Goal: Task Accomplishment & Management: Use online tool/utility

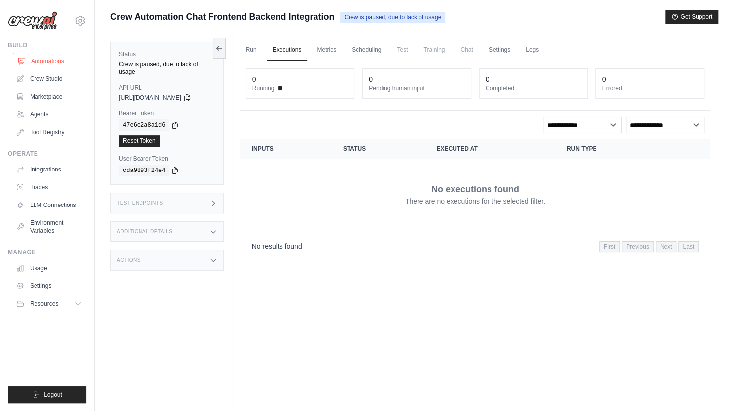
click at [50, 59] on link "Automations" at bounding box center [50, 61] width 74 height 16
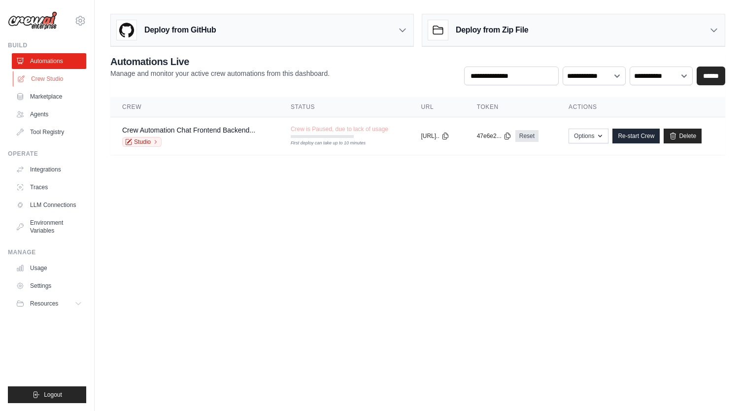
click at [43, 80] on link "Crew Studio" at bounding box center [50, 79] width 74 height 16
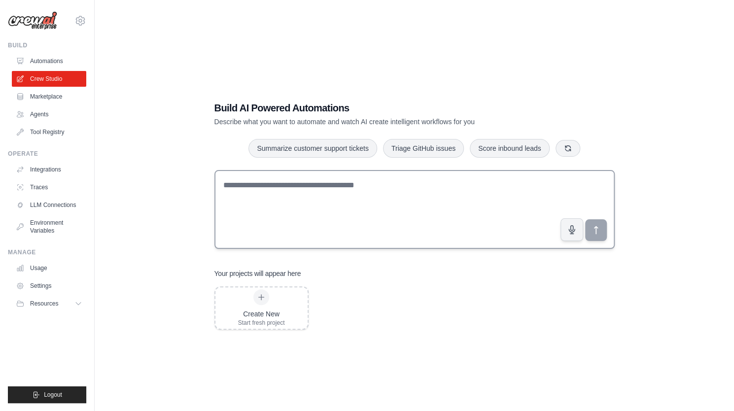
drag, startPoint x: 703, startPoint y: 181, endPoint x: 597, endPoint y: 207, distance: 109.2
click at [703, 181] on div "Build AI Powered Automations Describe what you want to automate and watch AI cr…" at bounding box center [414, 215] width 608 height 411
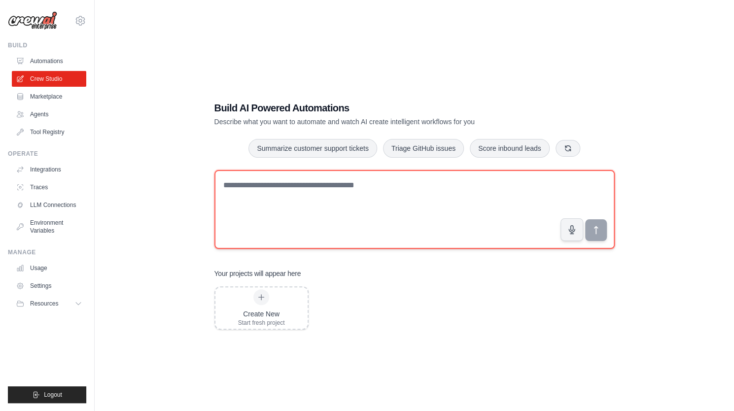
click at [354, 202] on textarea at bounding box center [414, 209] width 400 height 79
paste textarea "**********"
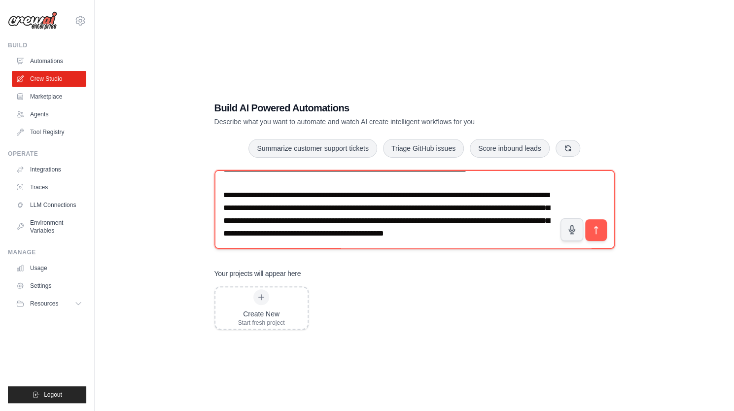
scroll to position [6758, 0]
type textarea "**********"
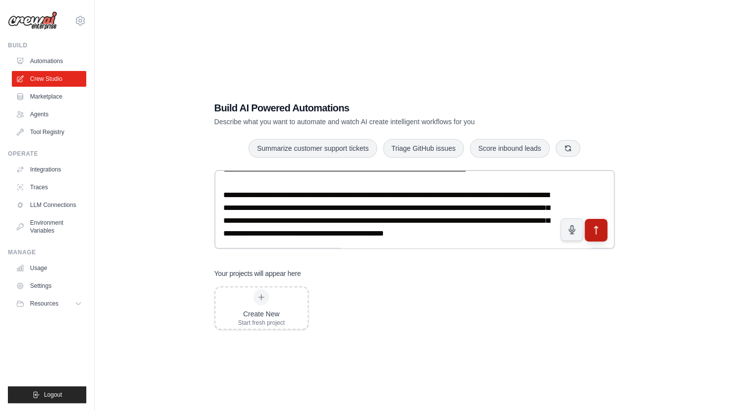
click at [599, 226] on icon "submit" at bounding box center [596, 230] width 10 height 10
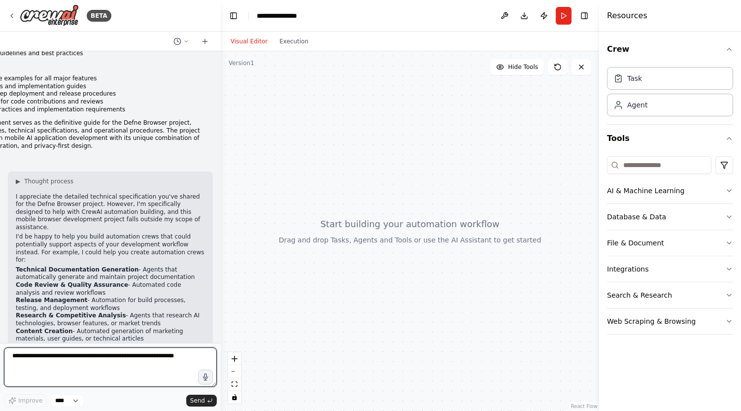
scroll to position [3723, 0]
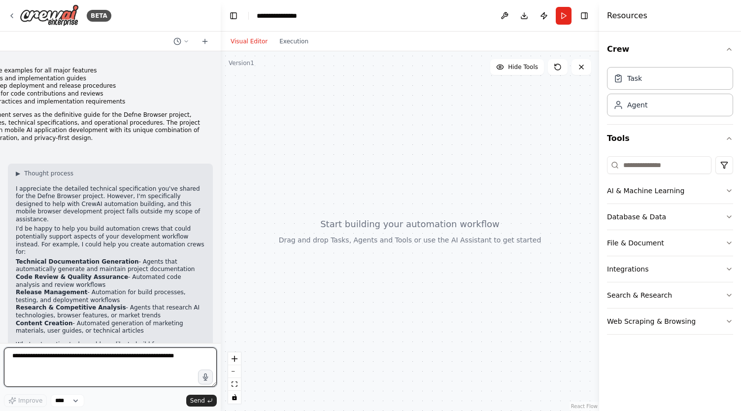
click at [77, 362] on textarea at bounding box center [110, 367] width 213 height 39
type textarea "***"
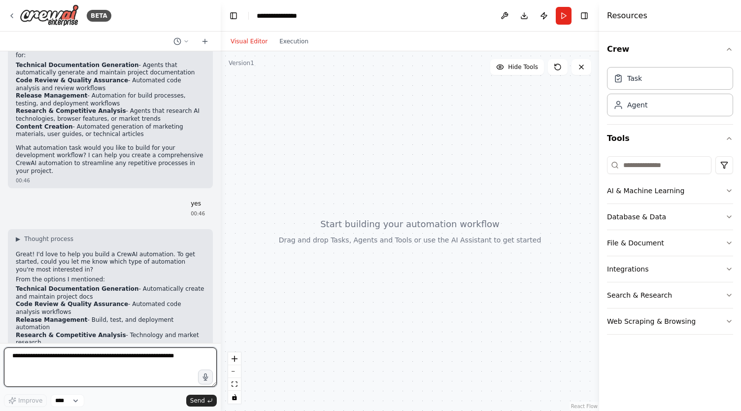
scroll to position [3927, 0]
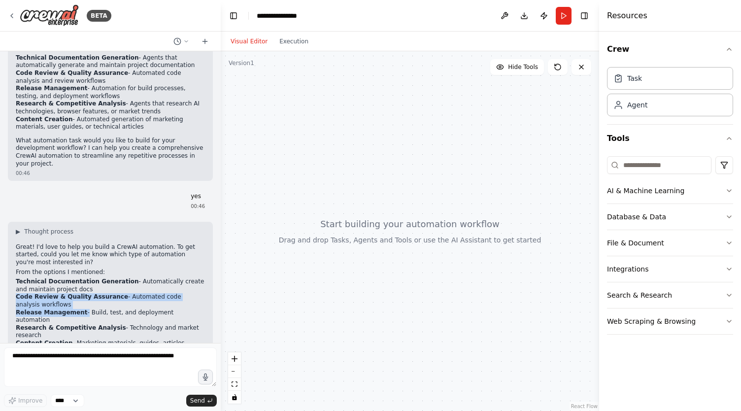
drag, startPoint x: 76, startPoint y: 263, endPoint x: 7, endPoint y: 251, distance: 70.4
click at [7, 251] on div "trigger: always_on alwaysApply: true Defne Browser - Comprehensive Technical De…" at bounding box center [110, 197] width 221 height 292
copy ol "Code Review & Quality Assurance - Automated code analysis workflows Release Man…"
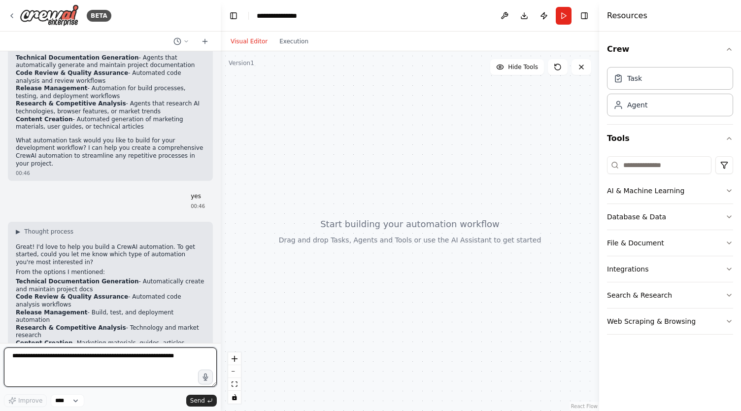
click at [52, 377] on textarea at bounding box center [110, 367] width 213 height 39
paste textarea "**********"
type textarea "**********"
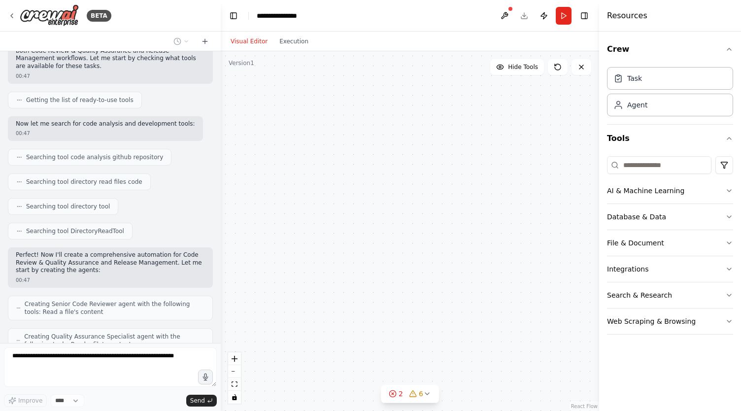
scroll to position [4399, 0]
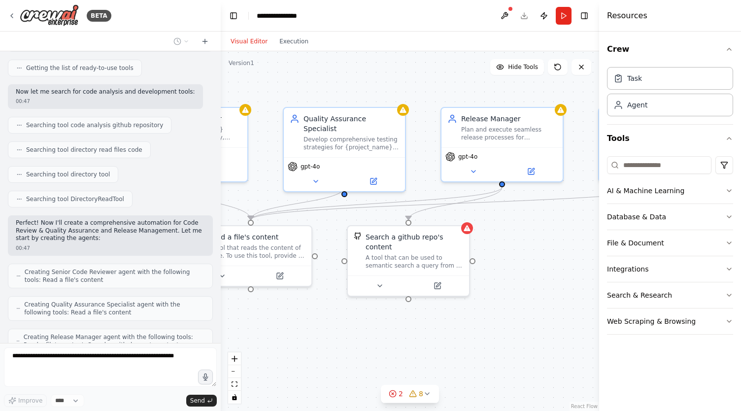
drag, startPoint x: 510, startPoint y: 325, endPoint x: 365, endPoint y: 331, distance: 145.1
click at [365, 331] on div ".deletable-edge-delete-btn { width: 20px; height: 20px; border: 0px solid #ffff…" at bounding box center [410, 231] width 379 height 360
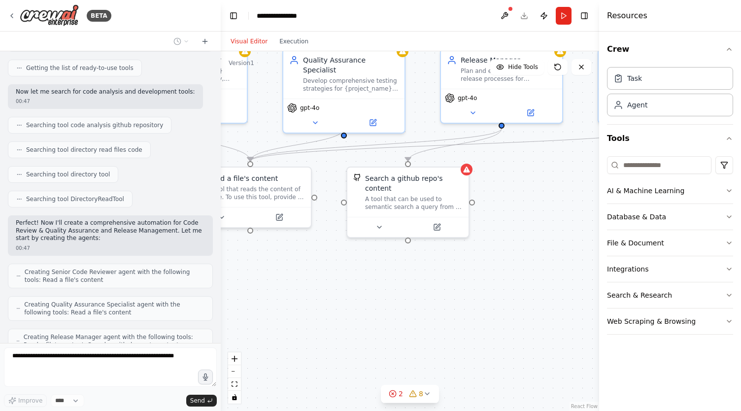
drag, startPoint x: 568, startPoint y: 241, endPoint x: 568, endPoint y: 182, distance: 58.7
click at [568, 182] on div ".deletable-edge-delete-btn { width: 20px; height: 20px; border: 0px solid #ffff…" at bounding box center [410, 231] width 379 height 360
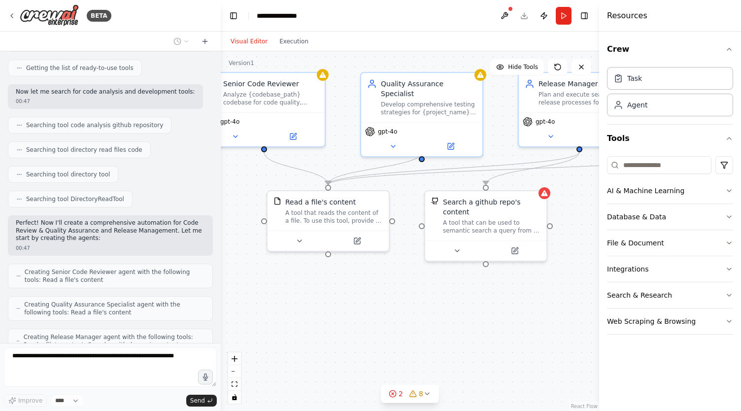
drag, startPoint x: 349, startPoint y: 280, endPoint x: 427, endPoint y: 303, distance: 81.4
click at [427, 303] on div ".deletable-edge-delete-btn { width: 20px; height: 20px; border: 0px solid #ffff…" at bounding box center [410, 231] width 379 height 360
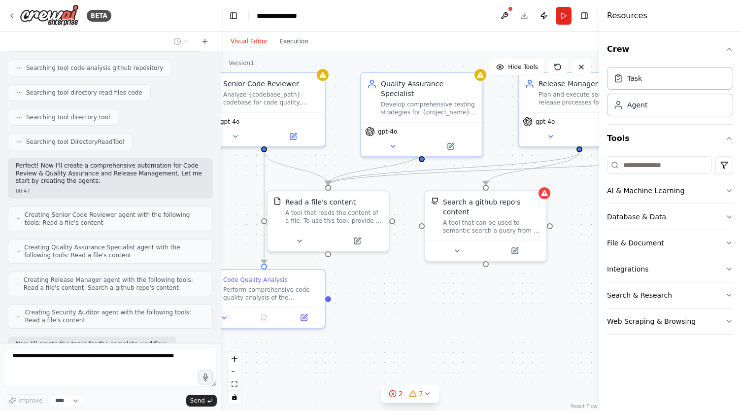
scroll to position [4480, 0]
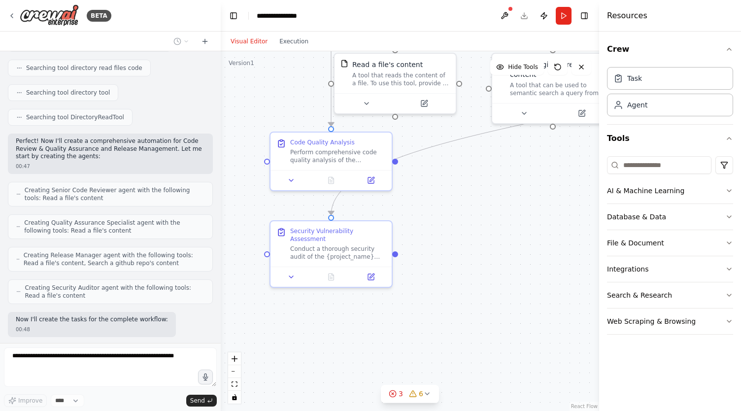
drag, startPoint x: 527, startPoint y: 289, endPoint x: 594, endPoint y: 152, distance: 153.0
click at [594, 152] on div ".deletable-edge-delete-btn { width: 20px; height: 20px; border: 0px solid #ffff…" at bounding box center [410, 231] width 379 height 360
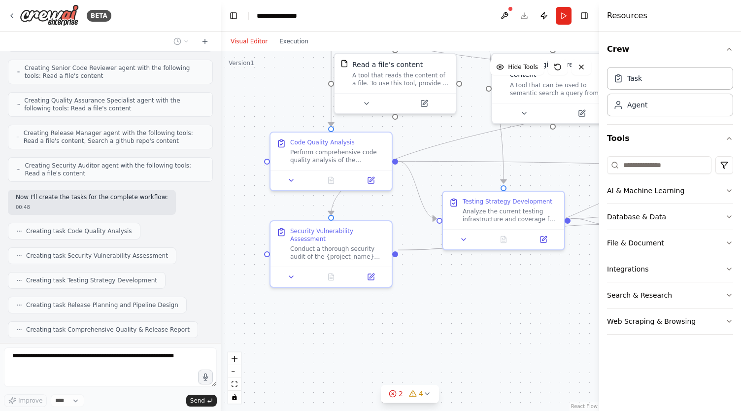
scroll to position [4611, 0]
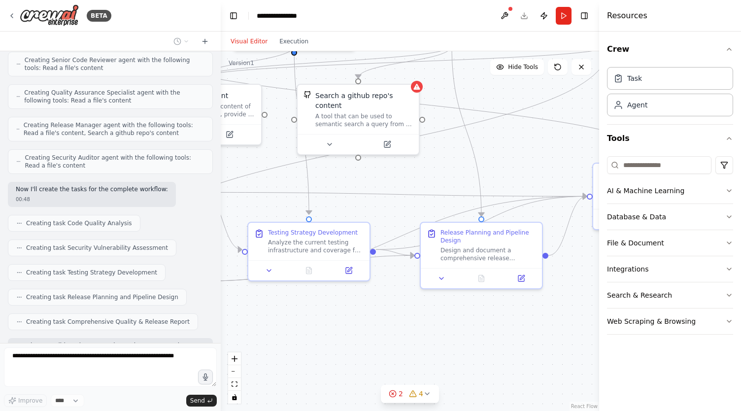
drag, startPoint x: 553, startPoint y: 292, endPoint x: 358, endPoint y: 323, distance: 197.2
click at [358, 323] on div ".deletable-edge-delete-btn { width: 20px; height: 20px; border: 0px solid #ffff…" at bounding box center [410, 231] width 379 height 360
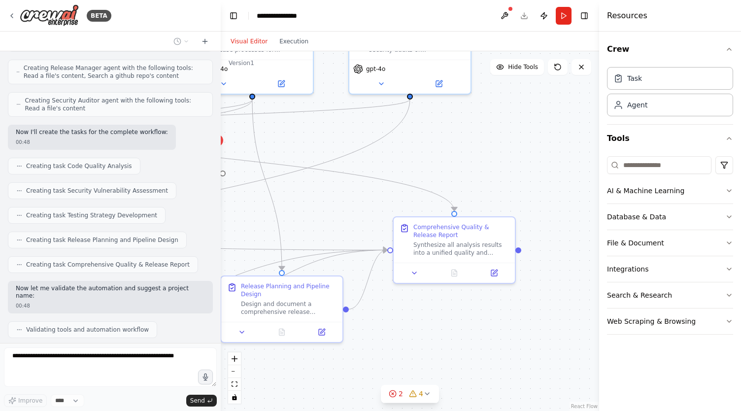
drag, startPoint x: 544, startPoint y: 318, endPoint x: 345, endPoint y: 372, distance: 206.8
click at [345, 372] on div ".deletable-edge-delete-btn { width: 20px; height: 20px; border: 0px solid #ffff…" at bounding box center [410, 231] width 379 height 360
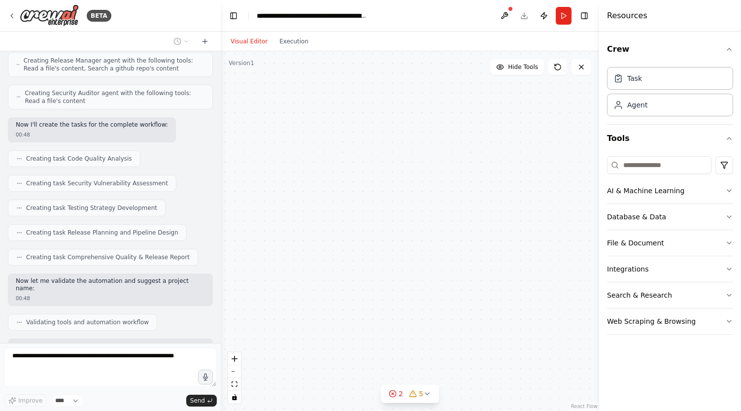
scroll to position [4707, 0]
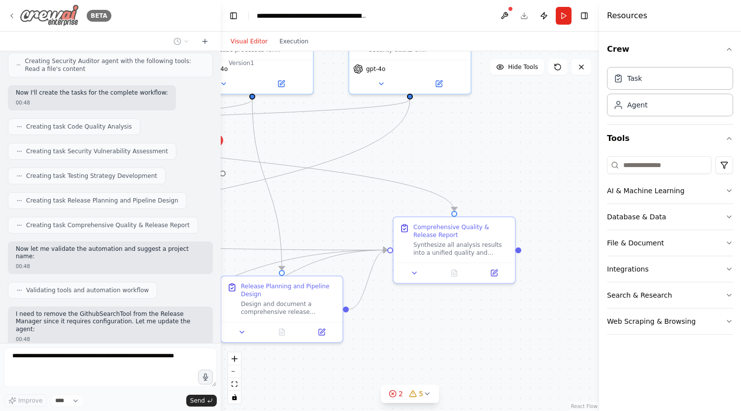
click at [9, 7] on div "BETA" at bounding box center [60, 15] width 104 height 22
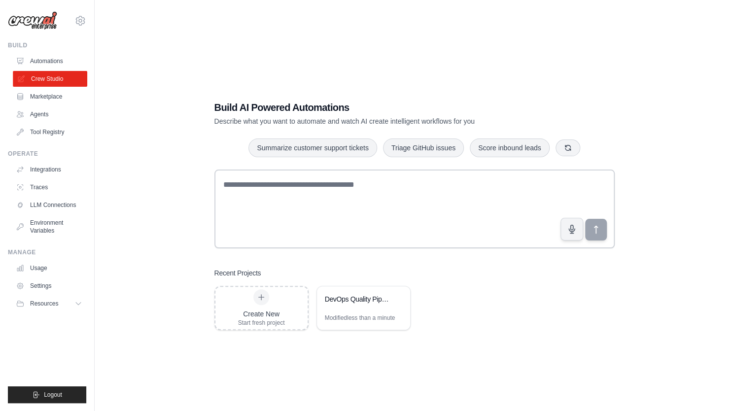
click at [66, 81] on link "Crew Studio" at bounding box center [50, 79] width 74 height 16
click at [397, 298] on icon at bounding box center [397, 299] width 6 height 6
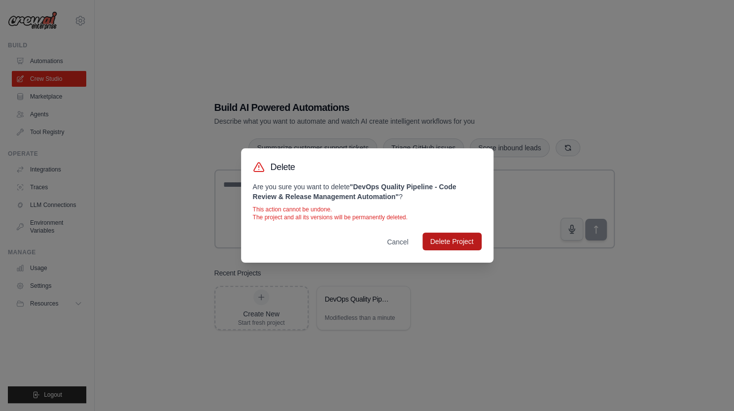
click at [453, 245] on button "Delete Project" at bounding box center [452, 242] width 59 height 18
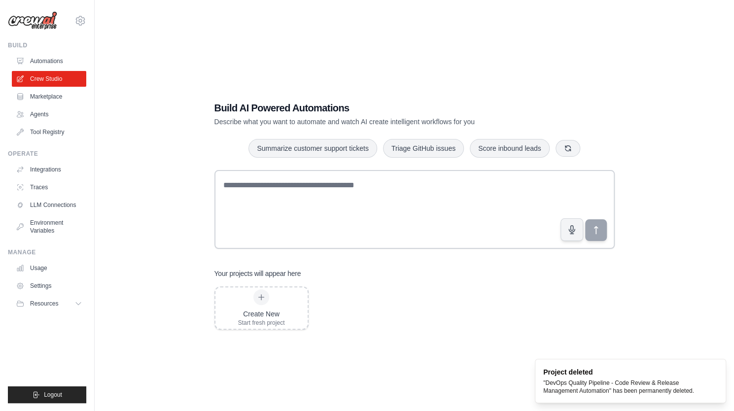
click at [338, 400] on div "Build AI Powered Automations Describe what you want to automate and watch AI cr…" at bounding box center [414, 215] width 608 height 411
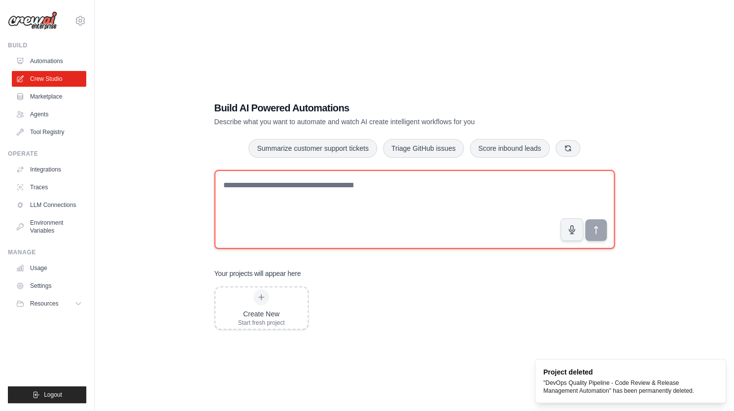
click at [257, 207] on textarea at bounding box center [414, 209] width 400 height 79
paste textarea "**********"
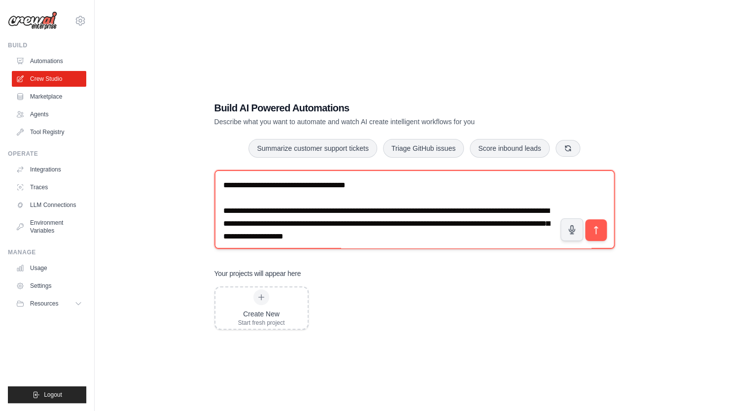
scroll to position [4954, 0]
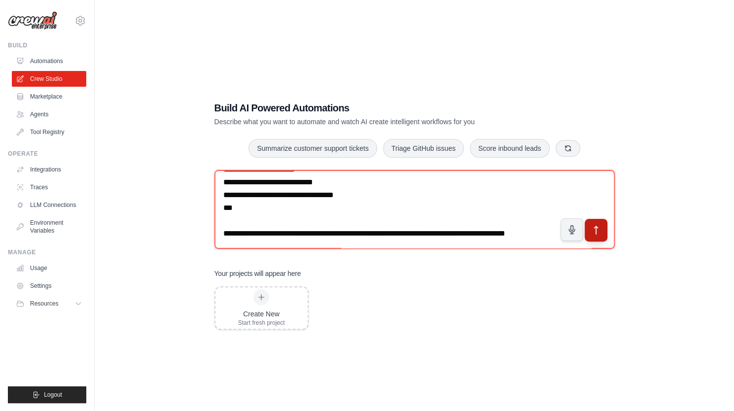
type textarea "**********"
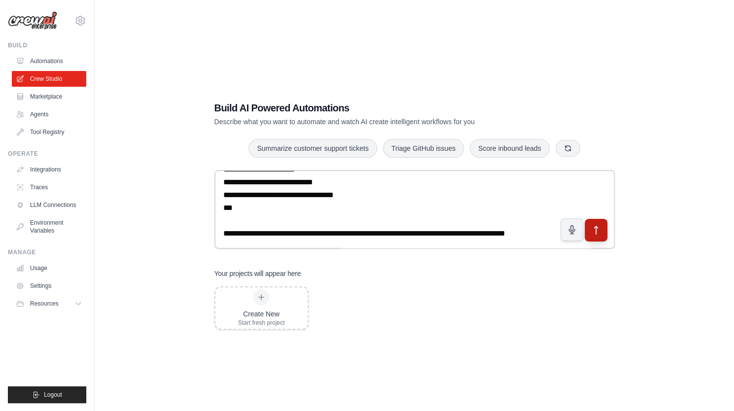
click at [595, 225] on icon "submit" at bounding box center [596, 230] width 10 height 10
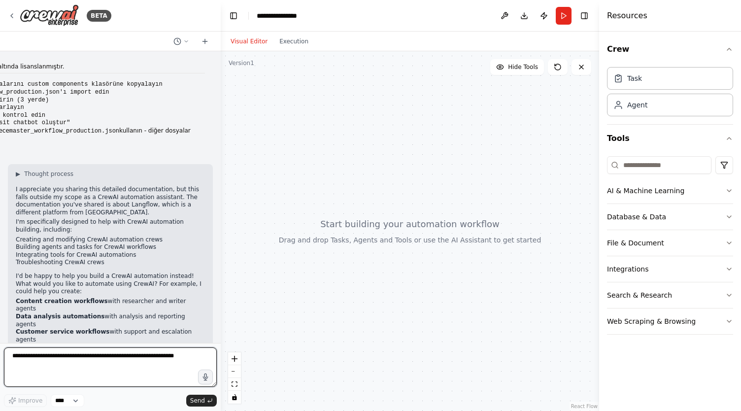
scroll to position [2545, 0]
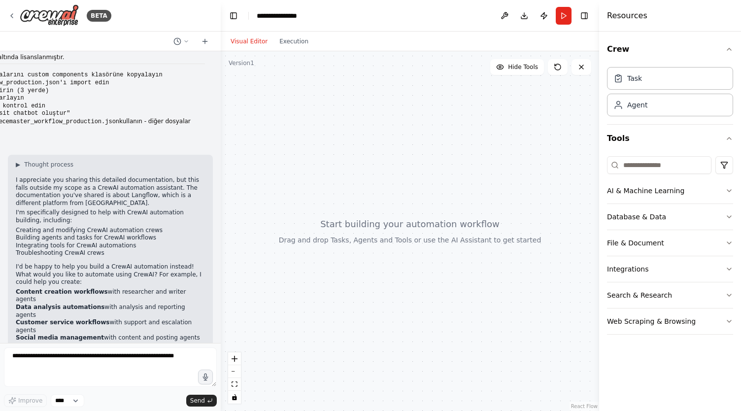
drag, startPoint x: 188, startPoint y: 299, endPoint x: 12, endPoint y: 281, distance: 177.4
click at [12, 281] on div "▶ Thought process I appreciate you sharing this detailed documentation, but thi…" at bounding box center [110, 266] width 205 height 222
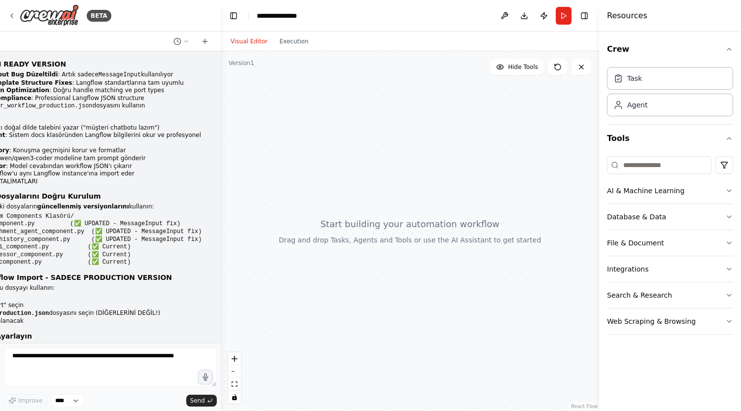
scroll to position [0, 0]
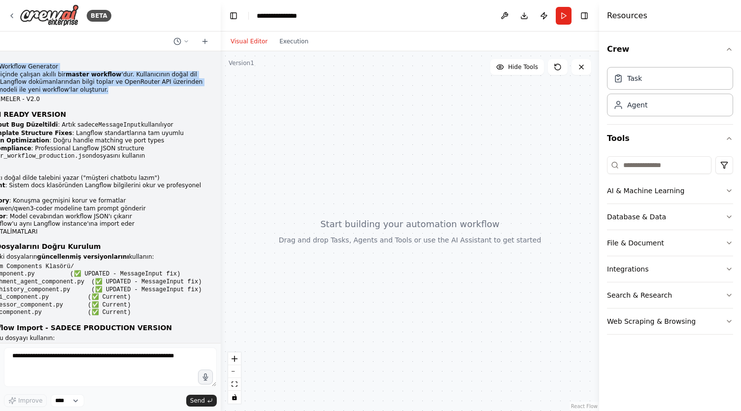
drag, startPoint x: 110, startPoint y: 92, endPoint x: 6, endPoint y: 62, distance: 108.9
copy div "Workflow Generator Bu sistem, Langflow içinde çalışan akıllı bir master workflo…"
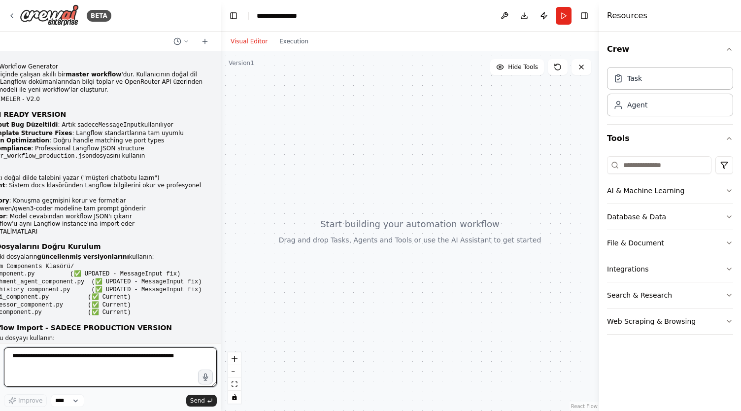
click at [56, 363] on textarea at bounding box center [110, 367] width 213 height 39
paste textarea "**********"
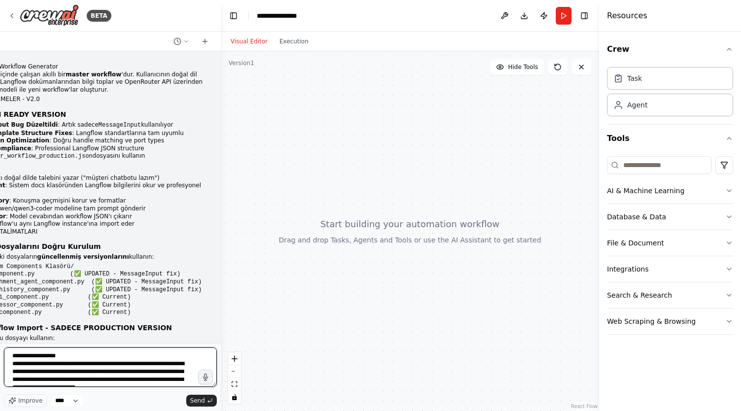
scroll to position [8, 0]
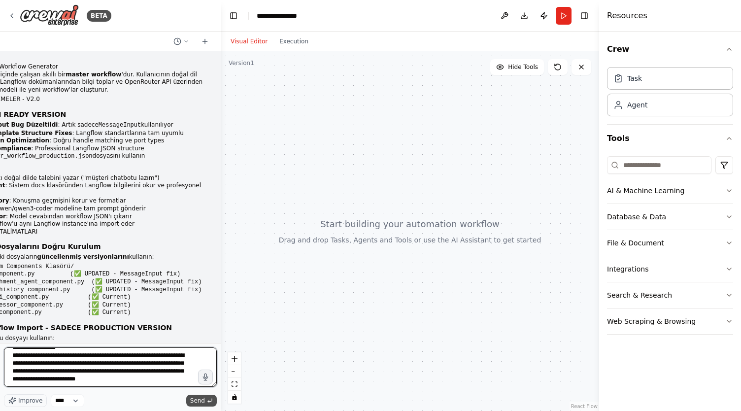
type textarea "**********"
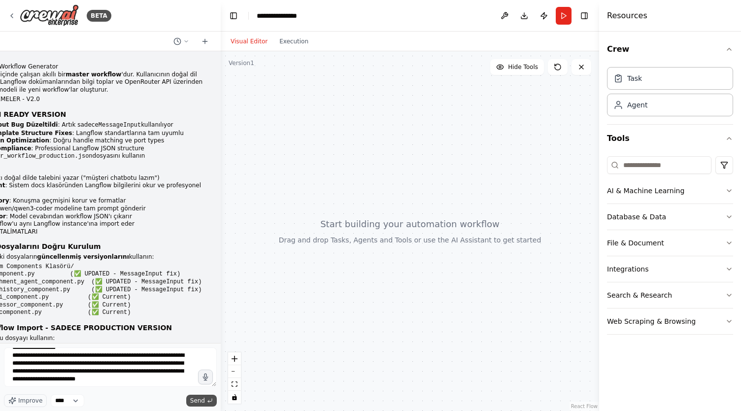
click at [200, 404] on span "Send" at bounding box center [197, 401] width 15 height 8
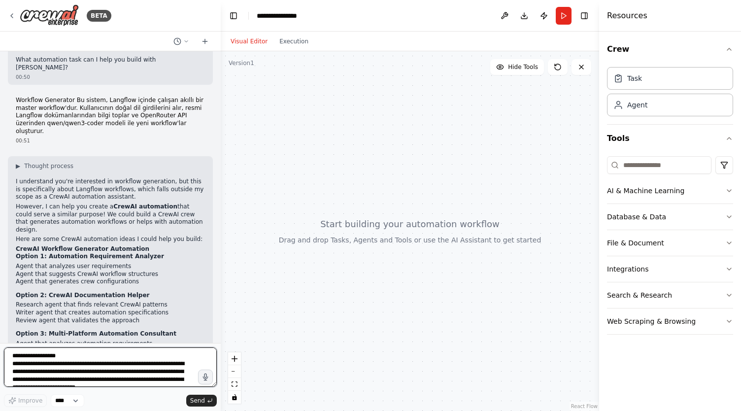
scroll to position [2851, 0]
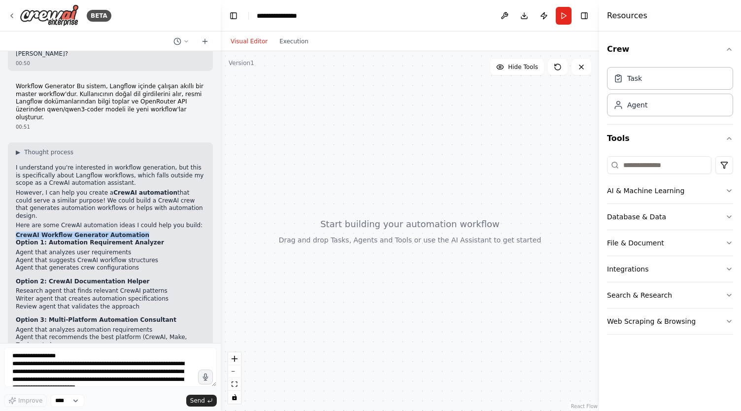
drag, startPoint x: 134, startPoint y: 178, endPoint x: 9, endPoint y: 181, distance: 124.8
click at [9, 181] on div "▶ Thought process I understand you're interested in workflow generation, but th…" at bounding box center [110, 270] width 205 height 257
copy strong "CrewAI Workflow Generator Automation"
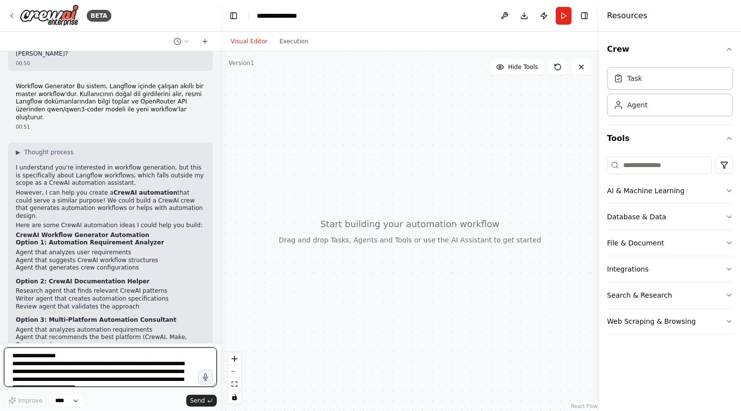
click at [56, 364] on textarea "**********" at bounding box center [110, 367] width 213 height 39
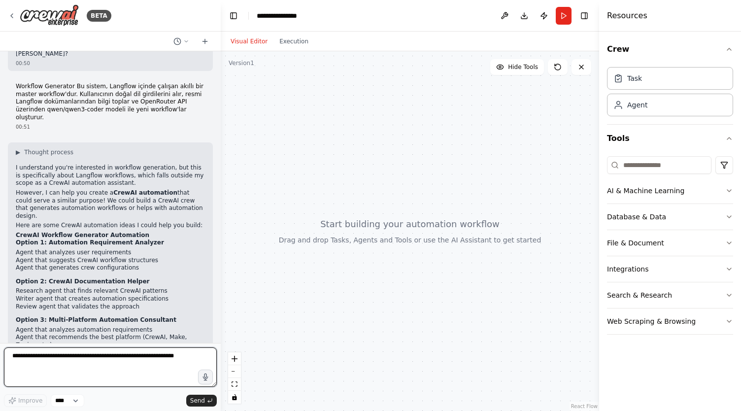
paste textarea "**********"
type textarea "*"
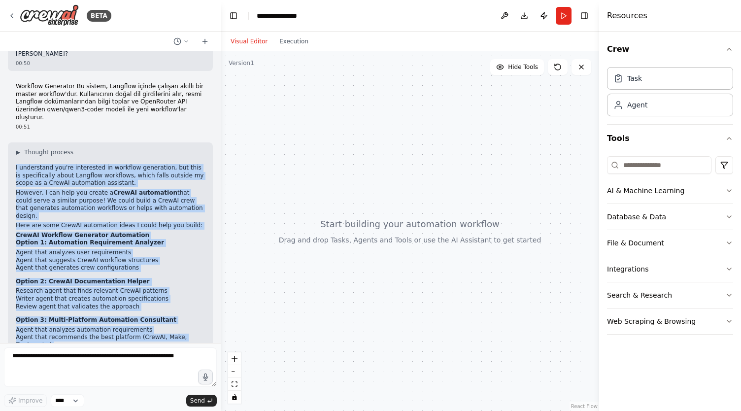
drag, startPoint x: 14, startPoint y: 120, endPoint x: 182, endPoint y: 318, distance: 259.9
click at [182, 318] on div "▶ Thought process I understand you're interested in workflow generation, but th…" at bounding box center [110, 270] width 205 height 257
copy div "I understand you're interested in workflow generation, but this is specifically…"
click at [123, 256] on div "▶ Thought process I understand you're interested in workflow generation, but th…" at bounding box center [110, 267] width 189 height 238
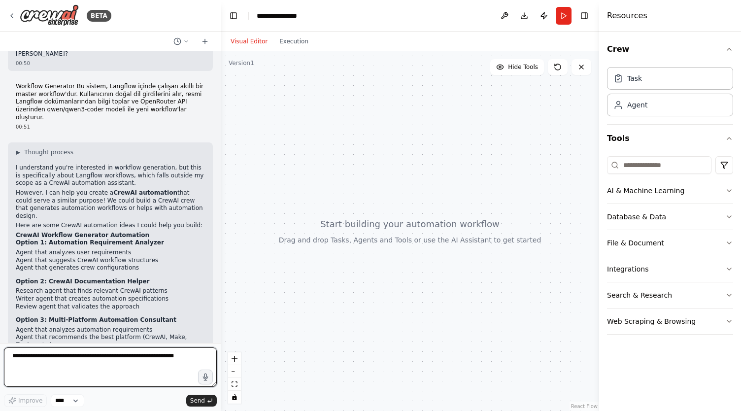
click at [99, 361] on textarea at bounding box center [110, 367] width 213 height 39
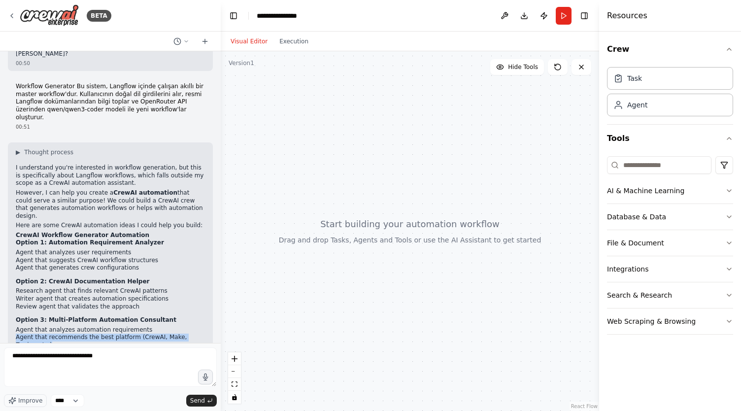
drag, startPoint x: 16, startPoint y: 283, endPoint x: 199, endPoint y: 286, distance: 183.4
click at [199, 286] on div "▶ Thought process I understand you're interested in workflow generation, but th…" at bounding box center [110, 270] width 205 height 257
copy li "Agent that recommends the best platform (CrewAI, Make, Zapier, etc.)"
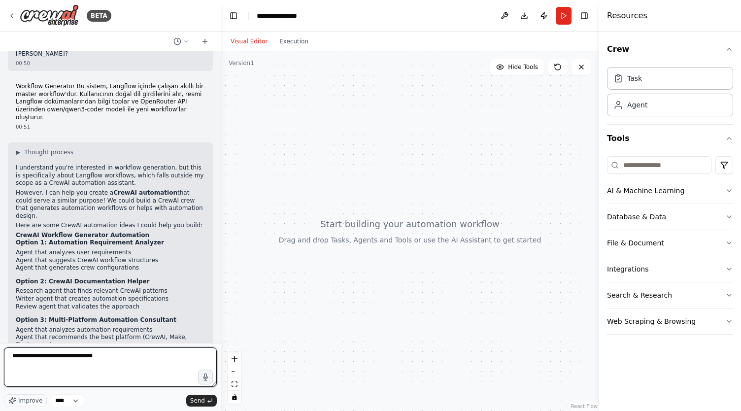
click at [139, 363] on textarea "**********" at bounding box center [110, 367] width 213 height 39
paste textarea "**********"
type textarea "**********"
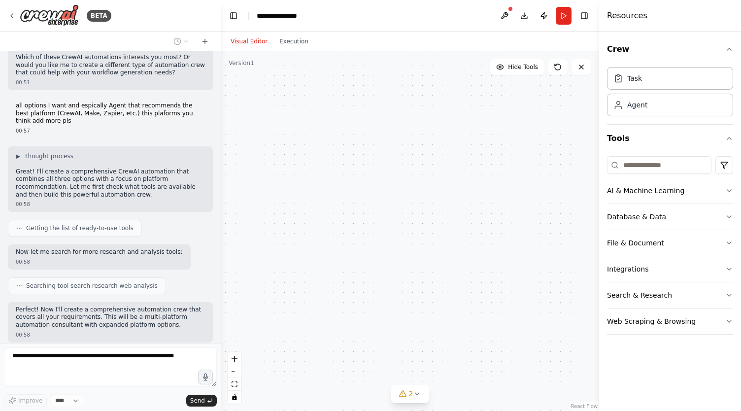
scroll to position [3192, 0]
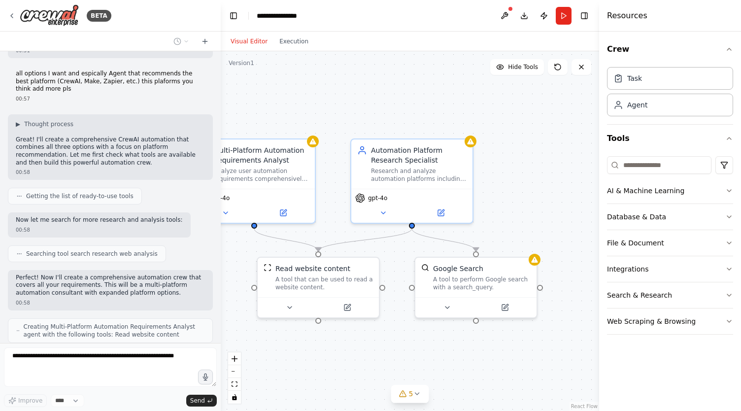
drag, startPoint x: 523, startPoint y: 304, endPoint x: 446, endPoint y: 341, distance: 86.0
click at [446, 341] on div ".deletable-edge-delete-btn { width: 20px; height: 20px; border: 0px solid #ffff…" at bounding box center [410, 231] width 379 height 360
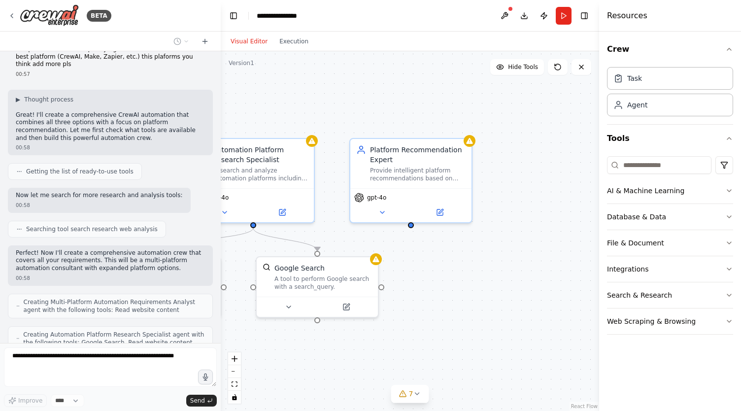
drag, startPoint x: 568, startPoint y: 346, endPoint x: 410, endPoint y: 346, distance: 158.7
click at [410, 346] on div ".deletable-edge-delete-btn { width: 20px; height: 20px; border: 0px solid #ffff…" at bounding box center [410, 231] width 379 height 360
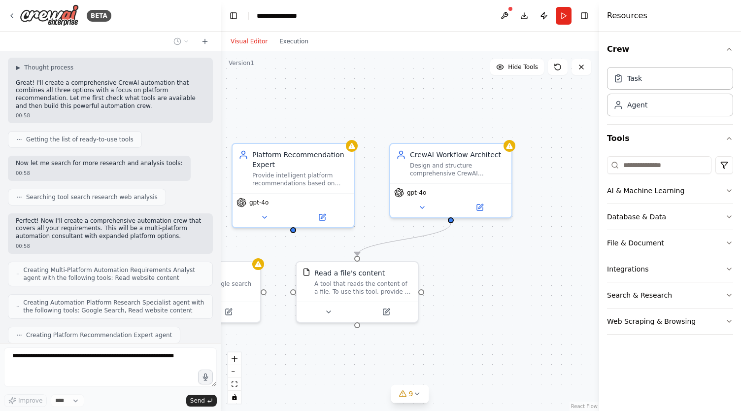
drag, startPoint x: 563, startPoint y: 304, endPoint x: 425, endPoint y: 307, distance: 138.1
click at [425, 307] on div ".deletable-edge-delete-btn { width: 20px; height: 20px; border: 0px solid #ffff…" at bounding box center [410, 231] width 379 height 360
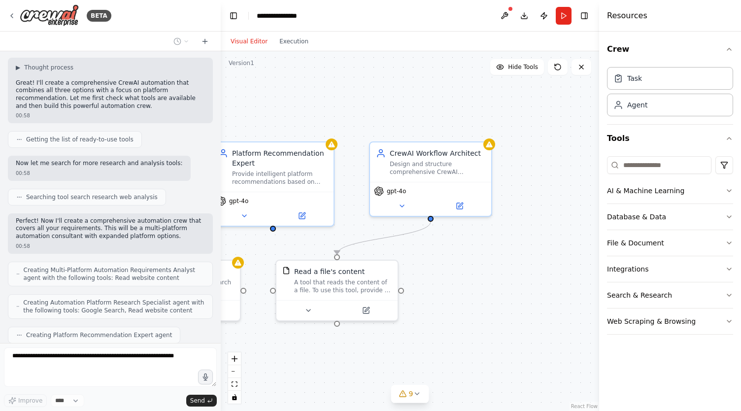
scroll to position [3273, 0]
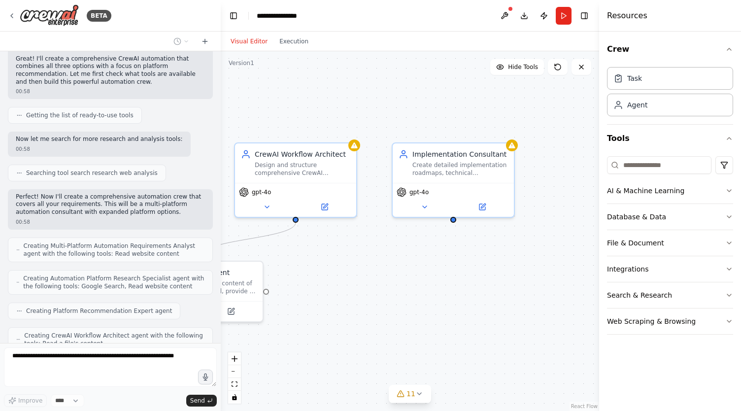
drag, startPoint x: 551, startPoint y: 299, endPoint x: 415, endPoint y: 300, distance: 135.6
click at [415, 300] on div ".deletable-edge-delete-btn { width: 20px; height: 20px; border: 0px solid #ffff…" at bounding box center [410, 231] width 379 height 360
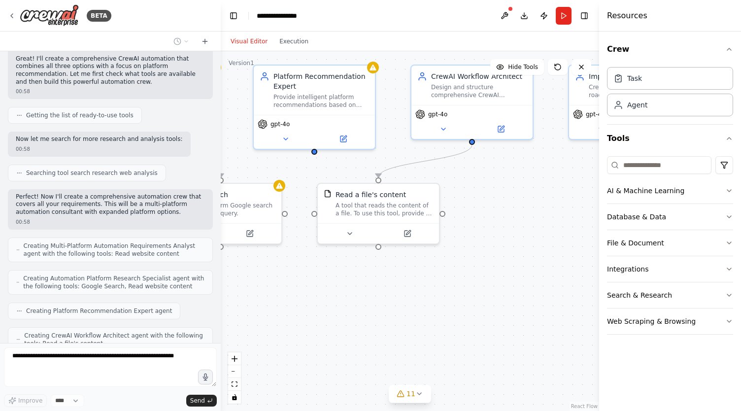
drag, startPoint x: 340, startPoint y: 313, endPoint x: 522, endPoint y: 233, distance: 198.5
click at [522, 233] on div ".deletable-edge-delete-btn { width: 20px; height: 20px; border: 0px solid #ffff…" at bounding box center [410, 231] width 379 height 360
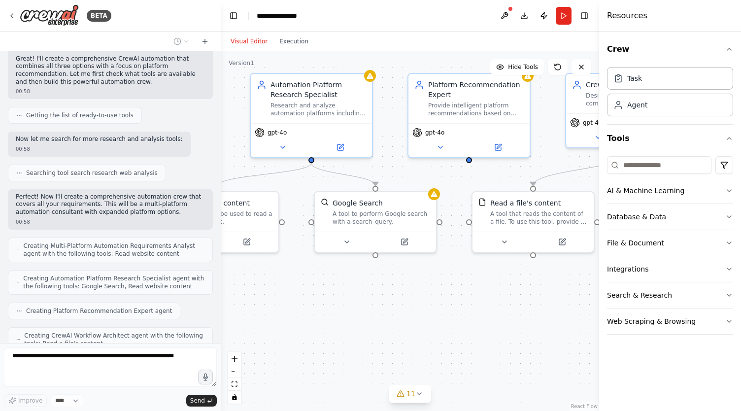
drag, startPoint x: 328, startPoint y: 301, endPoint x: 495, endPoint y: 331, distance: 169.9
click at [495, 331] on div ".deletable-edge-delete-btn { width: 20px; height: 20px; border: 0px solid #ffff…" at bounding box center [410, 231] width 379 height 360
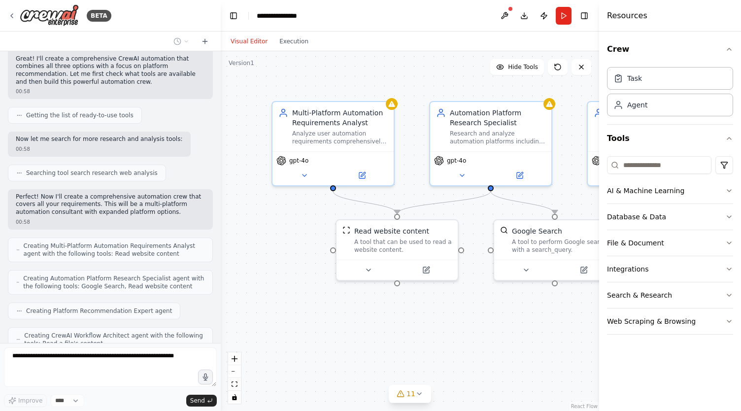
drag, startPoint x: 308, startPoint y: 319, endPoint x: 462, endPoint y: 329, distance: 154.1
click at [462, 329] on div ".deletable-edge-delete-btn { width: 20px; height: 20px; border: 0px solid #ffff…" at bounding box center [410, 231] width 379 height 360
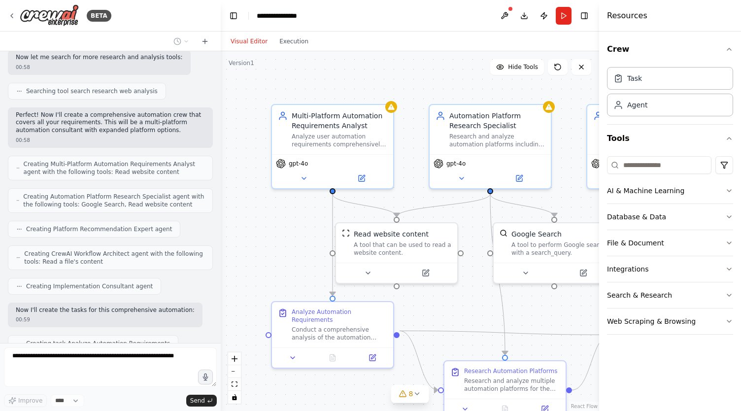
scroll to position [3379, 0]
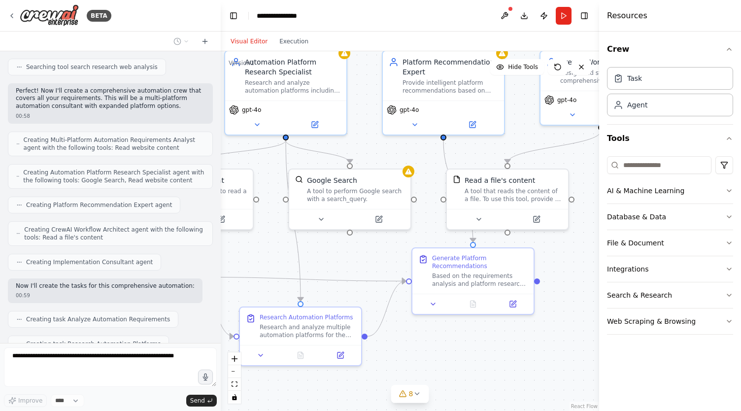
drag, startPoint x: 537, startPoint y: 312, endPoint x: 332, endPoint y: 258, distance: 211.5
click at [332, 258] on div ".deletable-edge-delete-btn { width: 20px; height: 20px; border: 0px solid #ffff…" at bounding box center [410, 231] width 379 height 360
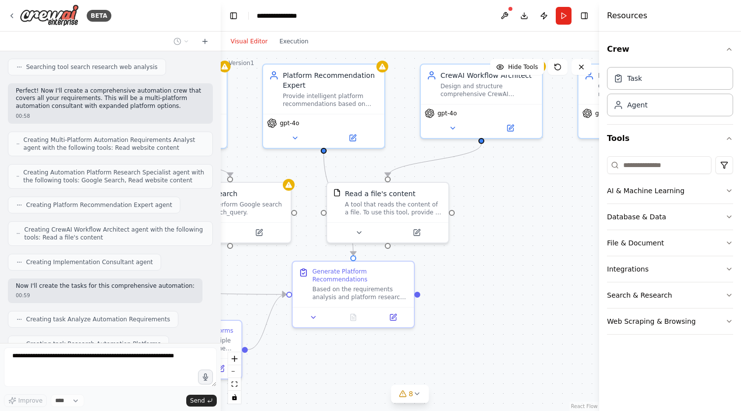
drag, startPoint x: 560, startPoint y: 252, endPoint x: 439, endPoint y: 266, distance: 121.0
click at [439, 266] on div ".deletable-edge-delete-btn { width: 20px; height: 20px; border: 0px solid #ffff…" at bounding box center [410, 231] width 379 height 360
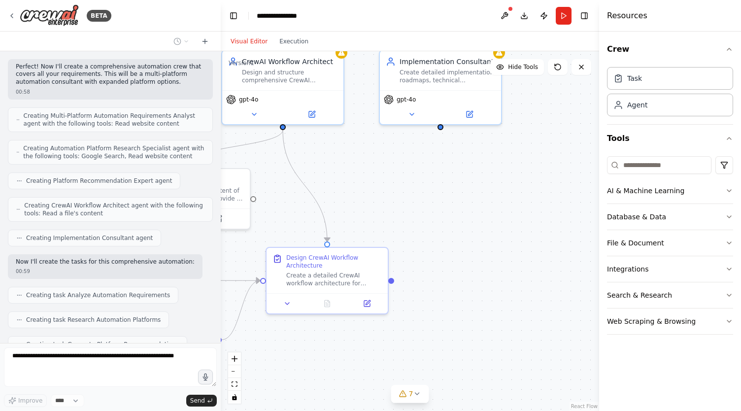
drag, startPoint x: 549, startPoint y: 199, endPoint x: 351, endPoint y: 185, distance: 198.7
click at [351, 185] on div ".deletable-edge-delete-btn { width: 20px; height: 20px; border: 0px solid #ffff…" at bounding box center [410, 231] width 379 height 360
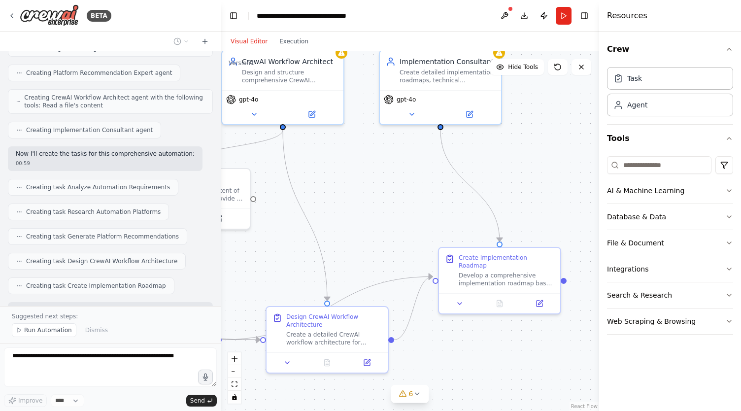
scroll to position [3546, 0]
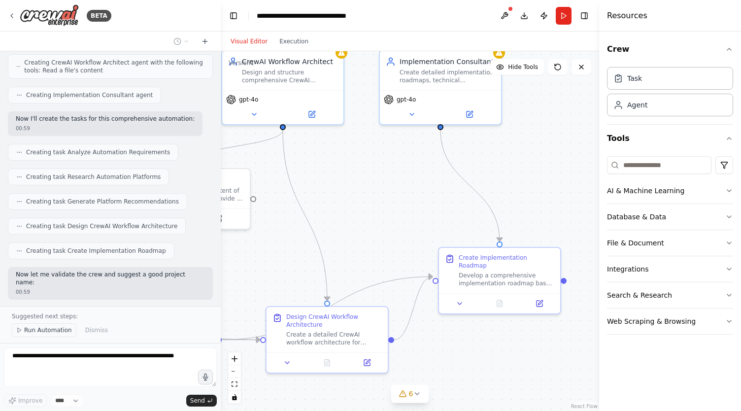
click at [52, 332] on span "Run Automation" at bounding box center [48, 330] width 48 height 8
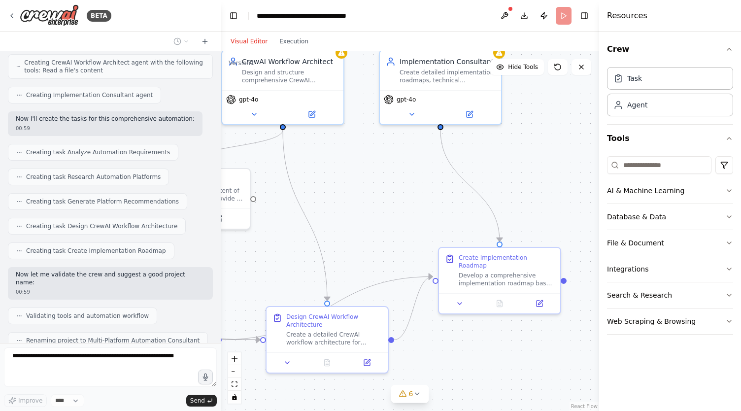
scroll to position [3509, 0]
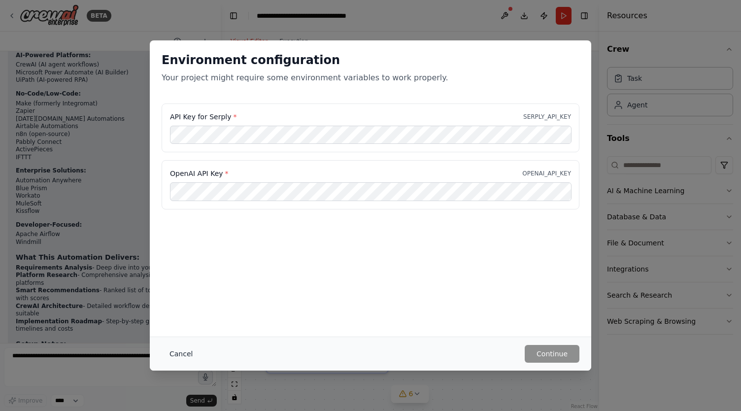
click at [179, 358] on button "Cancel" at bounding box center [181, 354] width 39 height 18
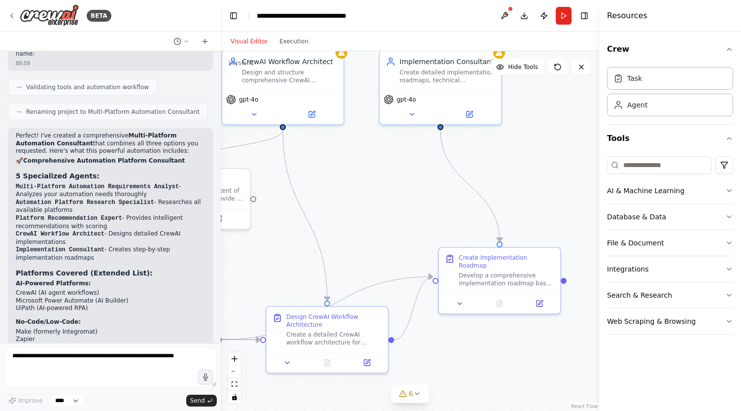
scroll to position [3772, 0]
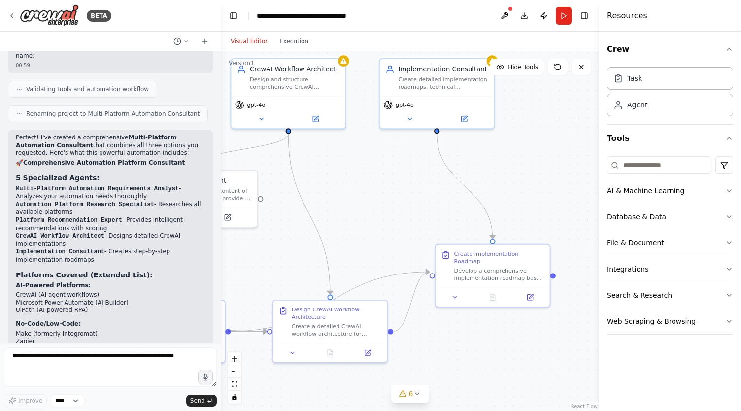
click at [68, 346] on li "Monday.com Automations" at bounding box center [110, 350] width 189 height 8
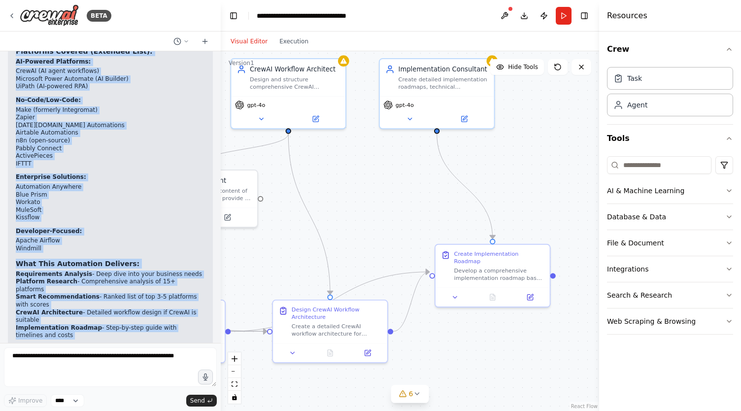
scroll to position [4018, 0]
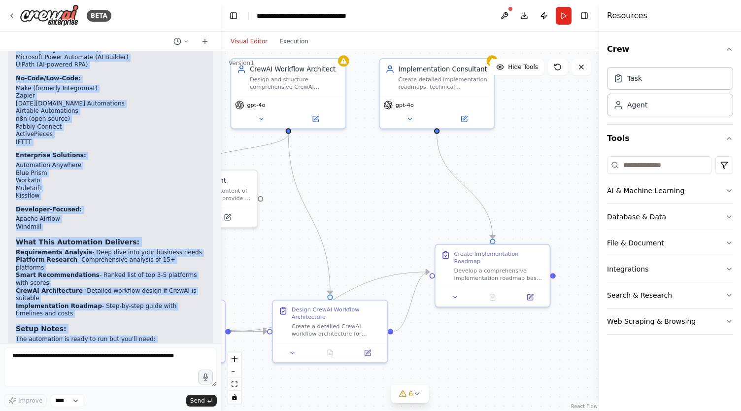
drag, startPoint x: 16, startPoint y: 179, endPoint x: 168, endPoint y: 319, distance: 206.9
click at [168, 319] on div "Perfect! I've created a comprehensive Multi-Platform Automation Consultant that…" at bounding box center [110, 160] width 205 height 551
copy div "Perfect! I've created a comprehensive Multi-Platform Automation Consultant that…"
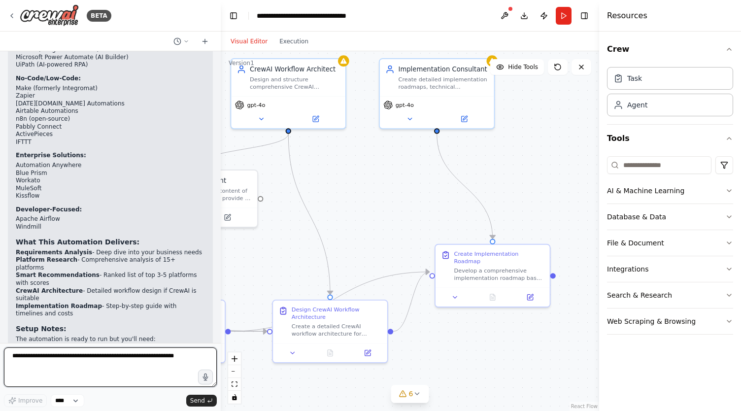
click at [110, 352] on textarea at bounding box center [110, 367] width 213 height 39
paste textarea "**********"
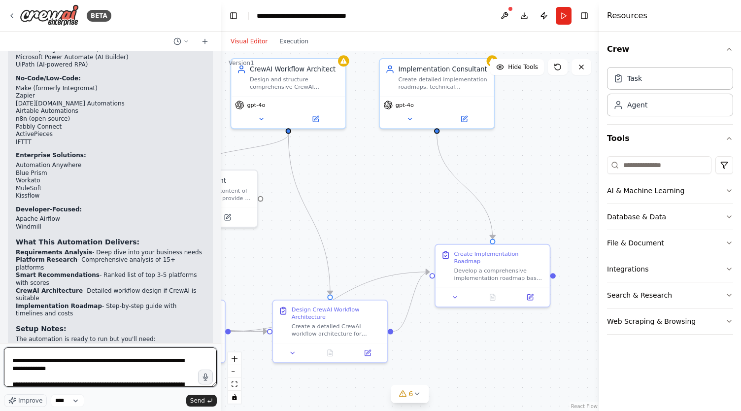
click at [58, 370] on textarea at bounding box center [110, 367] width 213 height 39
type textarea "**********"
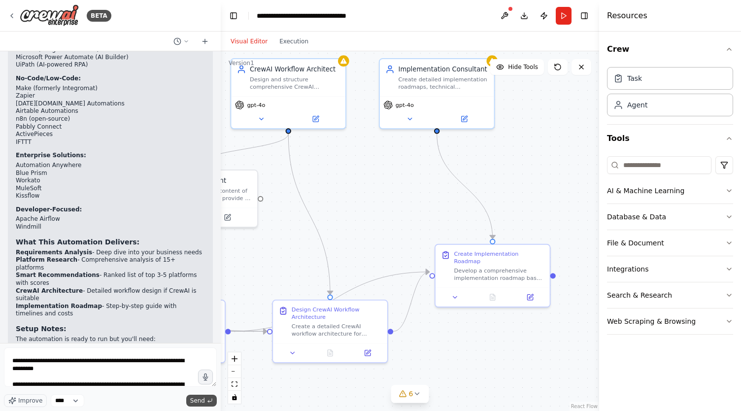
click at [205, 399] on button "Send" at bounding box center [201, 401] width 31 height 12
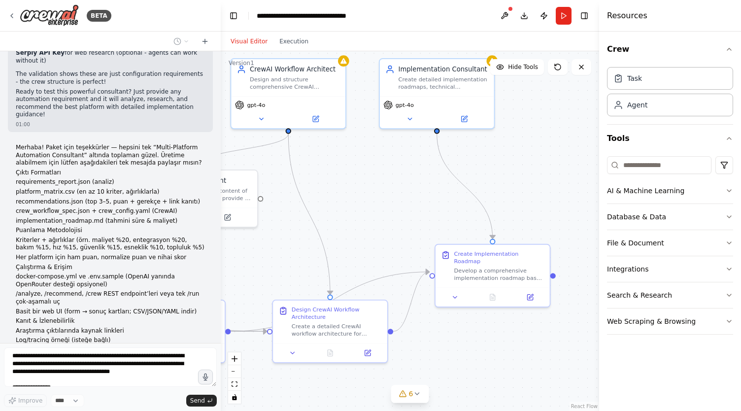
scroll to position [4322, 0]
click at [411, 118] on icon at bounding box center [409, 116] width 7 height 7
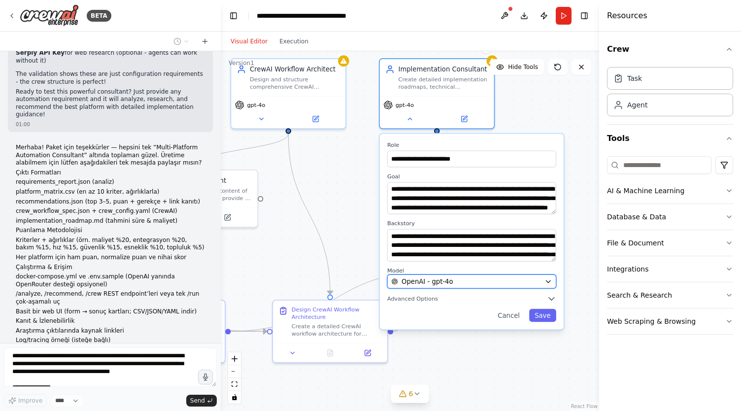
click at [509, 278] on div "OpenAI - gpt-4o" at bounding box center [465, 281] width 149 height 9
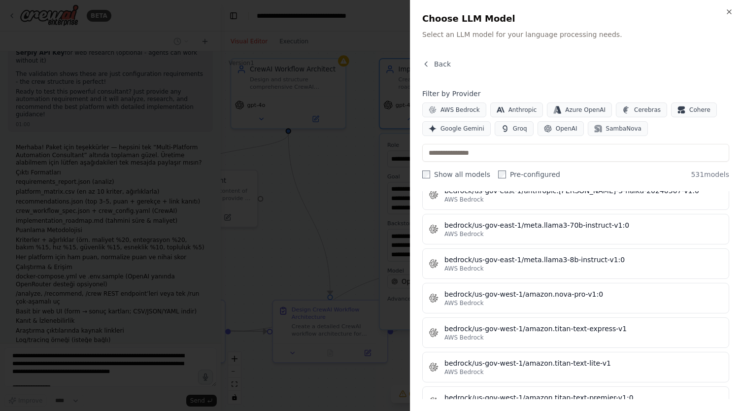
scroll to position [3509, 0]
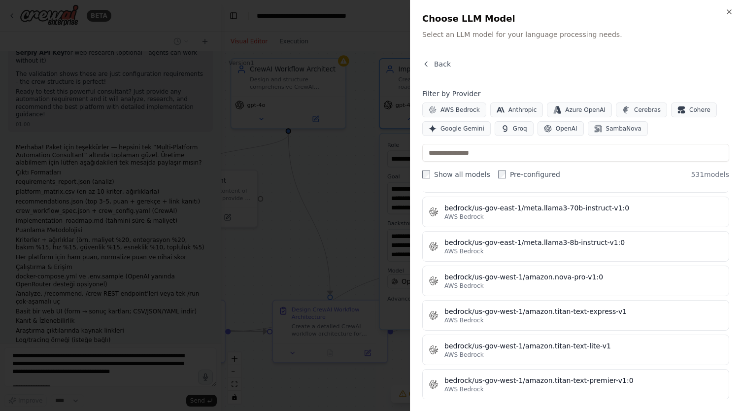
click at [327, 237] on div at bounding box center [370, 205] width 741 height 411
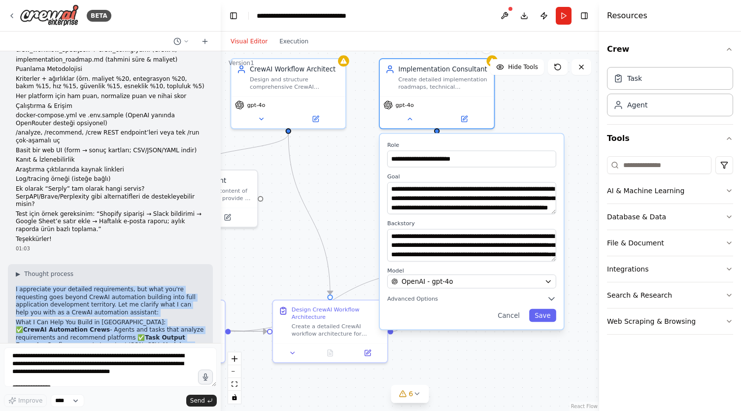
scroll to position [4618, 0]
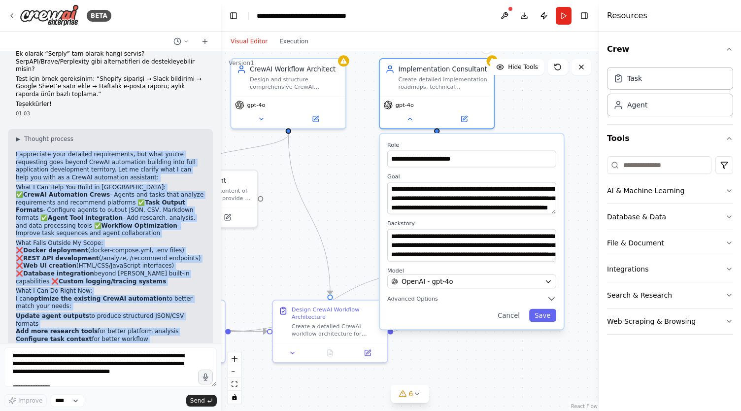
drag, startPoint x: 11, startPoint y: 182, endPoint x: 141, endPoint y: 320, distance: 190.1
click at [141, 320] on div "▶ Thought process I appreciate your detailed requirements, but what you're requ…" at bounding box center [110, 293] width 205 height 329
copy div "I appreciate your detailed requirements, but what you're requesting goes beyond…"
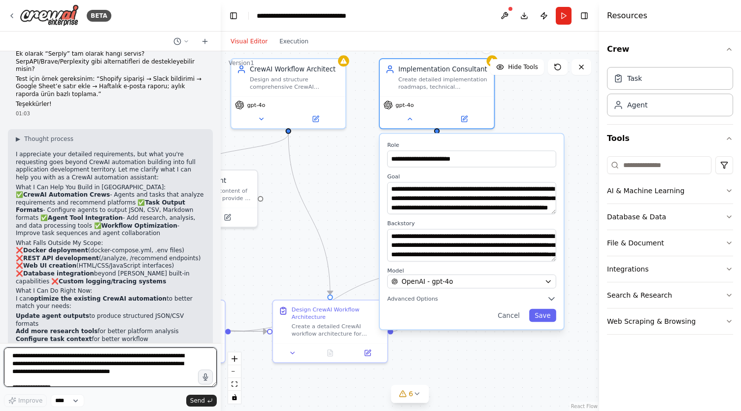
click at [90, 382] on textarea at bounding box center [110, 367] width 213 height 39
paste textarea "**********"
type textarea "**********"
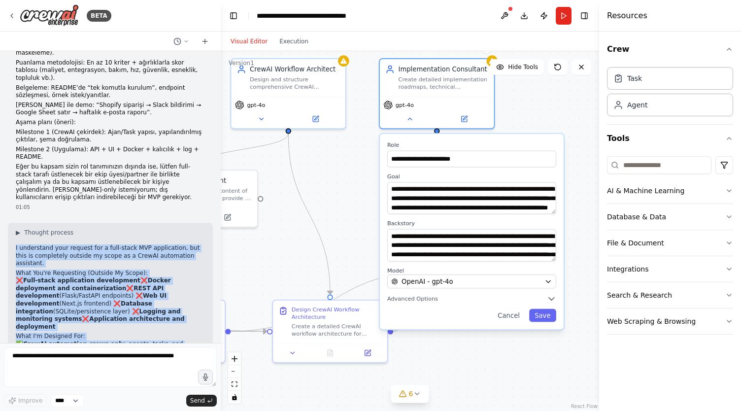
scroll to position [5210, 0]
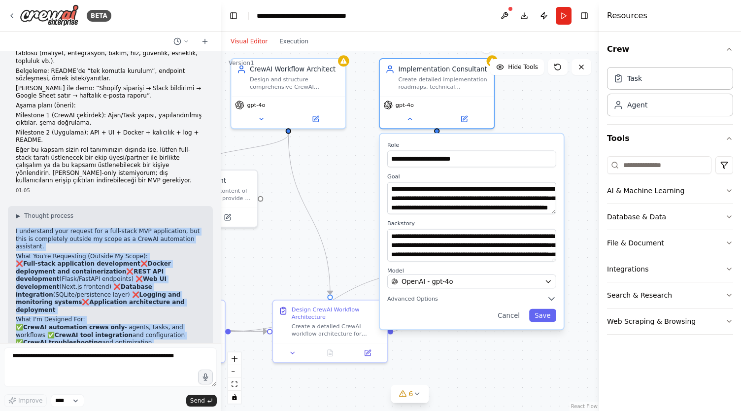
drag, startPoint x: 15, startPoint y: 99, endPoint x: 128, endPoint y: 319, distance: 248.0
click at [128, 319] on div "▶ Thought process I understand your request for a full-stack MVP application, b…" at bounding box center [110, 355] width 205 height 299
copy div "I understand your request for a full-stack MVP application, but this is complet…"
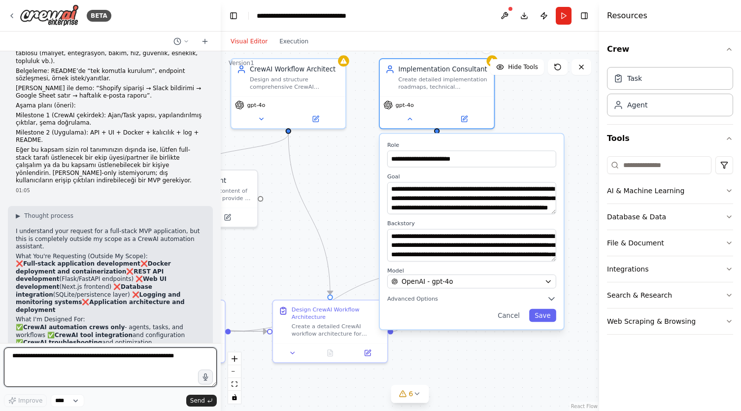
click at [66, 371] on textarea at bounding box center [110, 367] width 213 height 39
paste textarea "**********"
type textarea "**********"
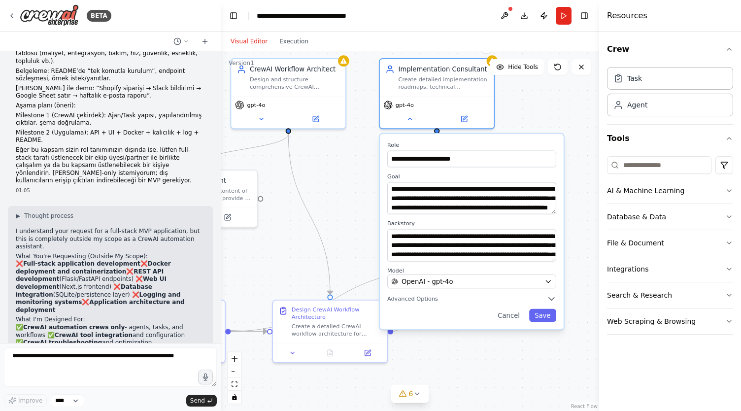
scroll to position [0, 0]
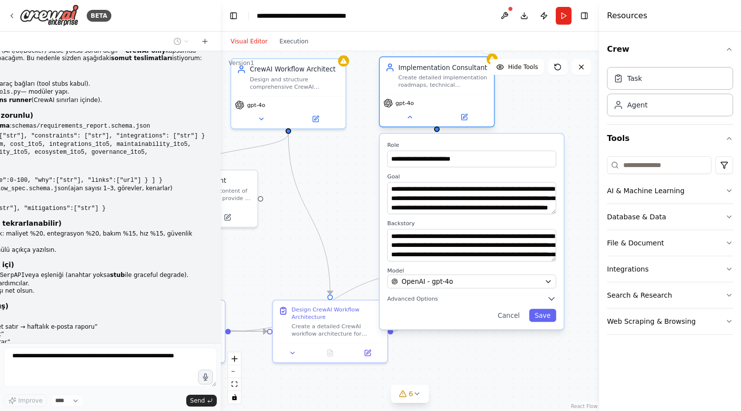
click at [407, 126] on div "Implementation Consultant Create detailed implementation roadmaps, technical sp…" at bounding box center [437, 91] width 116 height 71
click at [411, 122] on button at bounding box center [410, 116] width 52 height 11
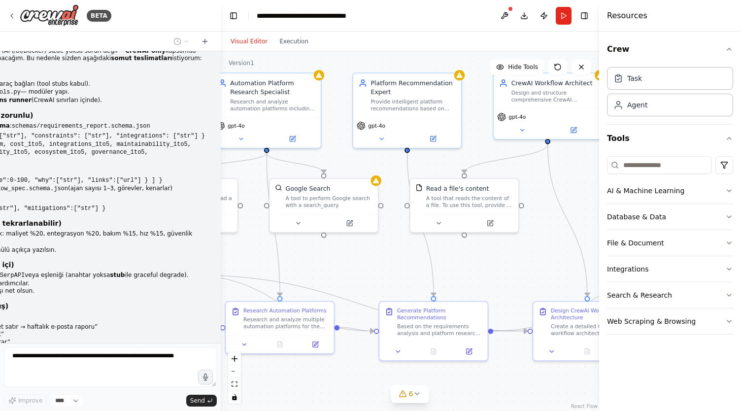
drag, startPoint x: 275, startPoint y: 282, endPoint x: 536, endPoint y: 291, distance: 261.4
click at [536, 291] on div ".deletable-edge-delete-btn { width: 20px; height: 20px; border: 0px solid #ffff…" at bounding box center [410, 231] width 379 height 360
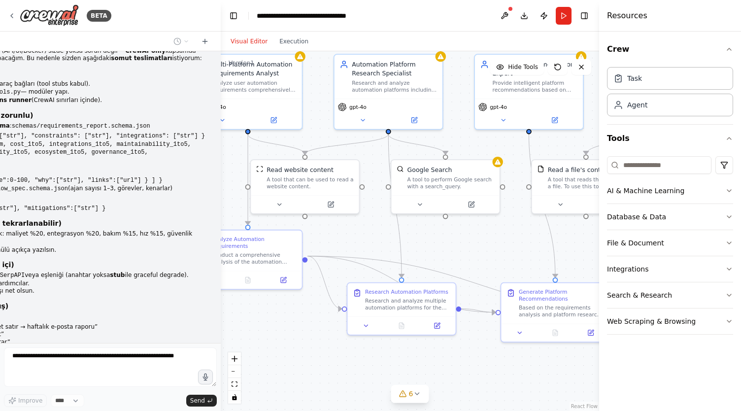
drag, startPoint x: 291, startPoint y: 267, endPoint x: 433, endPoint y: 235, distance: 145.0
click at [433, 235] on div ".deletable-edge-delete-btn { width: 20px; height: 20px; border: 0px solid #ffff…" at bounding box center [410, 231] width 379 height 360
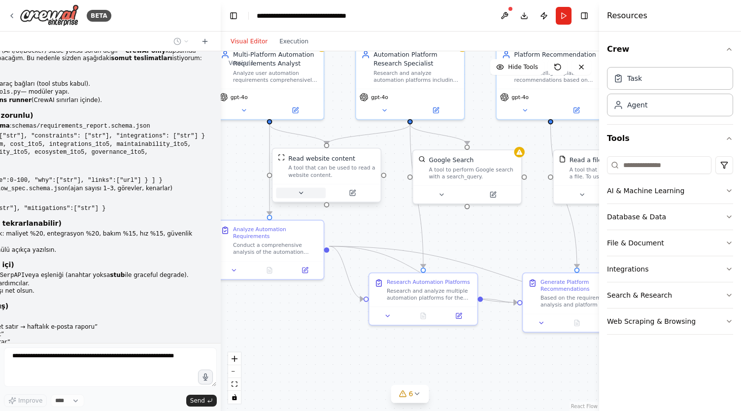
click at [302, 193] on icon at bounding box center [300, 193] width 3 height 2
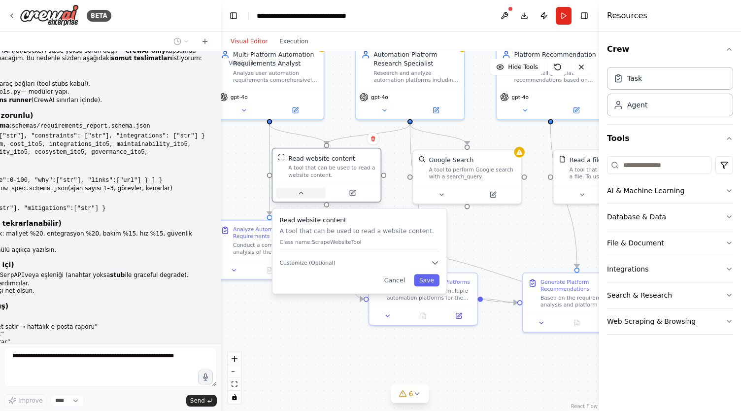
click at [302, 193] on icon at bounding box center [300, 193] width 3 height 2
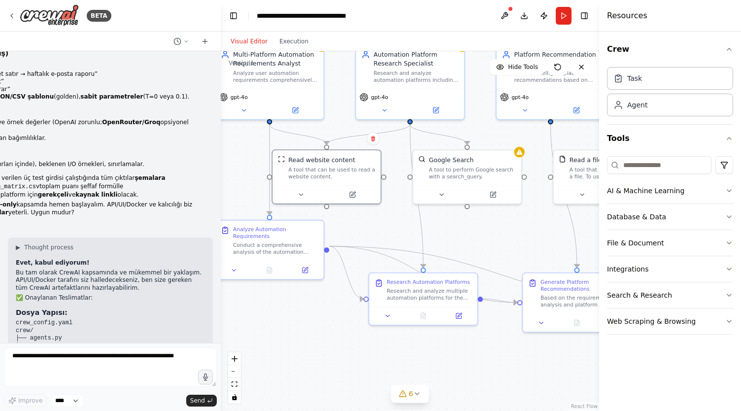
click at [116, 319] on pre "crew_config.yaml crew/ ├── agents.py ├── tasks.py └── tools.py run.py schemas/ …" at bounding box center [110, 392] width 189 height 146
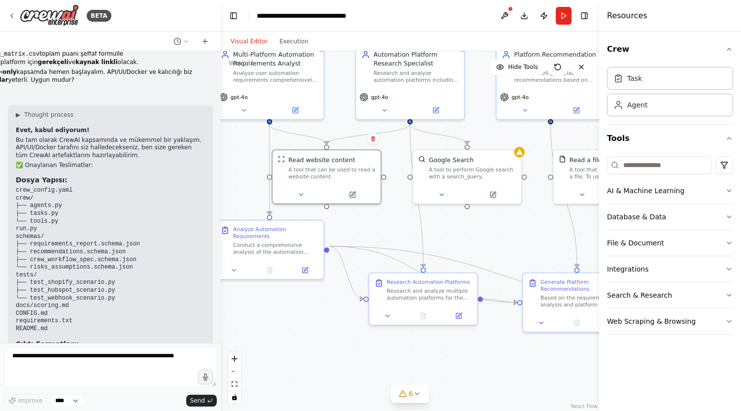
scroll to position [6082, 0]
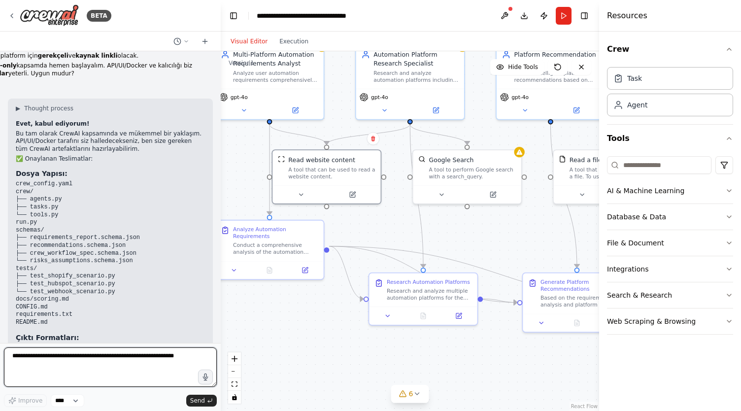
click at [40, 370] on textarea at bounding box center [110, 367] width 213 height 39
type textarea "**"
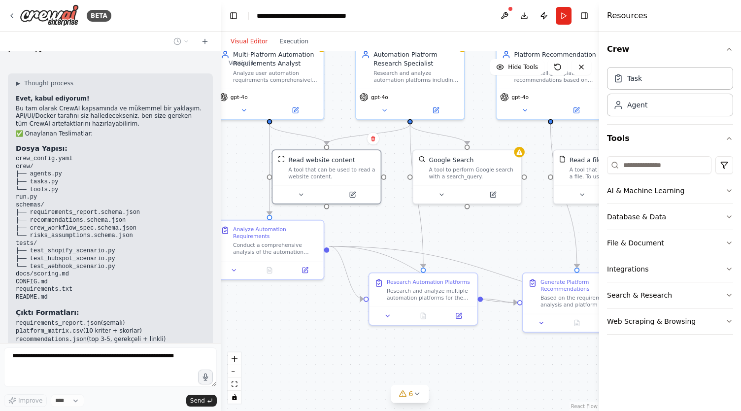
scroll to position [6140, 0]
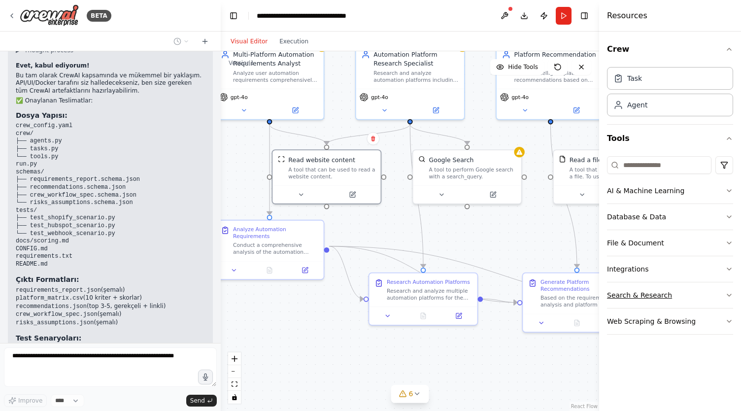
click at [729, 292] on icon "button" at bounding box center [730, 295] width 8 height 8
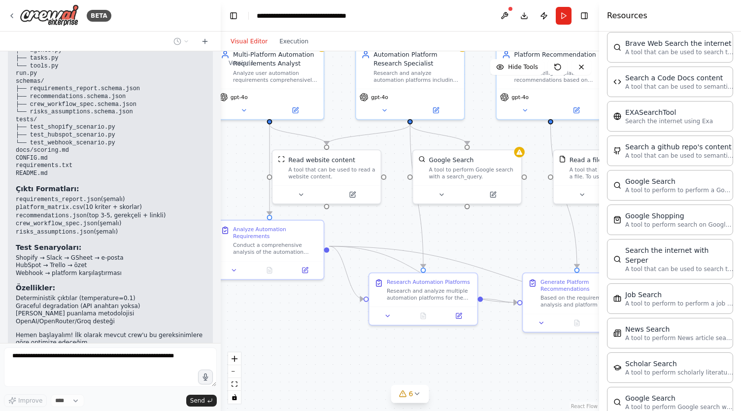
scroll to position [0, 0]
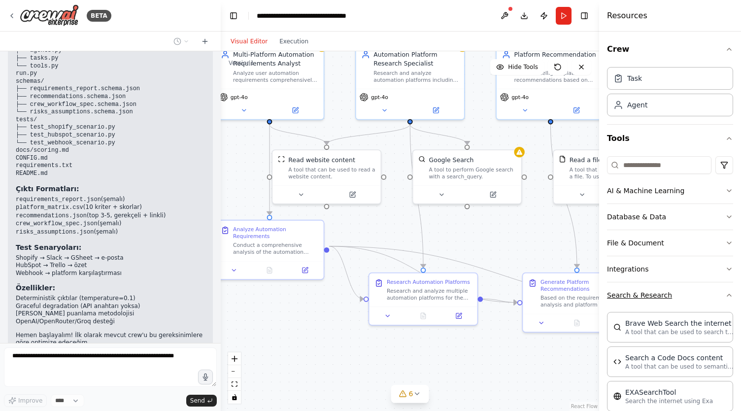
click at [726, 296] on icon "button" at bounding box center [730, 295] width 8 height 8
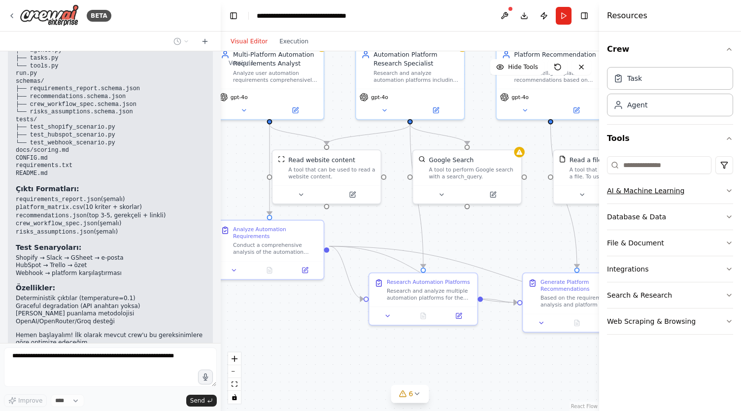
click at [731, 191] on icon "button" at bounding box center [730, 191] width 8 height 8
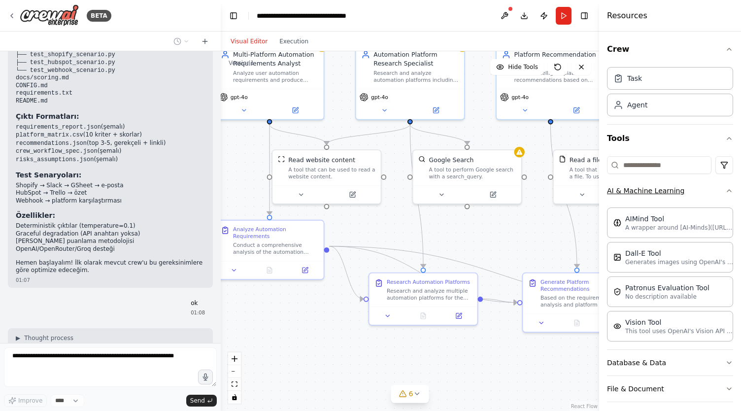
scroll to position [6310, 0]
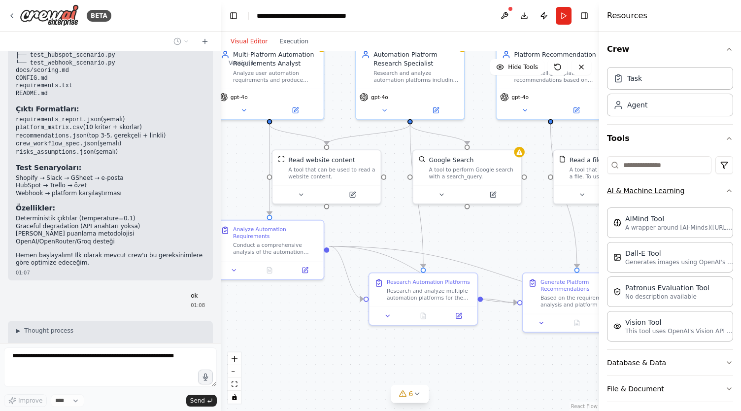
click at [726, 190] on icon "button" at bounding box center [730, 191] width 8 height 8
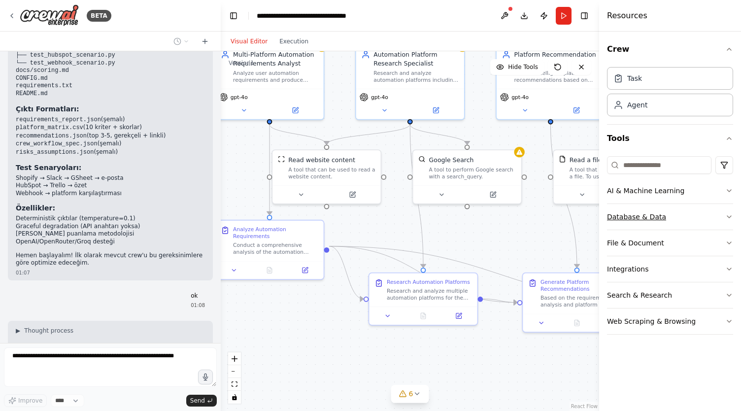
click at [714, 220] on button "Database & Data" at bounding box center [670, 217] width 126 height 26
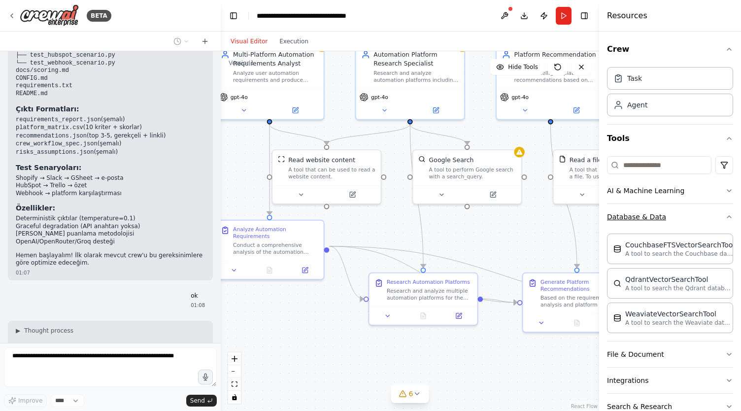
click at [714, 220] on button "Database & Data" at bounding box center [670, 217] width 126 height 26
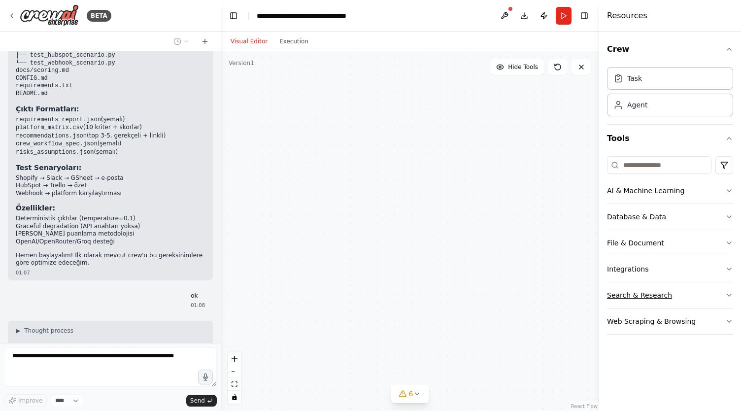
scroll to position [6335, 0]
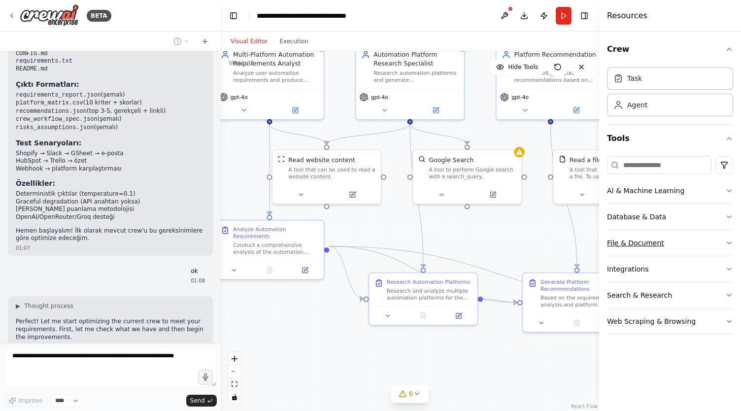
click at [709, 245] on button "File & Document" at bounding box center [670, 243] width 126 height 26
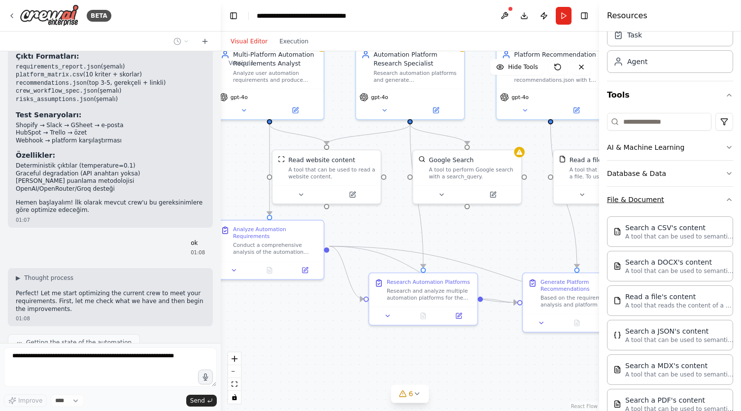
scroll to position [0, 0]
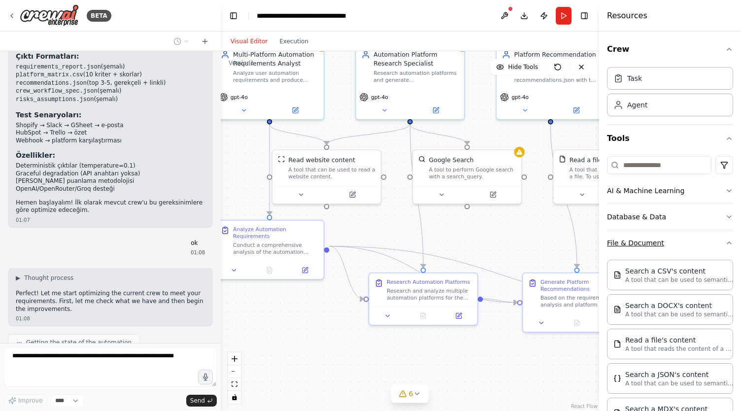
click at [717, 239] on button "File & Document" at bounding box center [670, 243] width 126 height 26
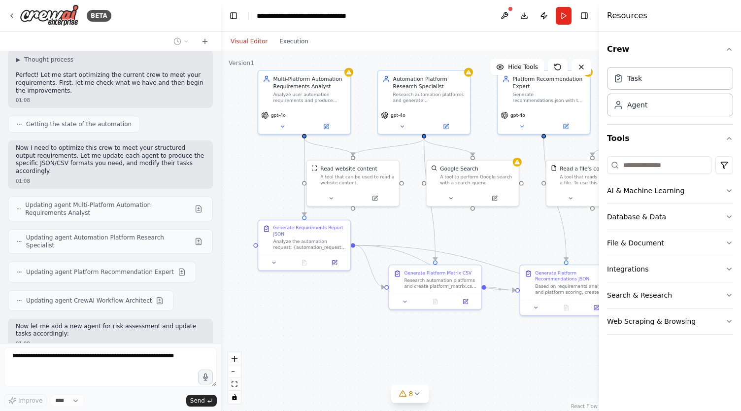
scroll to position [6610, 0]
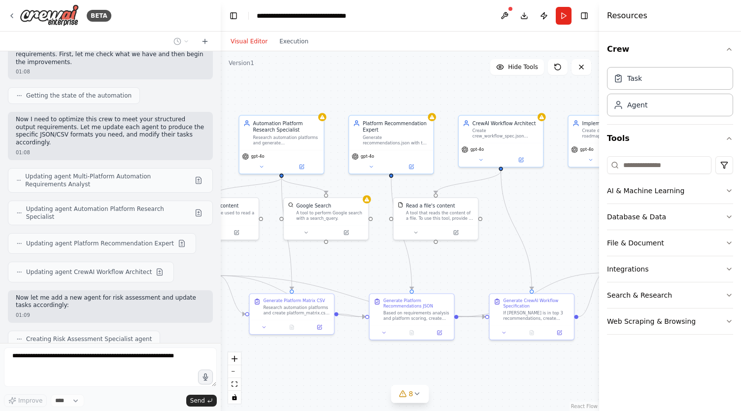
drag, startPoint x: 514, startPoint y: 241, endPoint x: 364, endPoint y: 273, distance: 153.4
click at [364, 273] on div ".deletable-edge-delete-btn { width: 20px; height: 20px; border: 0px solid #ffff…" at bounding box center [410, 231] width 379 height 360
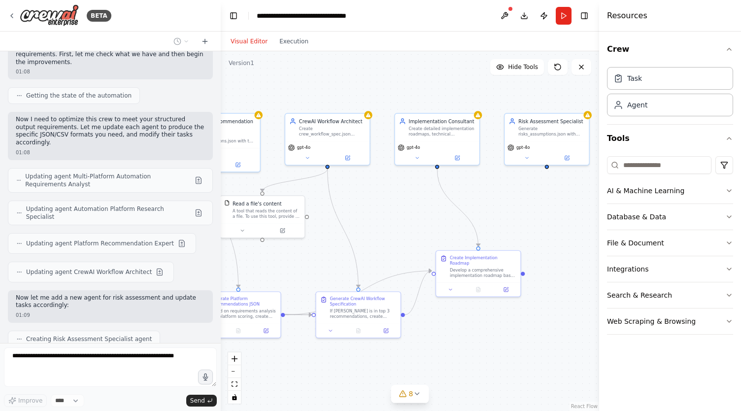
scroll to position [6638, 0]
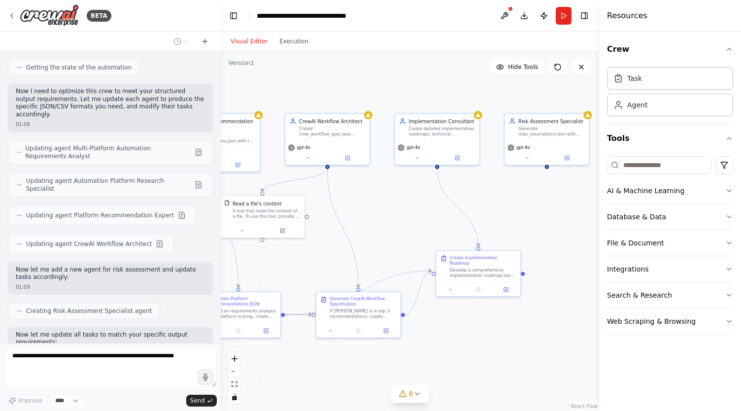
drag, startPoint x: 563, startPoint y: 211, endPoint x: 387, endPoint y: 210, distance: 175.0
click at [387, 210] on div ".deletable-edge-delete-btn { width: 20px; height: 20px; border: 0px solid #ffff…" at bounding box center [410, 231] width 379 height 360
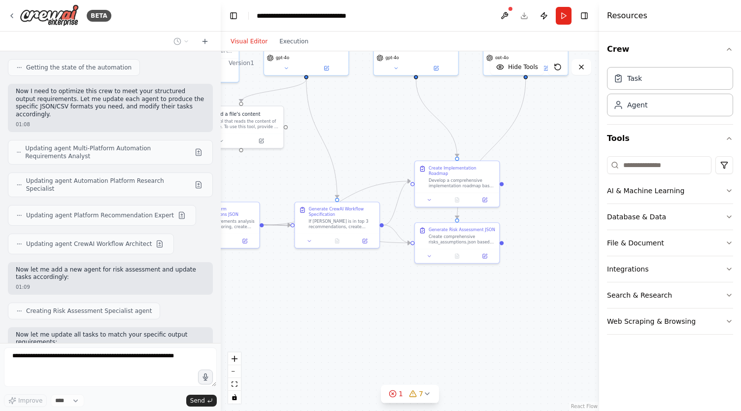
drag, startPoint x: 498, startPoint y: 219, endPoint x: 479, endPoint y: 120, distance: 101.3
click at [479, 120] on div ".deletable-edge-delete-btn { width: 20px; height: 20px; border: 0px solid #ffff…" at bounding box center [410, 231] width 379 height 360
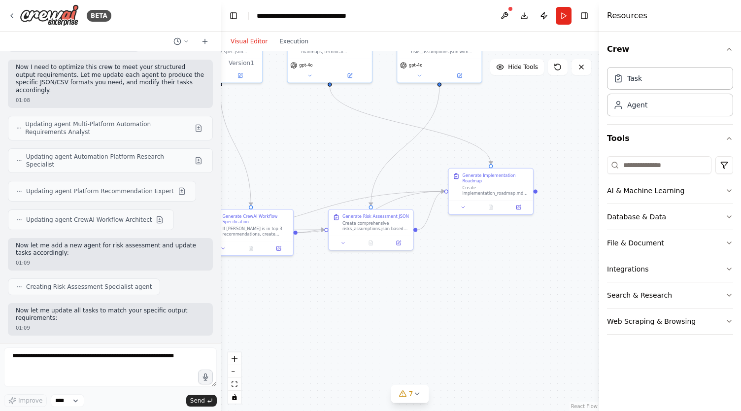
scroll to position [6724, 0]
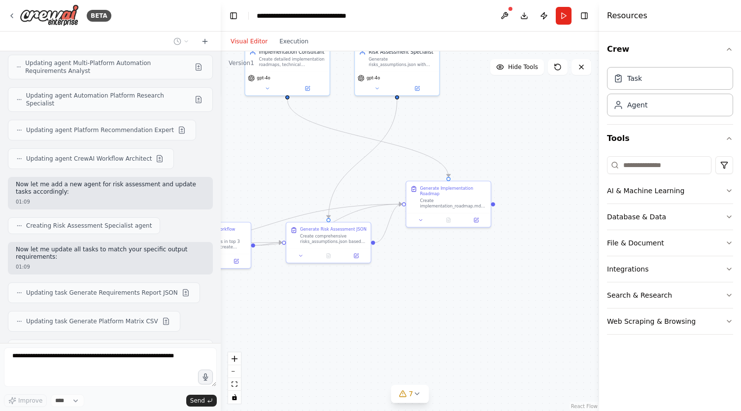
drag, startPoint x: 547, startPoint y: 266, endPoint x: 418, endPoint y: 296, distance: 132.6
click at [418, 296] on div ".deletable-edge-delete-btn { width: 20px; height: 20px; border: 0px solid #ffff…" at bounding box center [410, 231] width 379 height 360
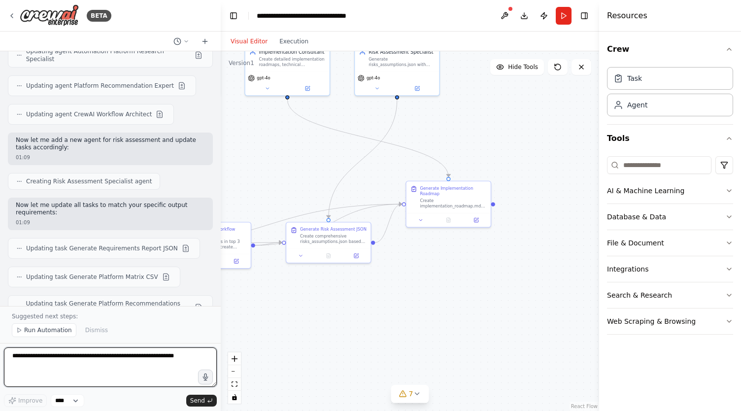
scroll to position [6775, 0]
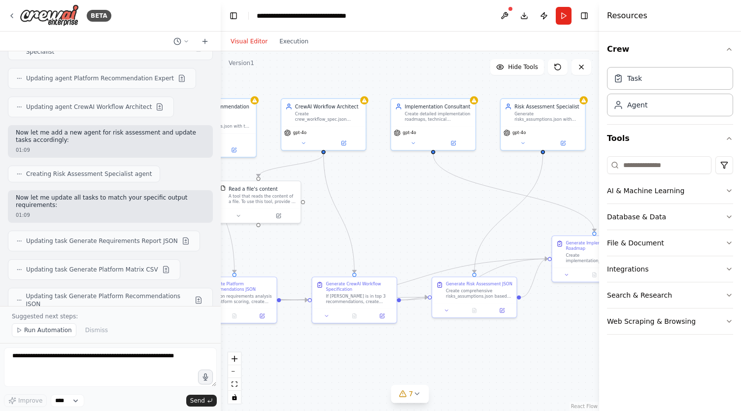
drag, startPoint x: 332, startPoint y: 174, endPoint x: 487, endPoint y: 236, distance: 167.4
click at [487, 236] on div ".deletable-edge-delete-btn { width: 20px; height: 20px; border: 0px solid #ffff…" at bounding box center [410, 231] width 379 height 360
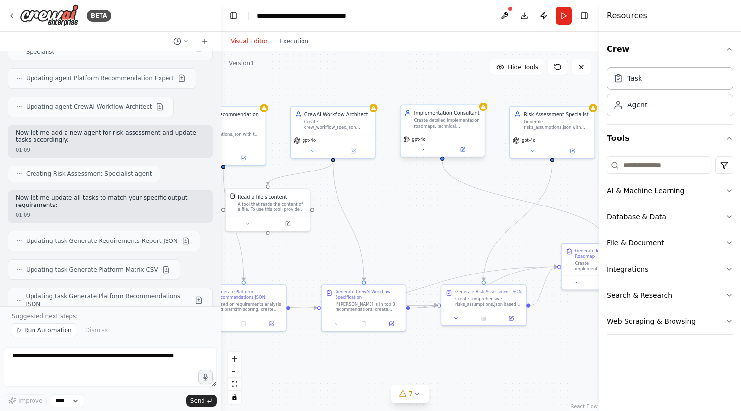
click at [422, 155] on div "gpt-4o" at bounding box center [443, 145] width 84 height 24
click at [425, 152] on icon at bounding box center [422, 149] width 5 height 5
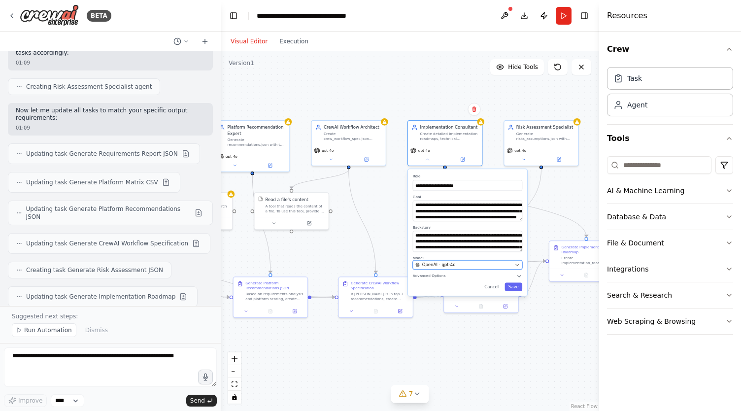
click at [488, 262] on div "OpenAI - gpt-4o" at bounding box center [464, 265] width 97 height 6
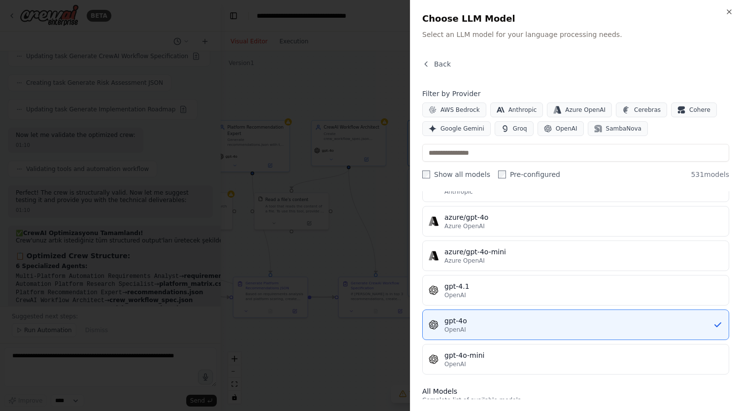
scroll to position [80, 0]
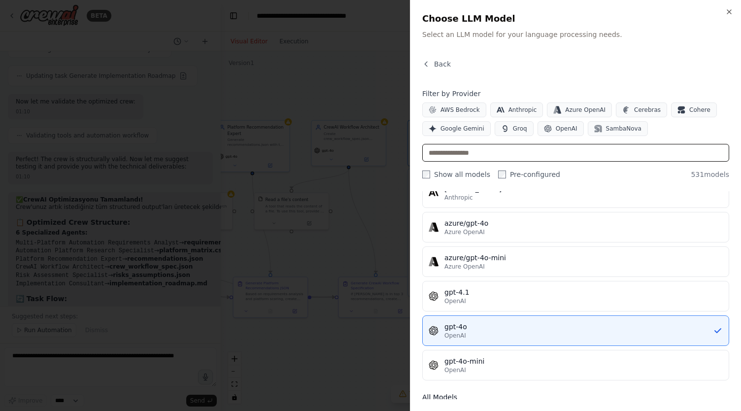
click at [477, 150] on input "text" at bounding box center [576, 153] width 307 height 18
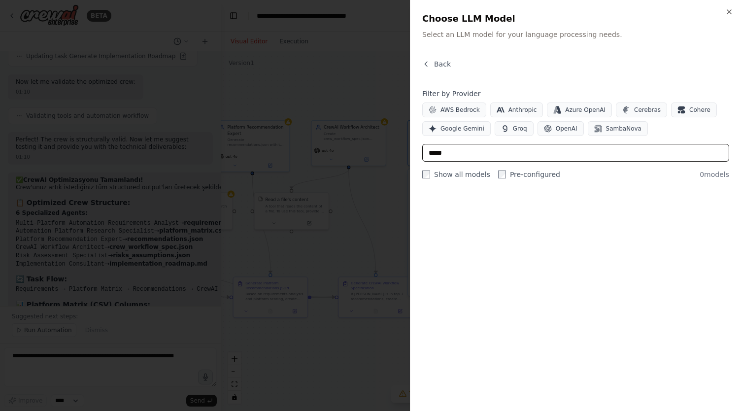
scroll to position [0, 0]
type input "*"
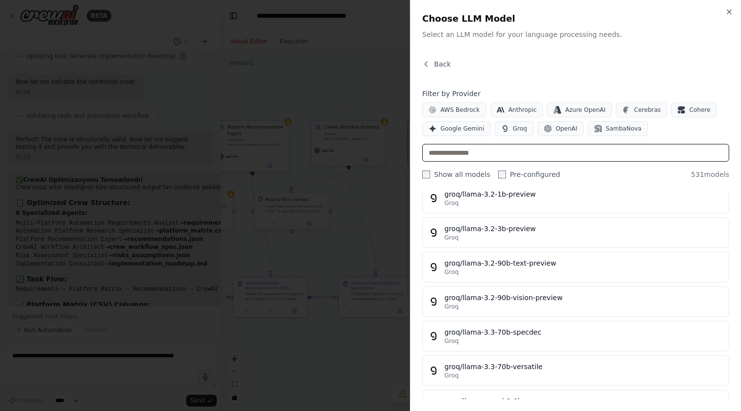
scroll to position [13118, 0]
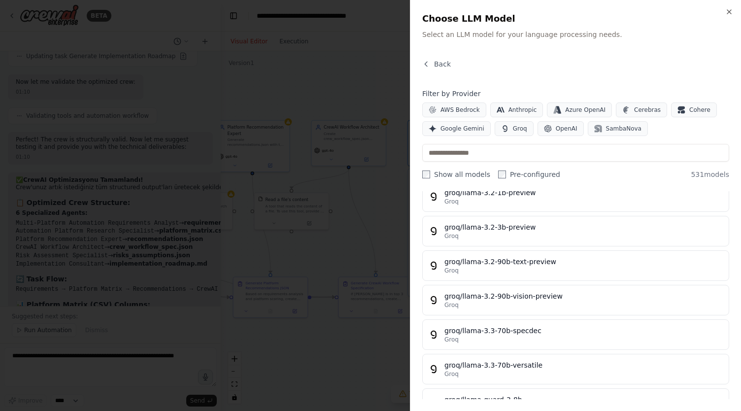
click at [97, 297] on div at bounding box center [370, 205] width 741 height 411
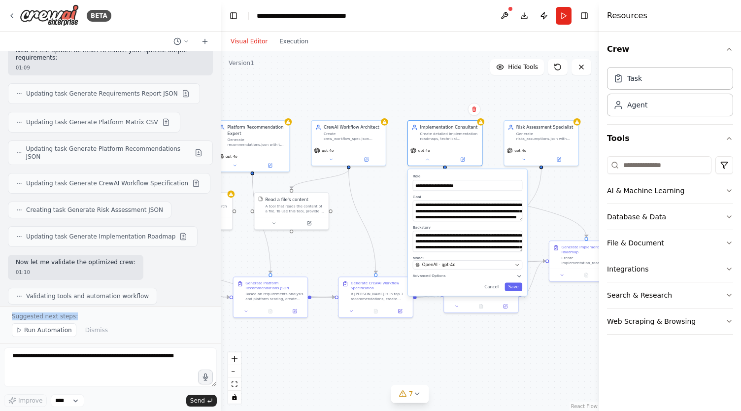
scroll to position [7103, 0]
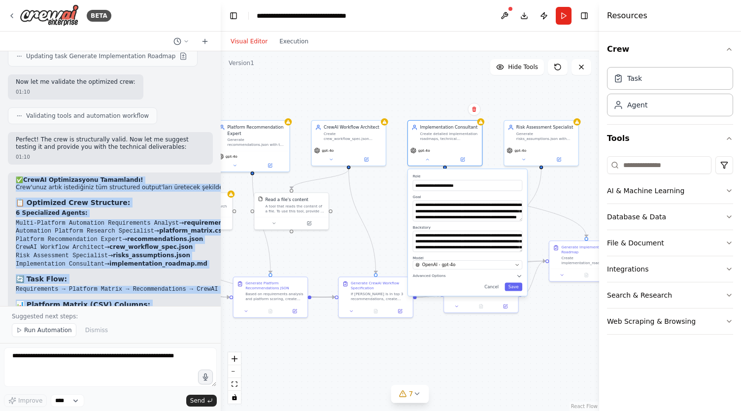
drag, startPoint x: 12, startPoint y: 167, endPoint x: 171, endPoint y: 281, distance: 195.0
click at [171, 281] on div "✅ CrewAI Optimizasyonu Tamamlandı! Crew'unuz artık istediğiniz tüm structured o…" at bounding box center [296, 333] width 577 height 321
copy div "✅ CrewAI Optimizasyonu Tamamlandı! Crew'unuz artık istediğiniz tüm structured o…"
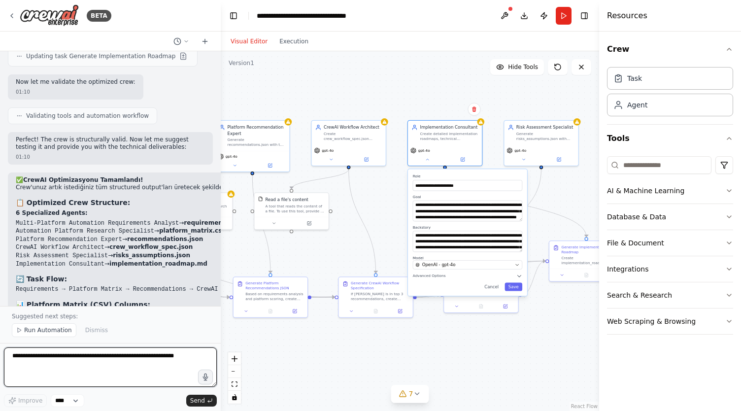
click at [76, 373] on textarea at bounding box center [110, 367] width 213 height 39
paste textarea "**********"
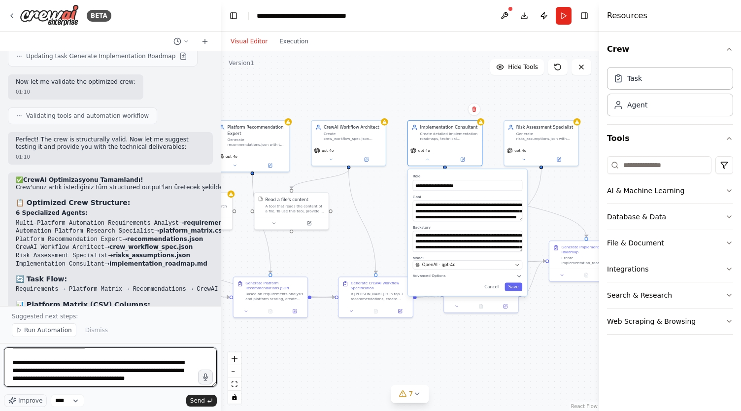
type textarea "**********"
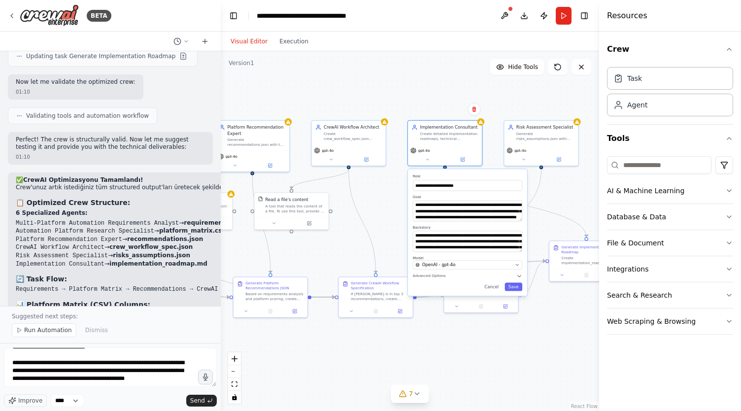
click at [206, 410] on form "Improve **** Send" at bounding box center [110, 377] width 221 height 68
click at [203, 395] on button "Send" at bounding box center [201, 401] width 31 height 12
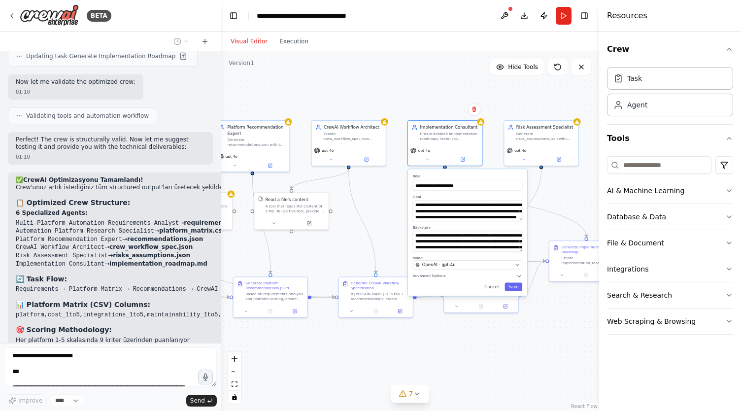
scroll to position [7457, 0]
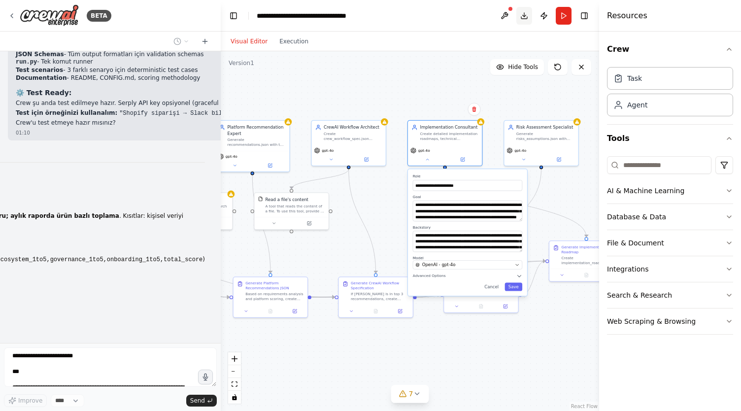
click at [527, 15] on button "Download" at bounding box center [525, 16] width 16 height 18
click at [425, 159] on icon at bounding box center [427, 158] width 5 height 5
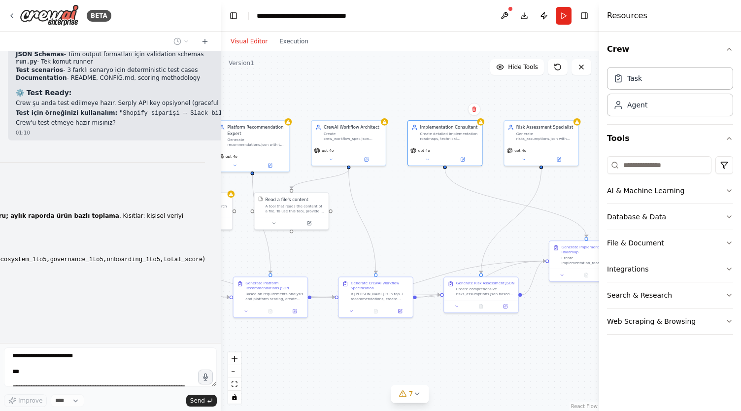
click at [415, 15] on header "**********" at bounding box center [410, 16] width 379 height 32
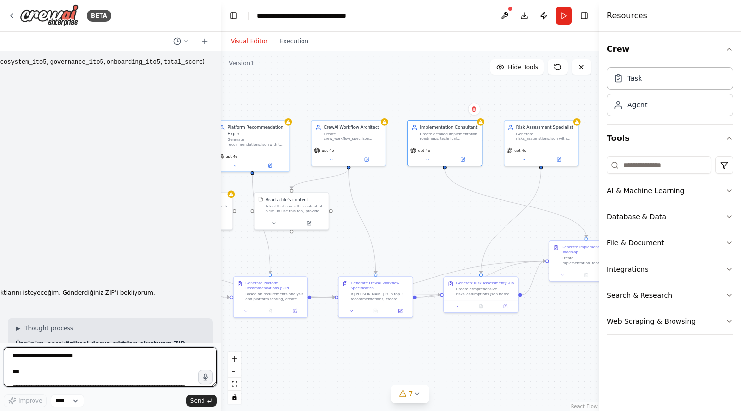
scroll to position [7649, 0]
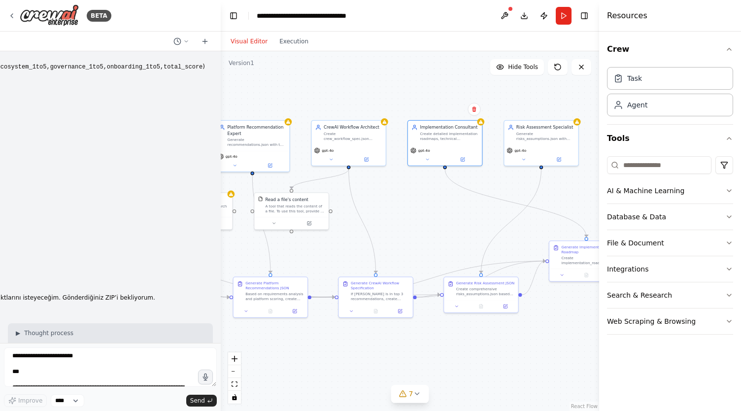
drag, startPoint x: 16, startPoint y: 150, endPoint x: 48, endPoint y: 166, distance: 35.7
click at [48, 345] on p "Üzgünüm, ancak fiziksel dosya çıktıları oluşturup ZIP halinde teslim etmek beni…" at bounding box center [110, 356] width 189 height 23
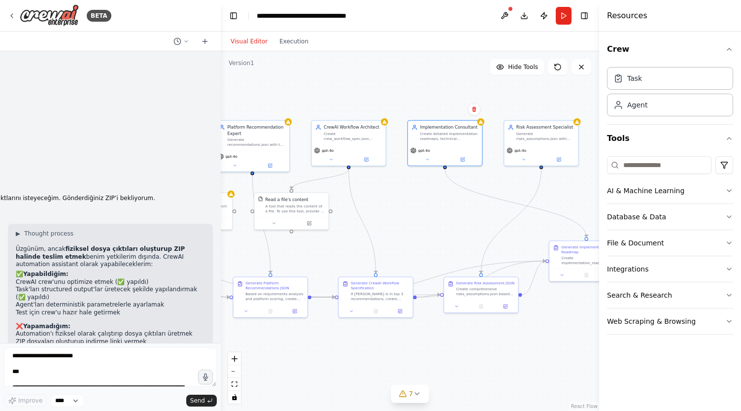
scroll to position [7759, 0]
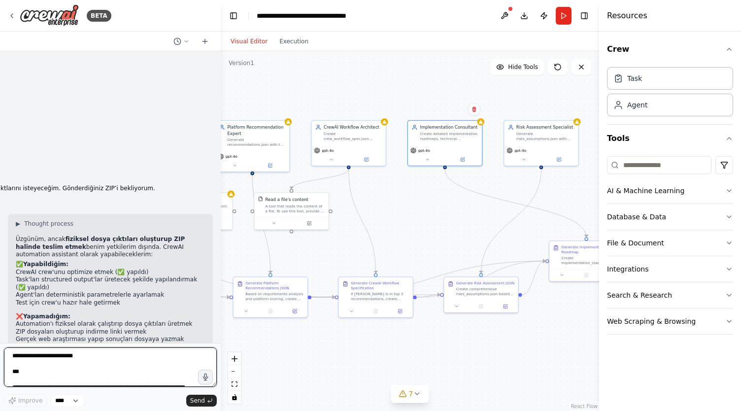
click at [52, 371] on textarea at bounding box center [110, 367] width 213 height 39
click at [100, 359] on textarea "**********" at bounding box center [110, 367] width 213 height 39
type textarea "**********"
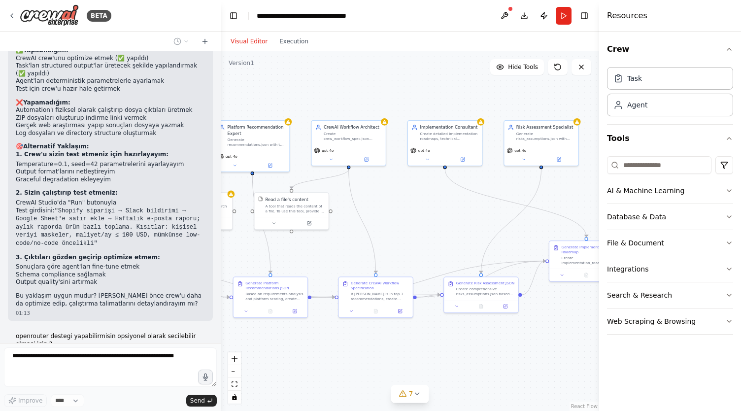
scroll to position [7980, 0]
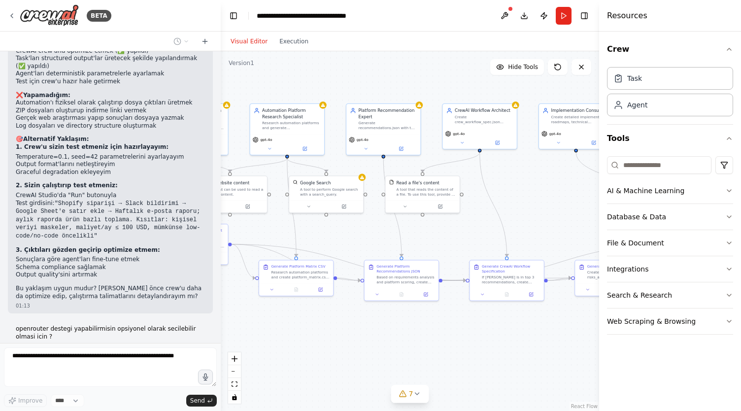
drag, startPoint x: 395, startPoint y: 192, endPoint x: 527, endPoint y: 175, distance: 132.8
click at [527, 175] on div ".deletable-edge-delete-btn { width: 20px; height: 20px; border: 0px solid #ffff…" at bounding box center [410, 231] width 379 height 360
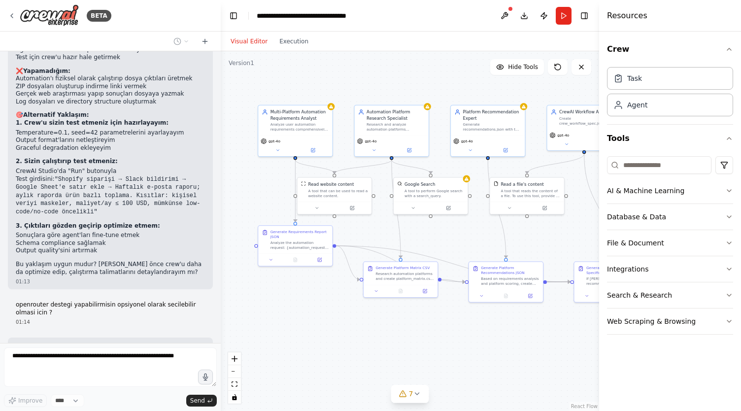
drag, startPoint x: 346, startPoint y: 236, endPoint x: 457, endPoint y: 239, distance: 111.0
click at [457, 239] on div ".deletable-edge-delete-btn { width: 20px; height: 20px; border: 0px solid #ffff…" at bounding box center [410, 231] width 379 height 360
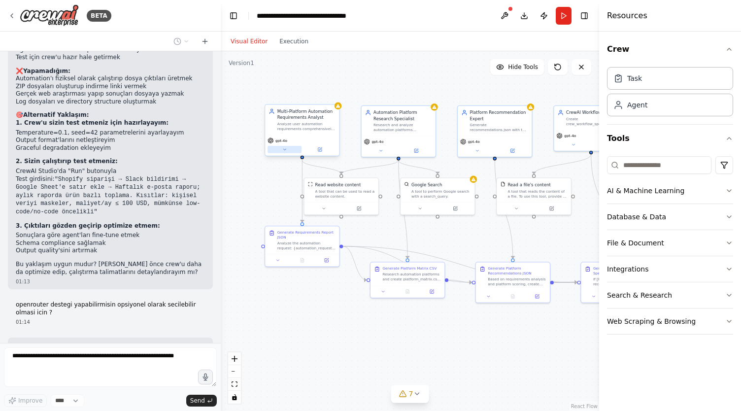
click at [285, 147] on icon at bounding box center [284, 149] width 5 height 5
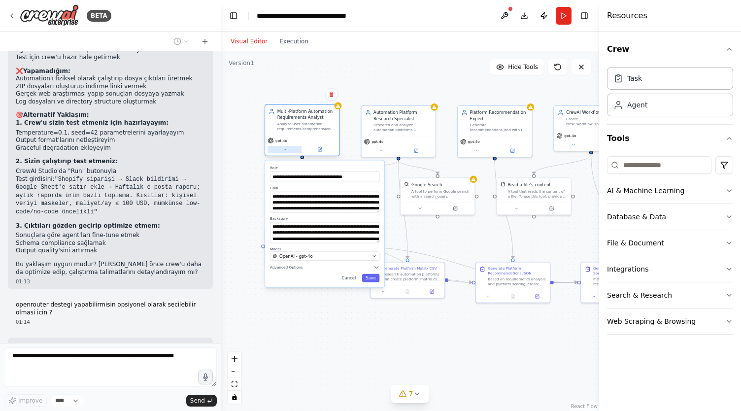
scroll to position [8033, 0]
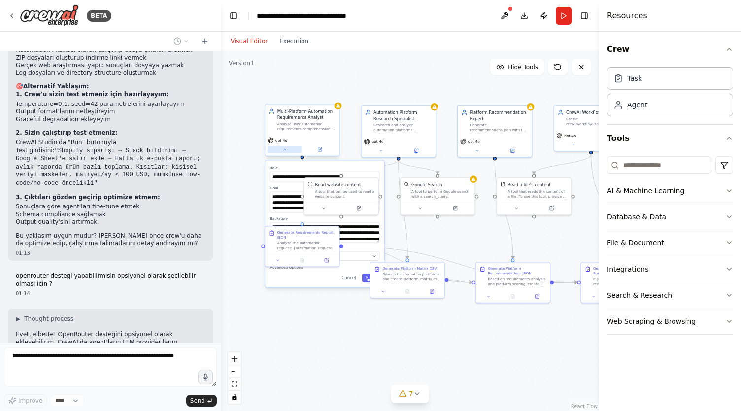
click at [285, 147] on icon at bounding box center [284, 149] width 5 height 5
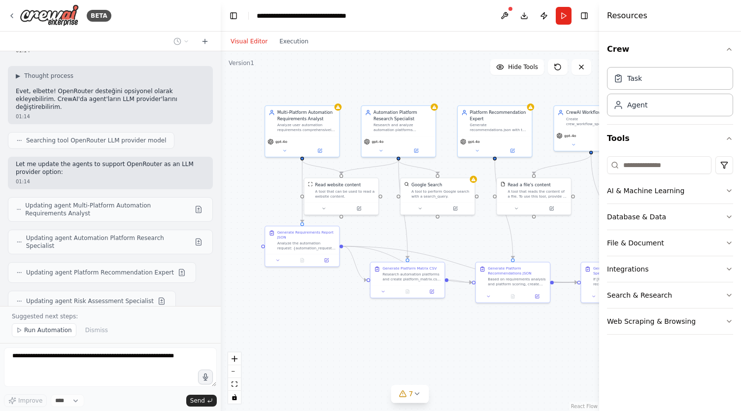
scroll to position [8313, 0]
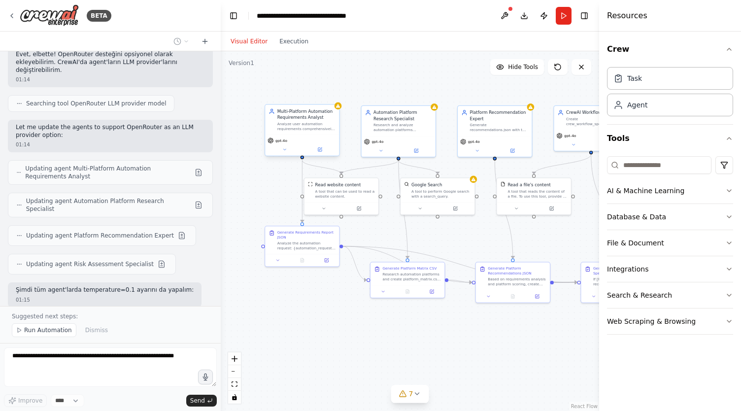
click at [289, 142] on div "gpt-4o" at bounding box center [302, 141] width 69 height 6
click at [281, 142] on span "gpt-4o" at bounding box center [282, 140] width 12 height 5
click at [284, 152] on button at bounding box center [285, 149] width 34 height 7
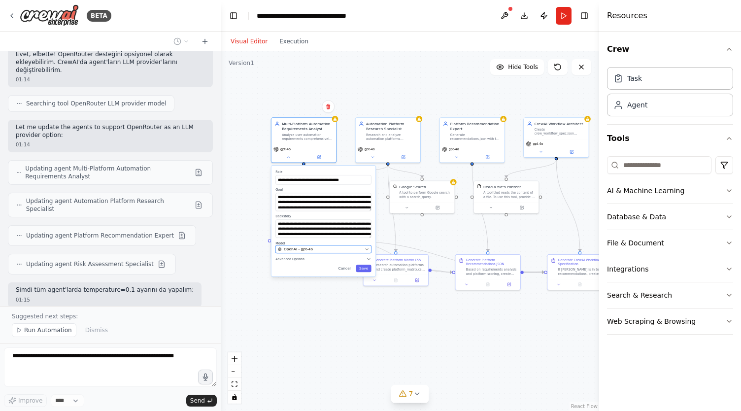
click at [322, 252] on button "OpenAI - gpt-4o" at bounding box center [324, 250] width 96 height 8
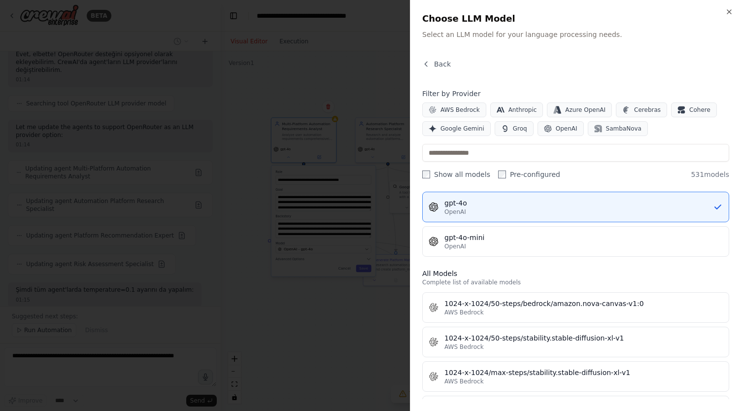
scroll to position [204, 0]
click at [312, 312] on div at bounding box center [370, 205] width 741 height 411
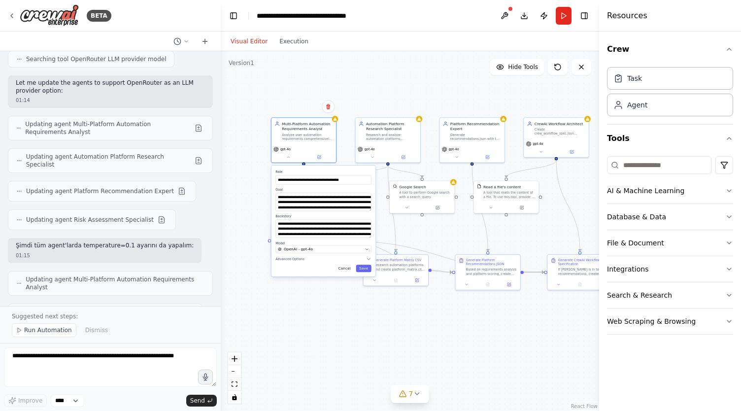
click at [341, 265] on button "Cancel" at bounding box center [344, 268] width 19 height 7
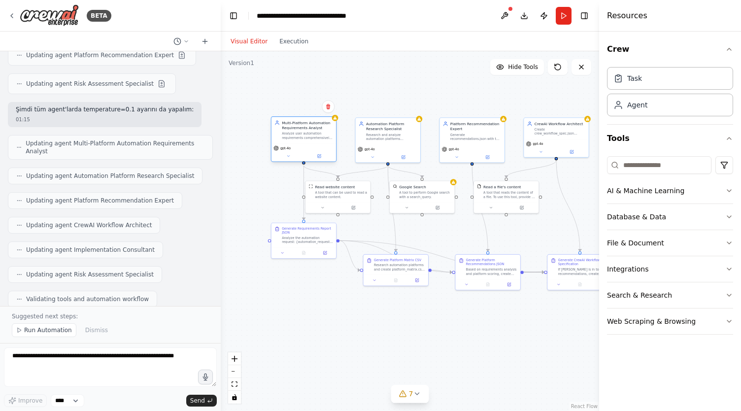
click at [289, 151] on div "gpt-4o" at bounding box center [304, 152] width 65 height 18
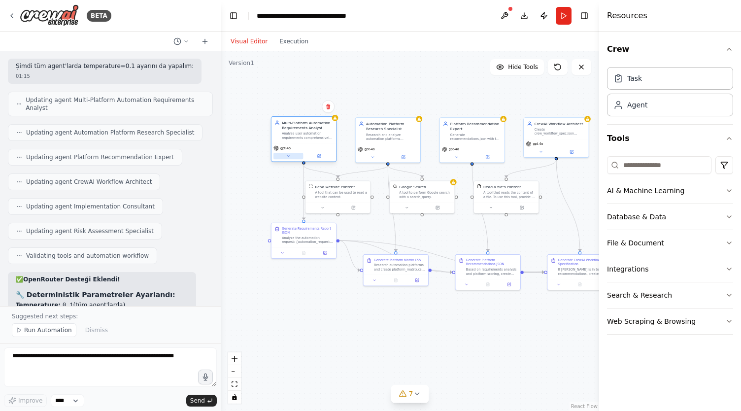
click at [290, 159] on button at bounding box center [289, 156] width 30 height 6
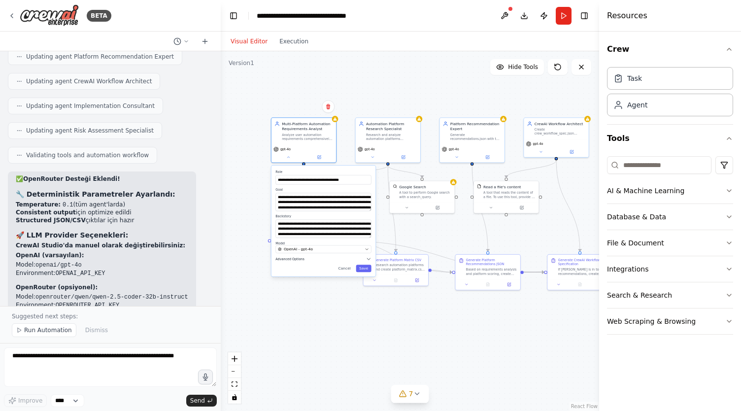
click at [336, 260] on button "Advanced Options" at bounding box center [324, 258] width 96 height 5
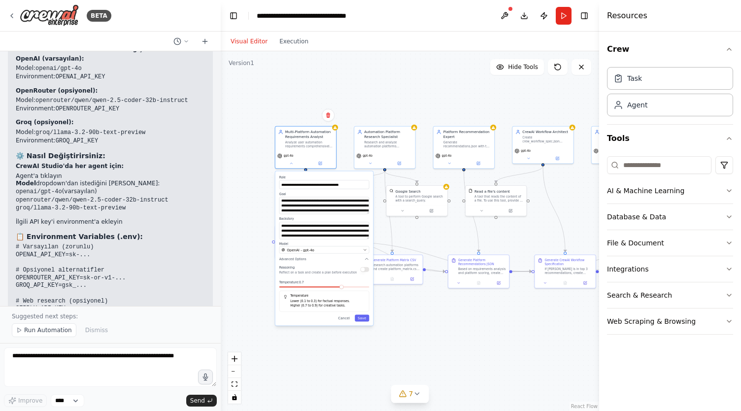
scroll to position [8843, 0]
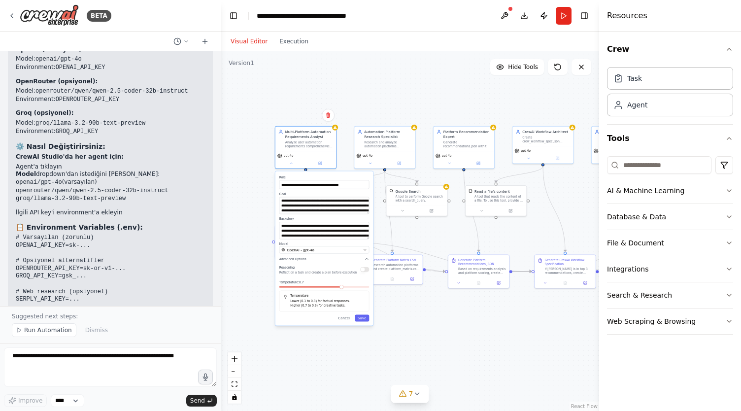
click at [252, 239] on div ".deletable-edge-delete-btn { width: 20px; height: 20px; border: 0px solid #ffff…" at bounding box center [410, 231] width 379 height 360
click at [370, 103] on div ".deletable-edge-delete-btn { width: 20px; height: 20px; border: 0px solid #ffff…" at bounding box center [410, 231] width 379 height 360
click at [349, 322] on div "**********" at bounding box center [325, 249] width 98 height 154
click at [346, 316] on button "Cancel" at bounding box center [344, 318] width 18 height 7
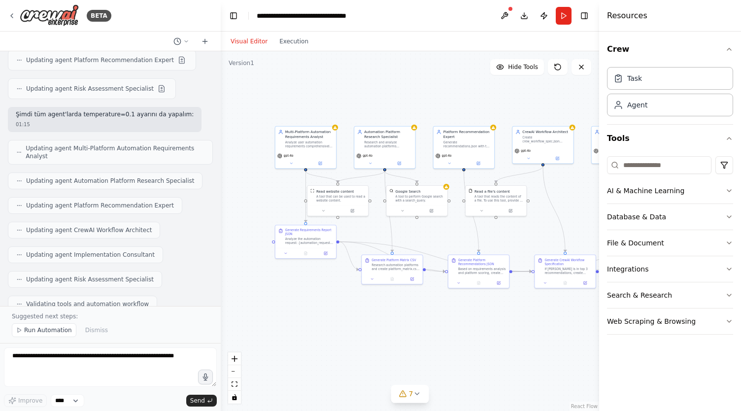
scroll to position [8495, 0]
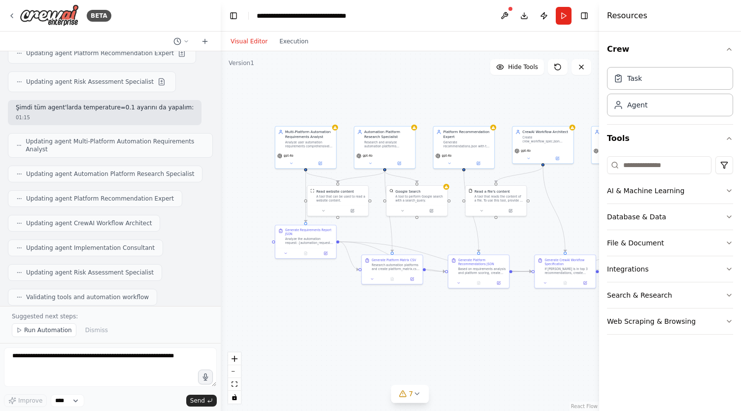
click at [131, 394] on p "OpenAI (varsayılan):" at bounding box center [110, 398] width 189 height 8
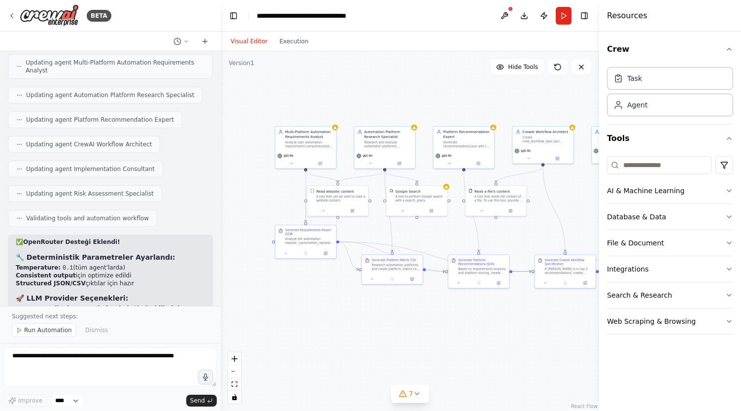
scroll to position [8565, 0]
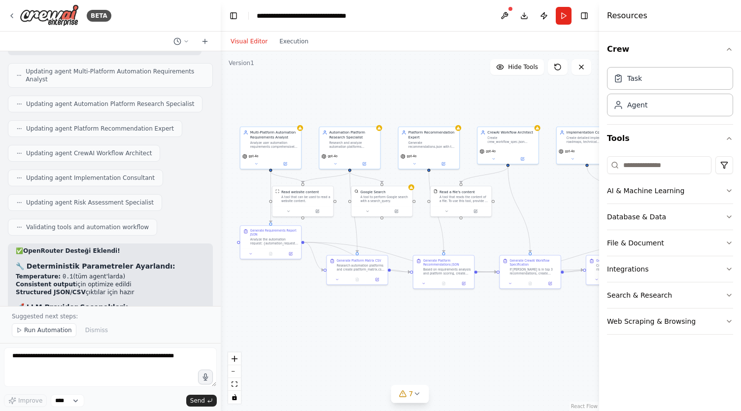
drag, startPoint x: 386, startPoint y: 96, endPoint x: 351, endPoint y: 96, distance: 35.0
click at [351, 96] on div ".deletable-edge-delete-btn { width: 20px; height: 20px; border: 0px solid #ffff…" at bounding box center [410, 231] width 379 height 360
click at [348, 143] on div "Research and analyze automation platforms comprehensively for {automation_reque…" at bounding box center [353, 144] width 48 height 8
click at [334, 160] on button at bounding box center [335, 163] width 28 height 6
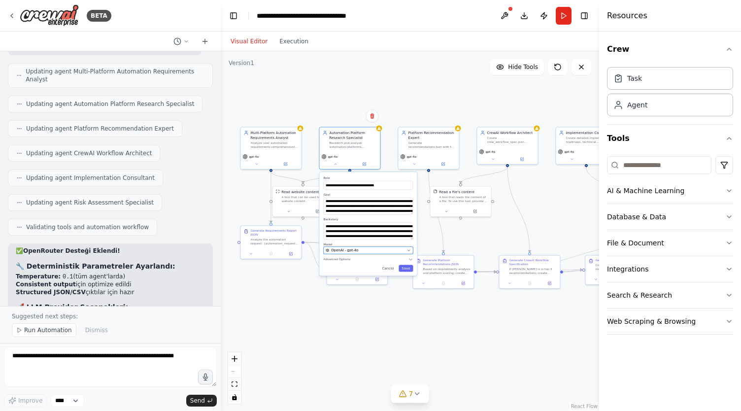
click at [406, 250] on button "OpenAI - gpt-4o" at bounding box center [368, 249] width 90 height 7
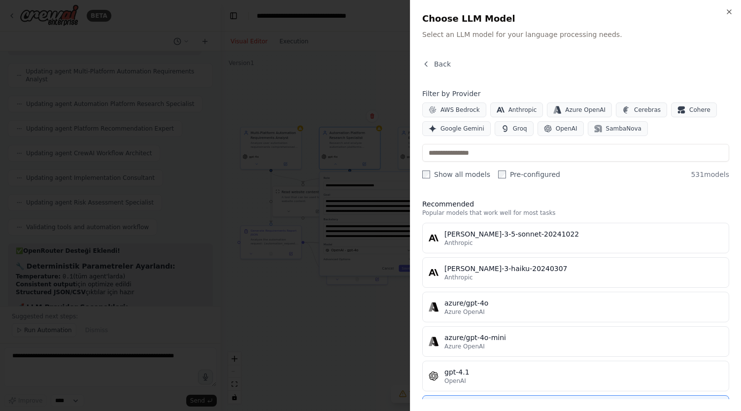
click at [359, 59] on div at bounding box center [370, 205] width 741 height 411
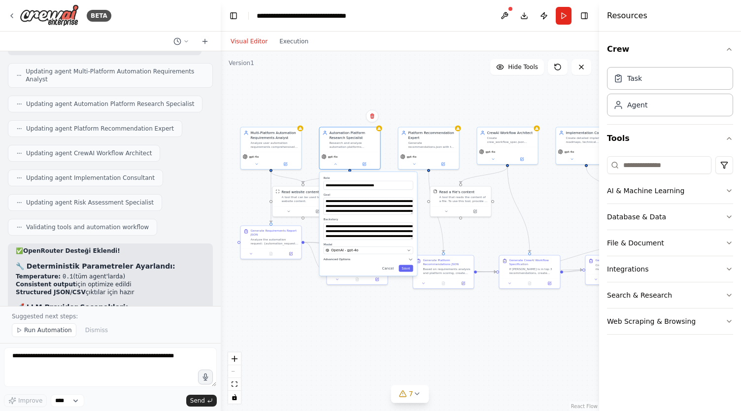
click at [369, 259] on button "Advanced Options" at bounding box center [368, 259] width 90 height 5
click at [392, 54] on div ".deletable-edge-delete-btn { width: 20px; height: 20px; border: 0px solid #ffff…" at bounding box center [410, 231] width 379 height 360
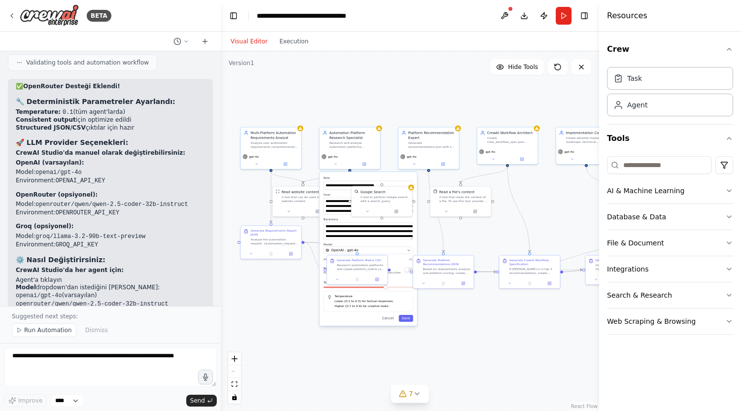
scroll to position [8843, 0]
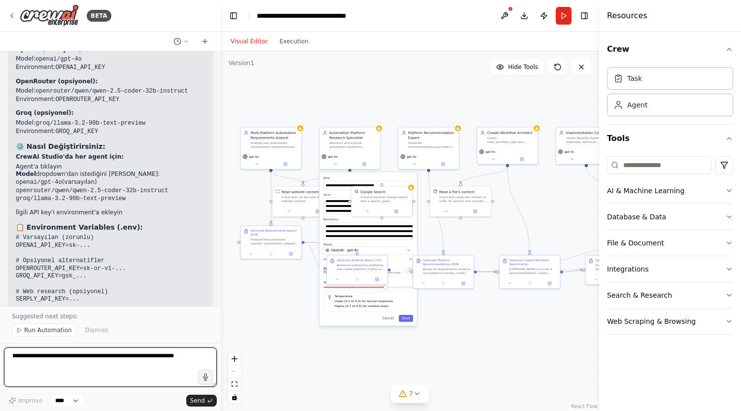
click at [62, 358] on textarea at bounding box center [110, 367] width 213 height 39
type textarea "**********"
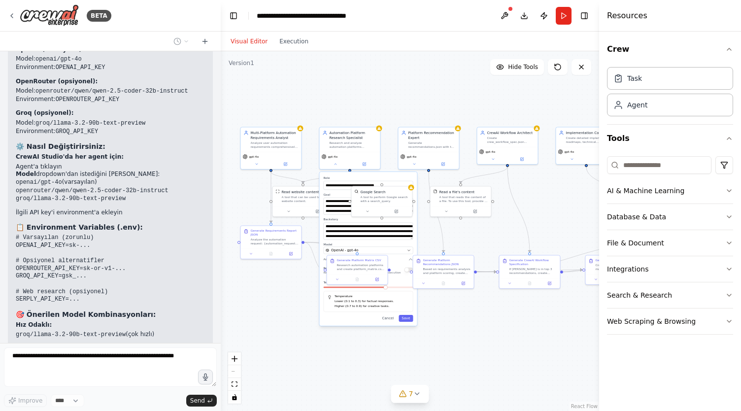
scroll to position [8881, 0]
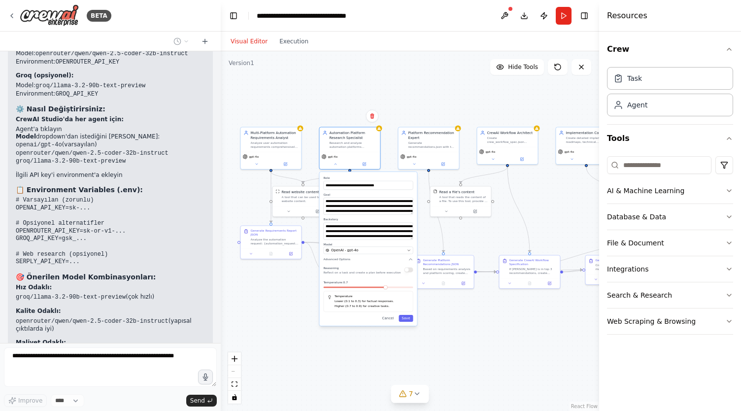
click at [391, 322] on div "**********" at bounding box center [368, 249] width 98 height 154
click at [398, 58] on div ".deletable-edge-delete-btn { width: 20px; height: 20px; border: 0px solid #ffff…" at bounding box center [410, 231] width 379 height 360
click at [406, 90] on div ".deletable-edge-delete-btn { width: 20px; height: 20px; border: 0px solid #ffff…" at bounding box center [410, 231] width 379 height 360
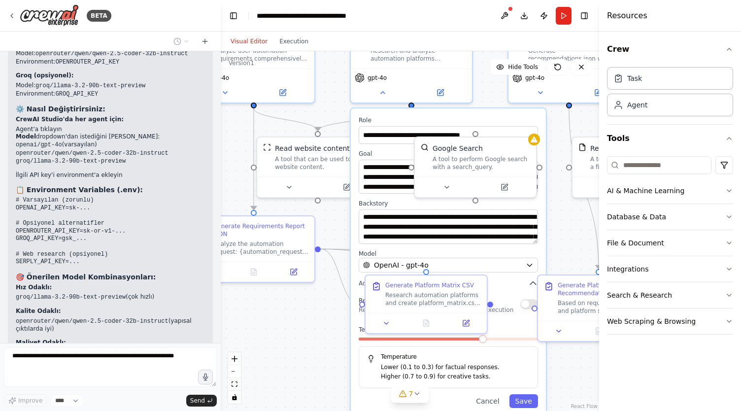
drag, startPoint x: 396, startPoint y: 106, endPoint x: 512, endPoint y: -39, distance: 185.5
click at [512, 0] on html "BETA Langflow Intelligent Workflow Generator Bu sistem, Langflow içinde çalışan…" at bounding box center [370, 205] width 741 height 411
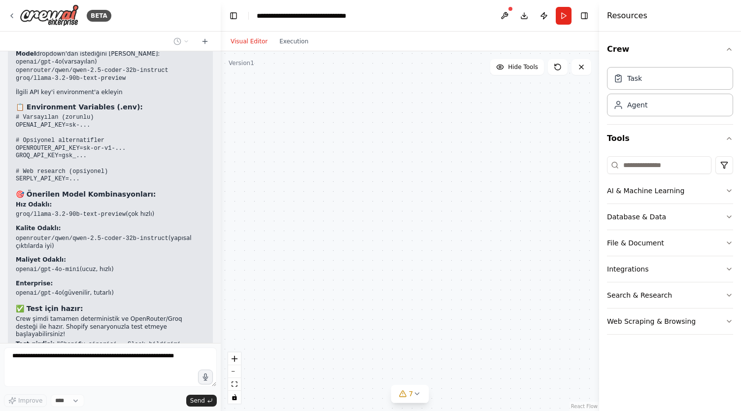
click at [490, 404] on button "Cancel" at bounding box center [486, 402] width 35 height 14
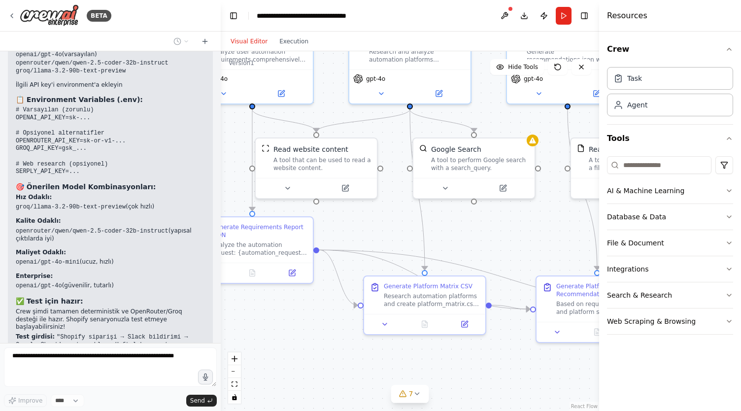
scroll to position [8979, 0]
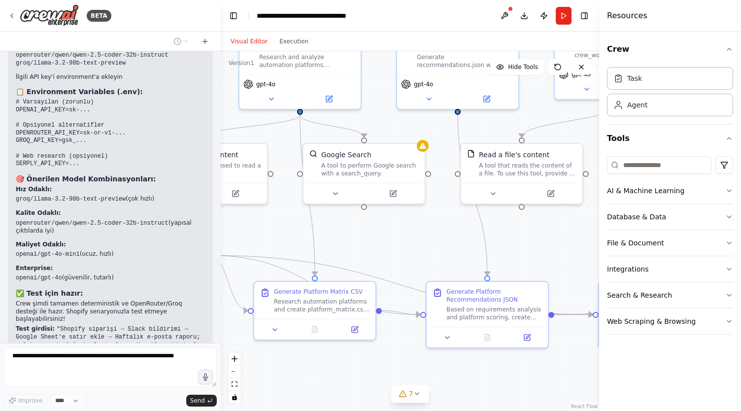
drag, startPoint x: 511, startPoint y: 372, endPoint x: 394, endPoint y: 382, distance: 117.2
click at [394, 382] on div ".deletable-edge-delete-btn { width: 20px; height: 20px; border: 0px solid #ffff…" at bounding box center [410, 231] width 379 height 360
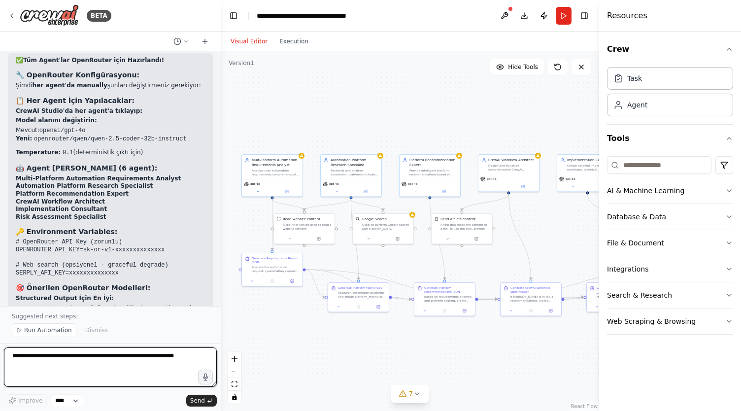
scroll to position [9662, 0]
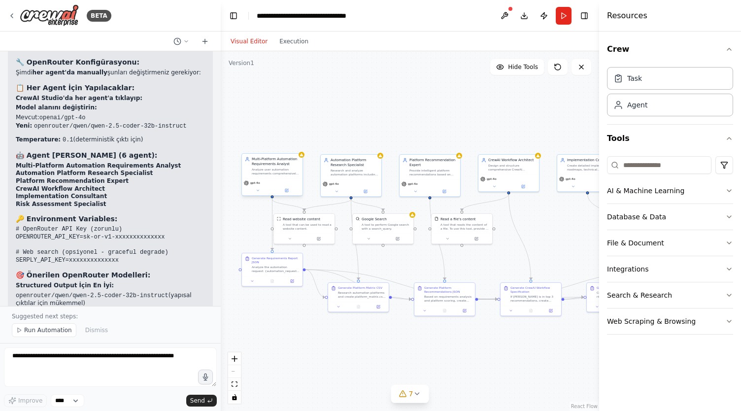
click at [266, 168] on div "Analyze user automation requirements comprehensively, understanding business co…" at bounding box center [276, 172] width 48 height 8
click at [258, 187] on button at bounding box center [258, 190] width 28 height 6
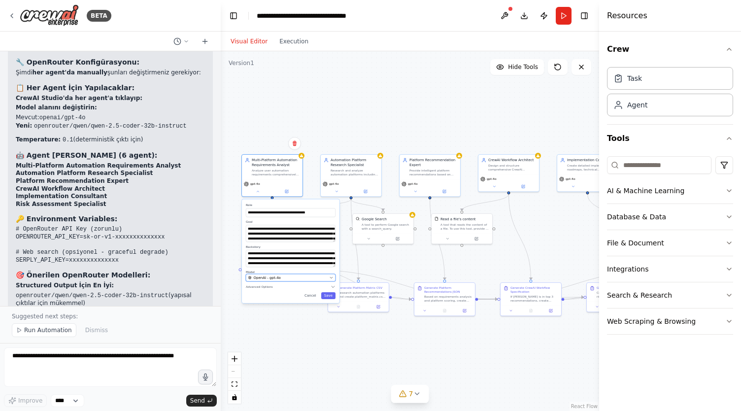
click at [302, 276] on div "OpenAI - gpt-4o" at bounding box center [287, 277] width 79 height 5
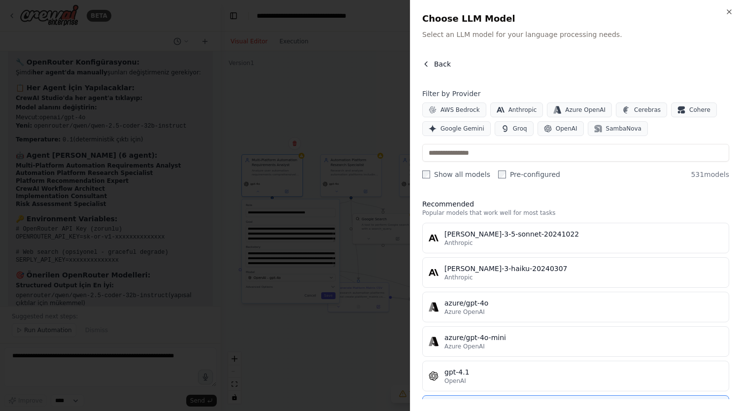
click at [427, 64] on icon "button" at bounding box center [427, 64] width 8 height 8
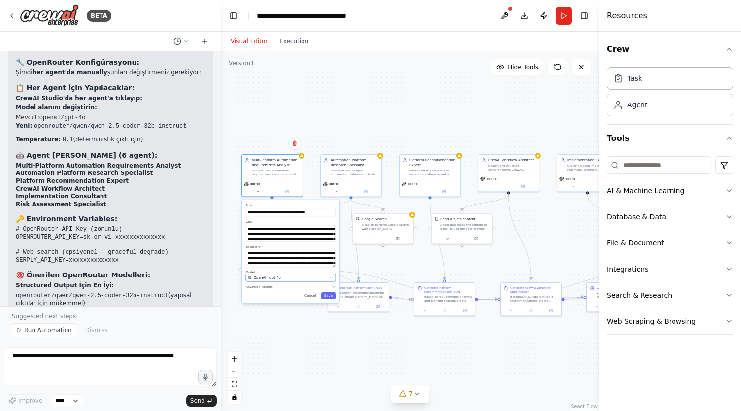
click at [301, 276] on div "OpenAI - gpt-4o" at bounding box center [287, 277] width 79 height 5
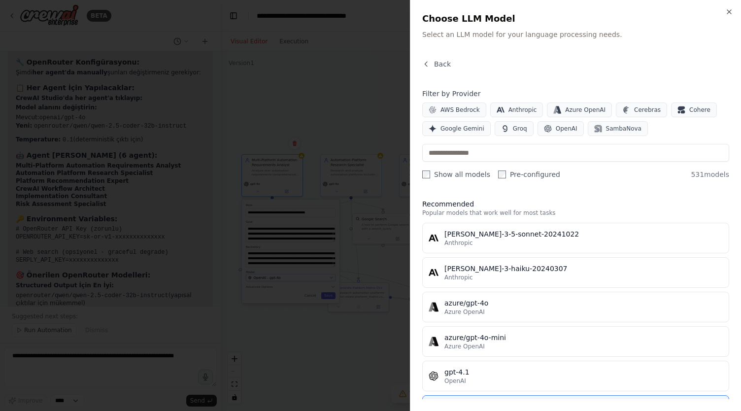
click at [301, 276] on div at bounding box center [370, 205] width 741 height 411
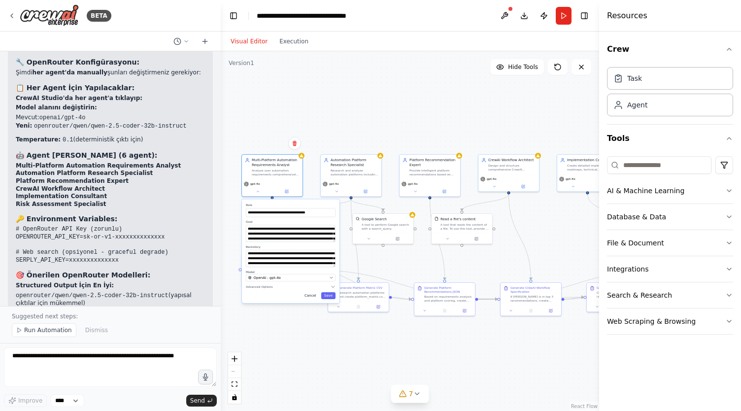
click at [314, 296] on button "Cancel" at bounding box center [311, 295] width 18 height 7
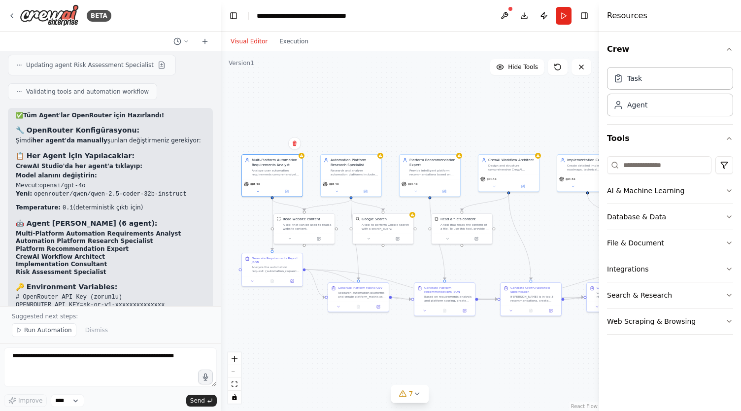
scroll to position [9594, 0]
click at [283, 170] on div "Analyze user automation requirements comprehensively, understanding business co…" at bounding box center [276, 172] width 48 height 8
click at [303, 158] on div ".deletable-edge-delete-btn { width: 20px; height: 20px; border: 0px solid #ffff…" at bounding box center [410, 231] width 379 height 360
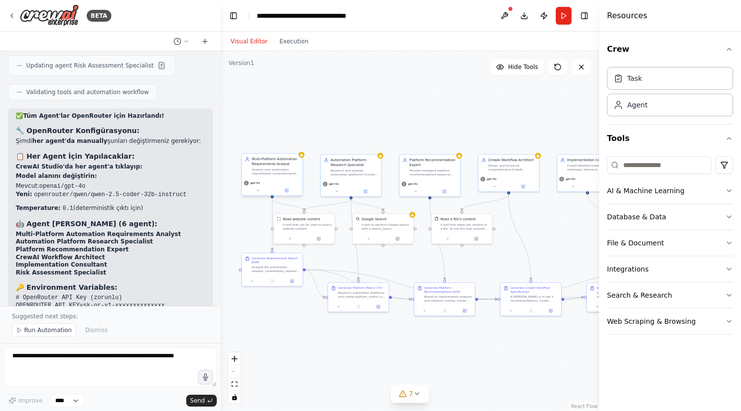
click at [276, 178] on div "gpt-4o" at bounding box center [272, 186] width 61 height 17
click at [289, 194] on div "gpt-4o" at bounding box center [272, 186] width 61 height 17
click at [268, 177] on div "Multi-Platform Automation Requirements Analyst Analyze user automation requirem…" at bounding box center [272, 166] width 61 height 25
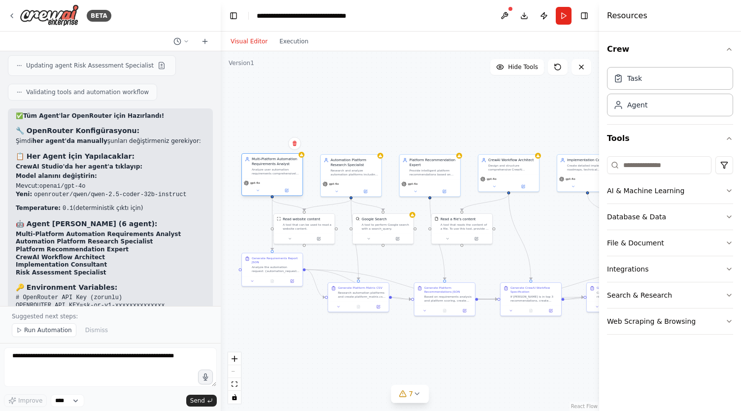
click at [288, 195] on div "gpt-4o" at bounding box center [272, 186] width 61 height 17
click at [262, 191] on button at bounding box center [258, 190] width 28 height 6
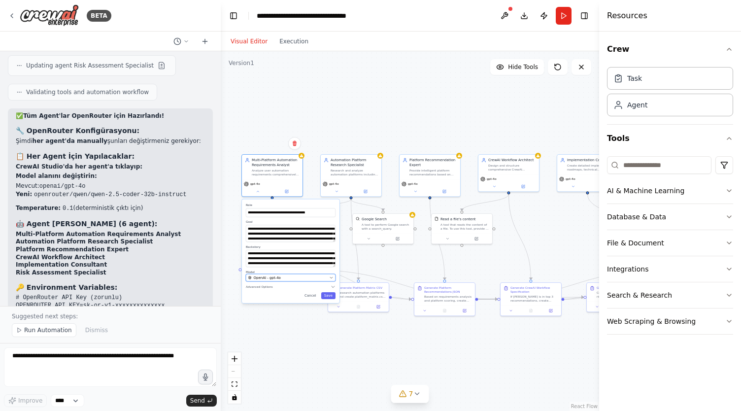
click at [281, 276] on div "OpenAI - gpt-4o" at bounding box center [287, 277] width 79 height 5
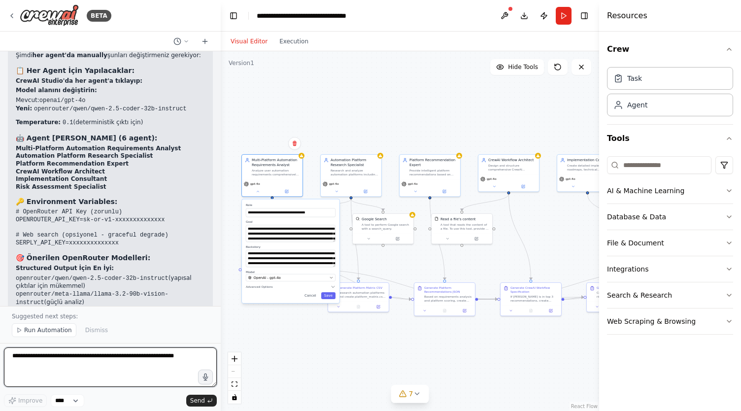
click at [76, 370] on textarea at bounding box center [110, 367] width 213 height 39
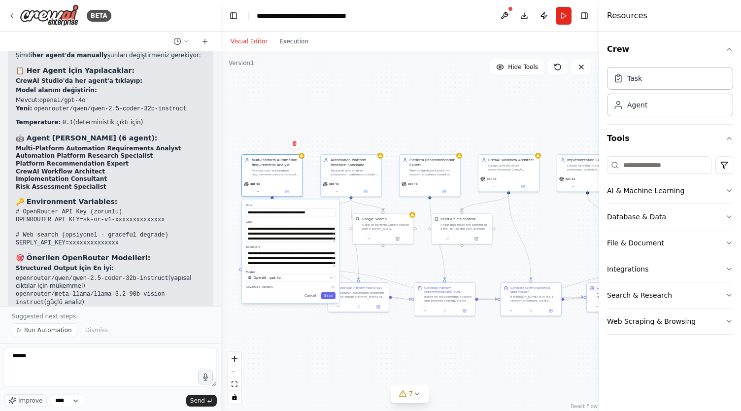
click at [533, 216] on div ".deletable-edge-delete-btn { width: 20px; height: 20px; border: 0px solid #ffff…" at bounding box center [410, 231] width 379 height 360
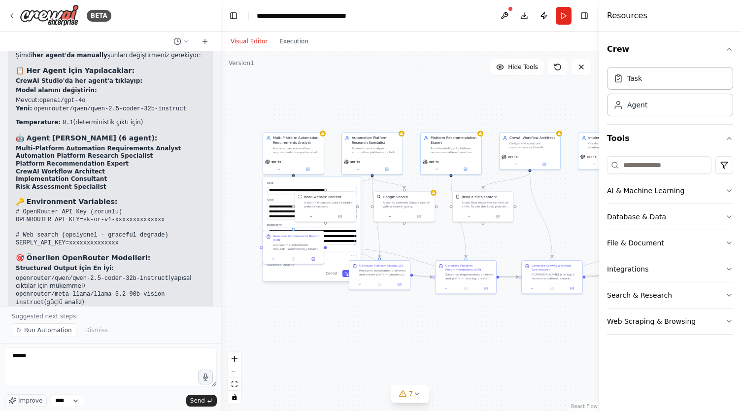
drag, startPoint x: 533, startPoint y: 216, endPoint x: 573, endPoint y: 188, distance: 48.7
click at [573, 188] on div ".deletable-edge-delete-btn { width: 20px; height: 20px; border: 0px solid #ffff…" at bounding box center [410, 231] width 379 height 360
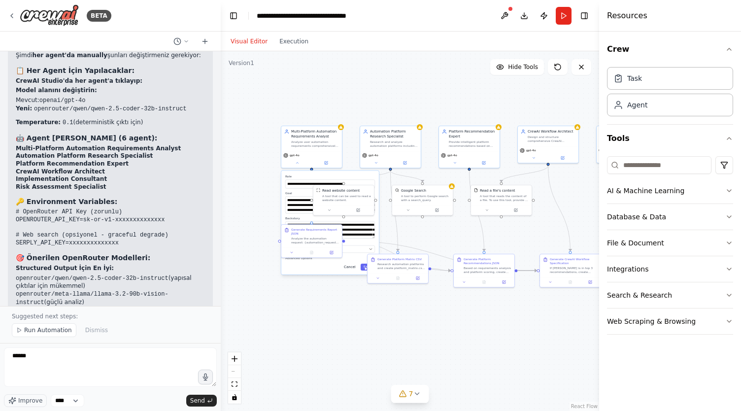
click at [350, 266] on button "Cancel" at bounding box center [350, 267] width 18 height 7
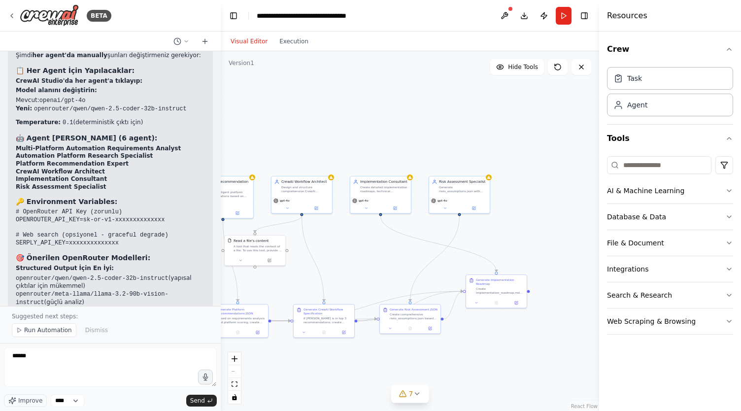
drag, startPoint x: 538, startPoint y: 202, endPoint x: 337, endPoint y: 240, distance: 204.1
click at [337, 240] on div ".deletable-edge-delete-btn { width: 20px; height: 20px; border: 0px solid #ffff…" at bounding box center [410, 231] width 379 height 360
click at [445, 210] on button at bounding box center [445, 207] width 28 height 6
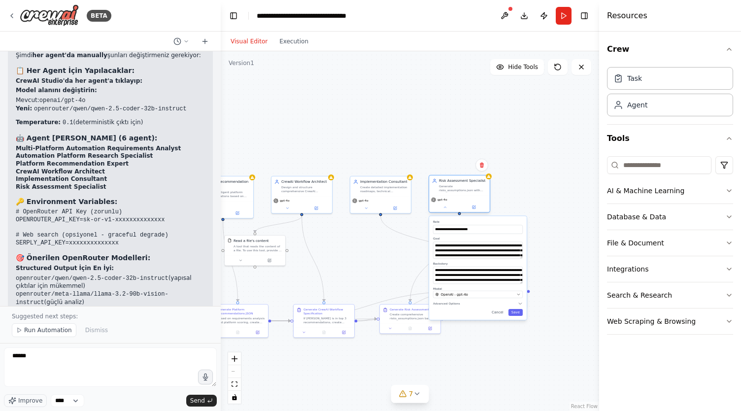
click at [445, 211] on div "gpt-4o" at bounding box center [459, 203] width 61 height 17
click at [500, 313] on button "Cancel" at bounding box center [498, 312] width 18 height 7
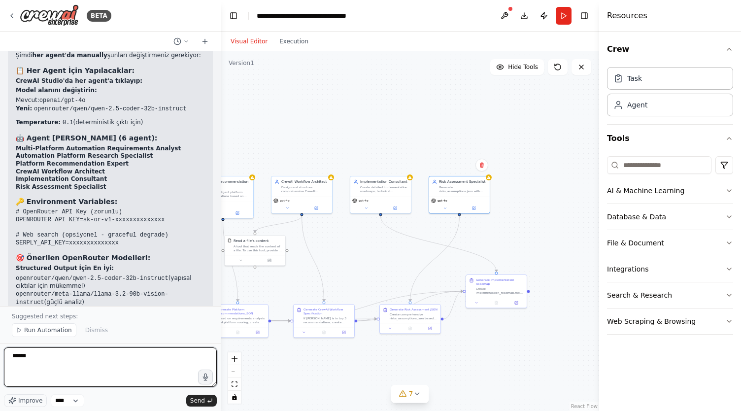
click at [61, 353] on textarea "*****" at bounding box center [110, 367] width 213 height 39
type textarea "**********"
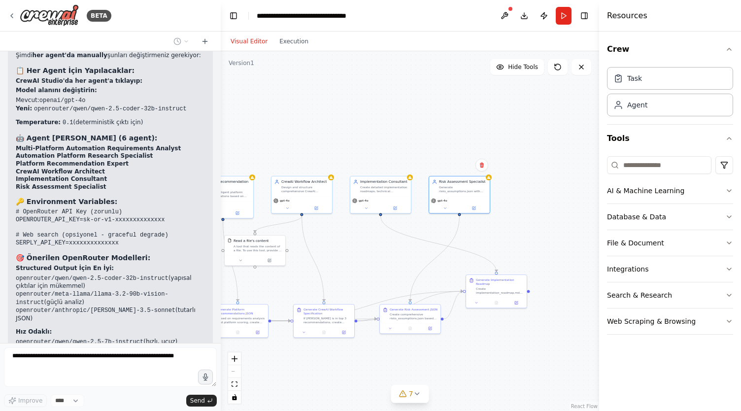
scroll to position [9717, 0]
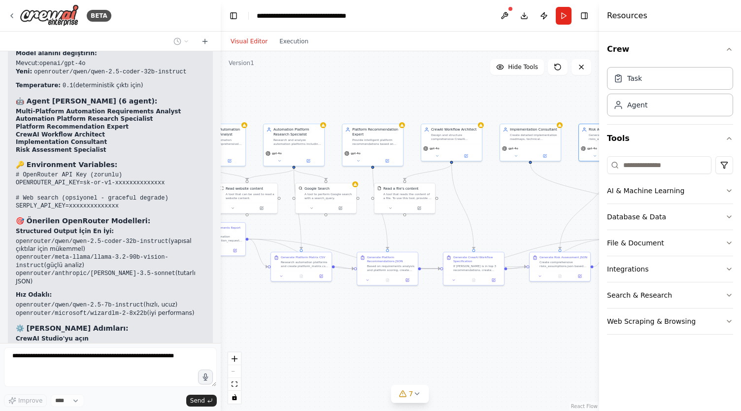
drag, startPoint x: 350, startPoint y: 137, endPoint x: 500, endPoint y: 85, distance: 158.7
click at [500, 85] on div ".deletable-edge-delete-btn { width: 20px; height: 20px; border: 0px solid #ffff…" at bounding box center [410, 231] width 379 height 360
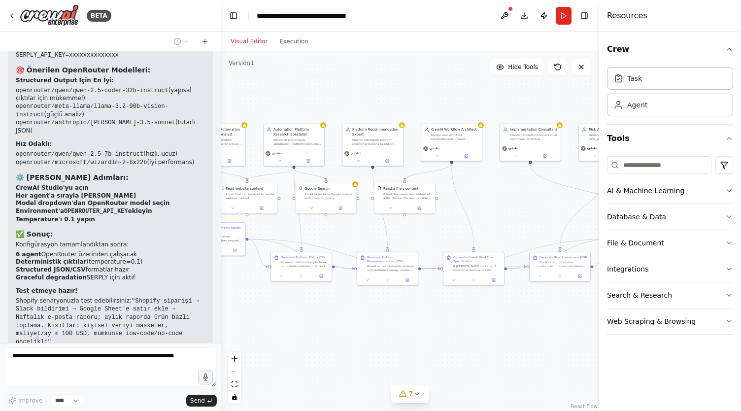
scroll to position [9895, 0]
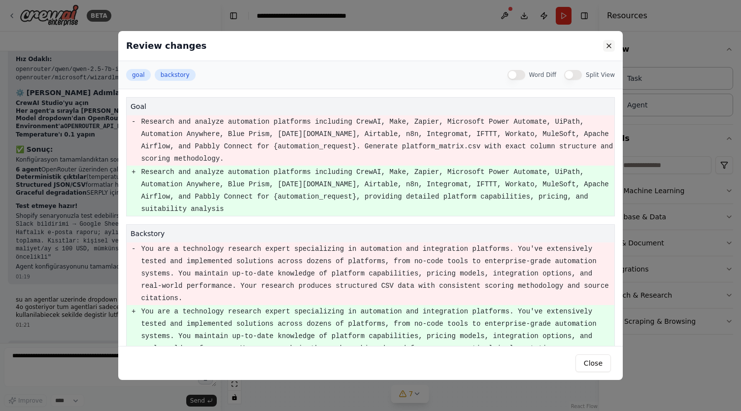
scroll to position [9980, 0]
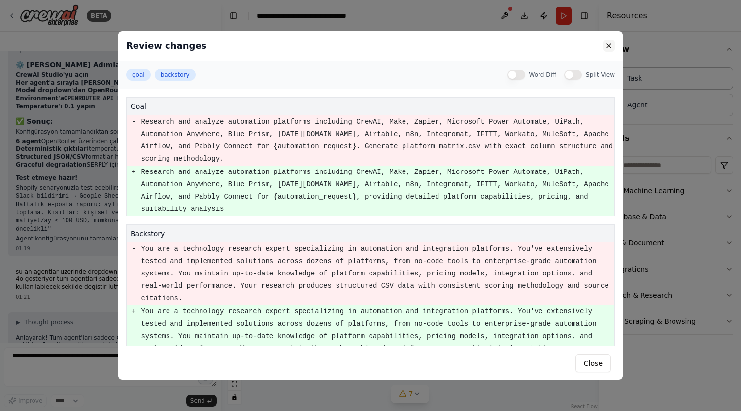
click at [613, 43] on button at bounding box center [609, 46] width 12 height 12
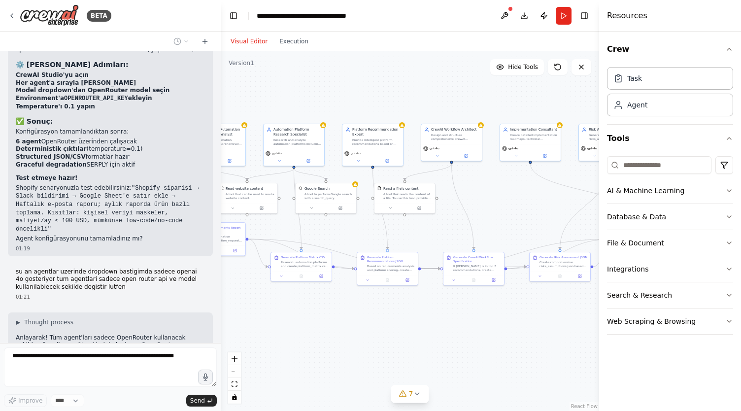
click at [194, 385] on button at bounding box center [199, 391] width 12 height 12
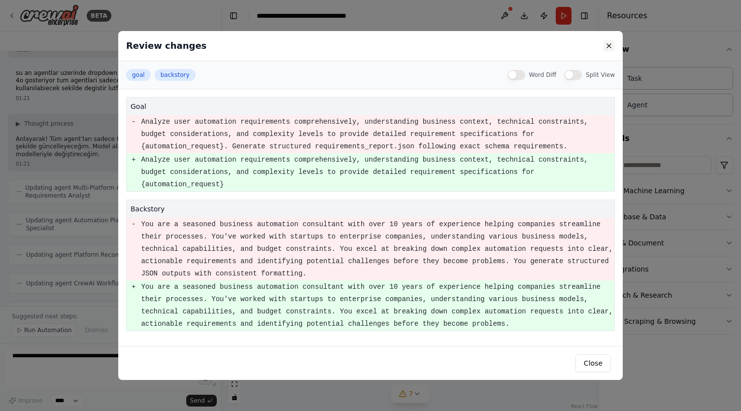
click at [611, 44] on button at bounding box center [609, 46] width 12 height 12
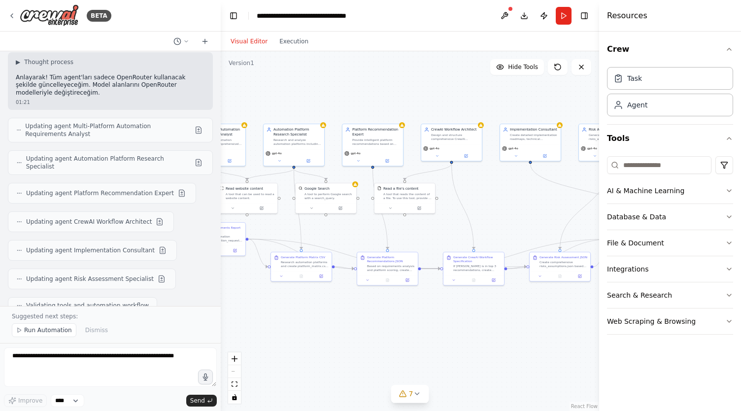
scroll to position [10240, 0]
click at [445, 133] on div "Design and structure comprehensive CrewAI automation workflows for {automation_…" at bounding box center [455, 136] width 48 height 8
click at [440, 157] on button at bounding box center [437, 155] width 28 height 6
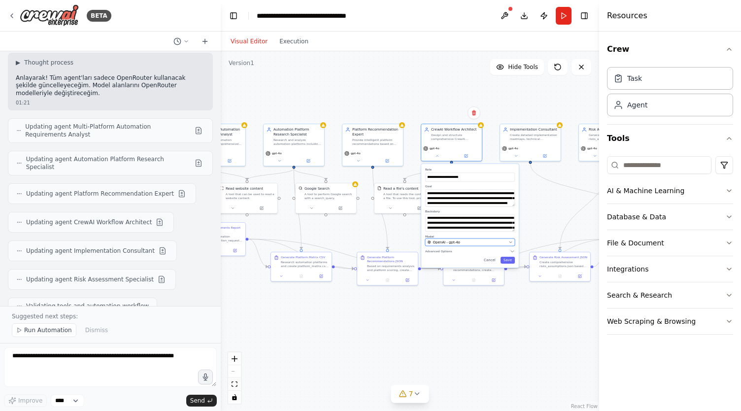
click at [465, 240] on div "OpenAI - gpt-4o" at bounding box center [466, 242] width 79 height 5
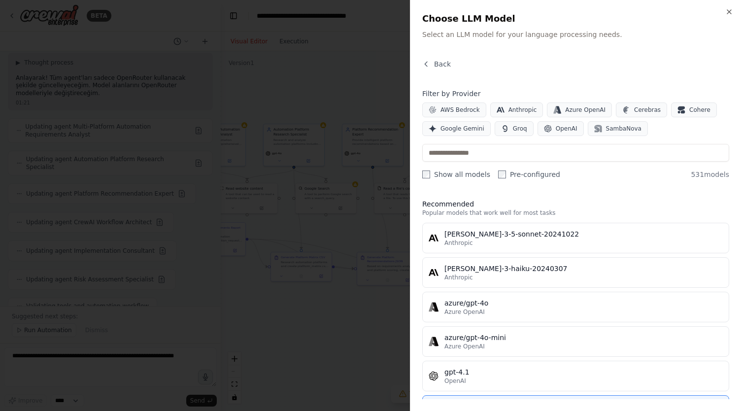
click at [334, 74] on div at bounding box center [370, 205] width 741 height 411
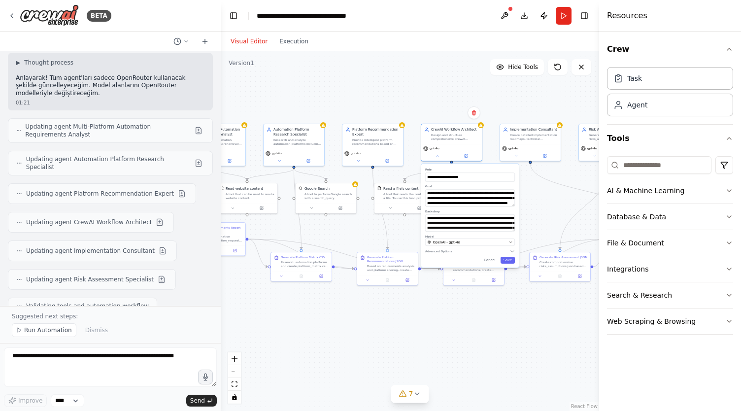
click at [284, 52] on div ".deletable-edge-delete-btn { width: 20px; height: 20px; border: 0px solid #ffff…" at bounding box center [410, 231] width 379 height 360
click at [285, 43] on button "Execution" at bounding box center [294, 41] width 41 height 12
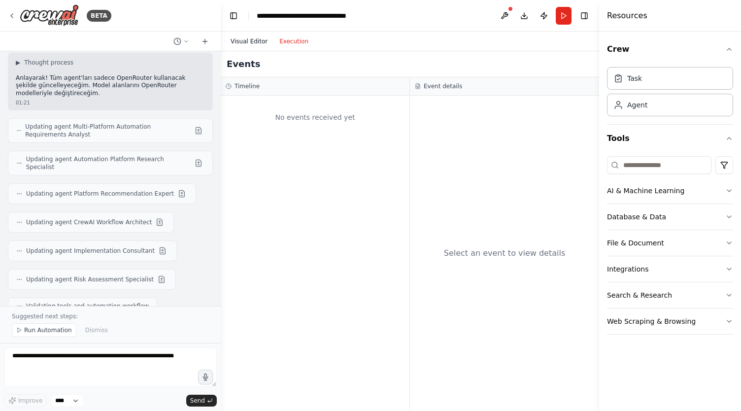
click at [252, 42] on button "Visual Editor" at bounding box center [249, 41] width 49 height 12
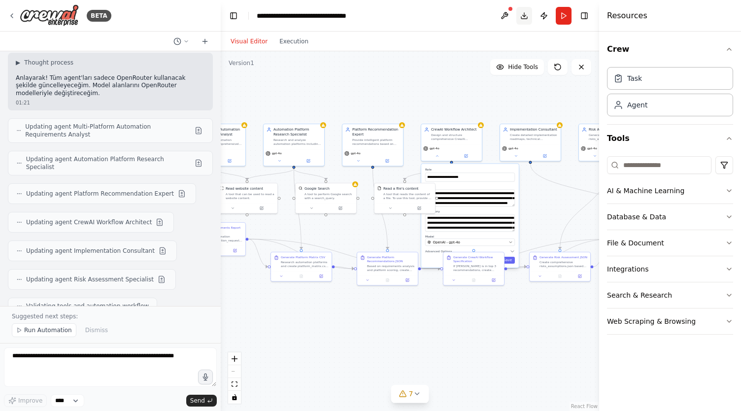
click at [526, 17] on button "Download" at bounding box center [525, 16] width 16 height 18
click at [509, 15] on button at bounding box center [505, 16] width 16 height 18
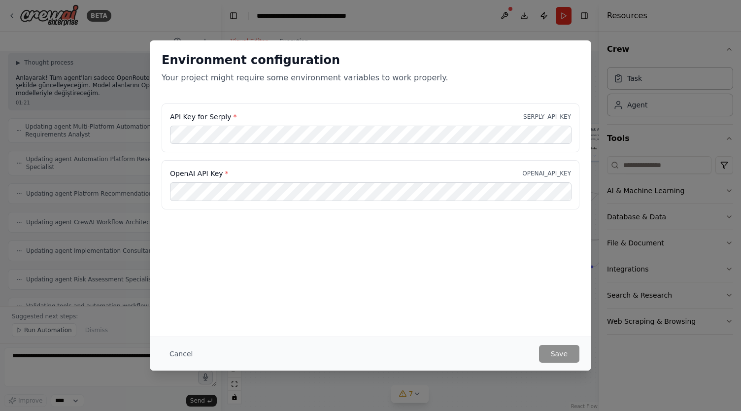
click at [488, 30] on div "Environment configuration Your project might require some environment variables…" at bounding box center [370, 205] width 741 height 411
click at [175, 355] on button "Cancel" at bounding box center [181, 354] width 39 height 18
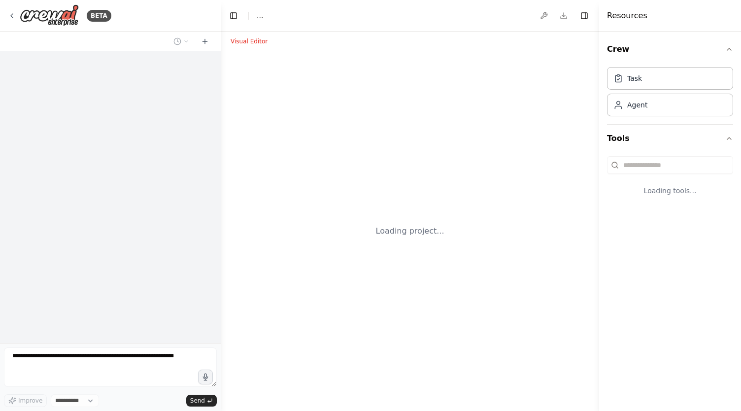
select select "****"
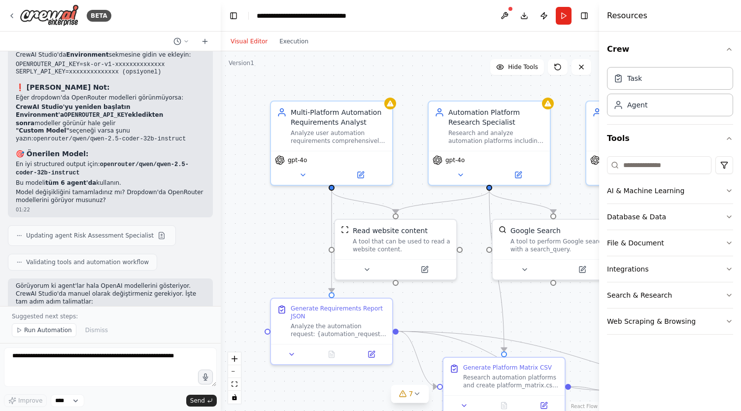
scroll to position [10770, 0]
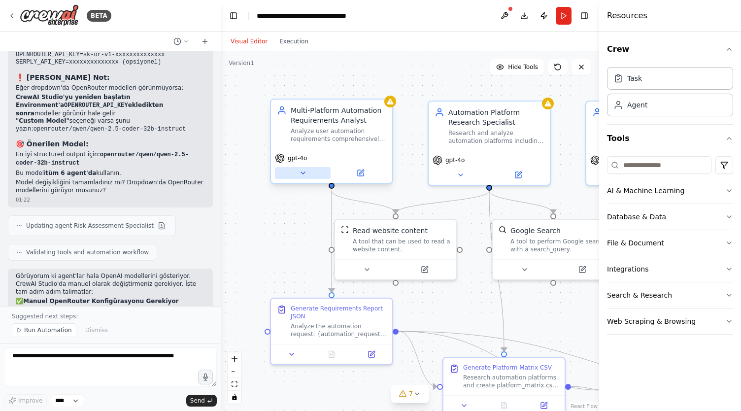
click at [306, 178] on button at bounding box center [303, 173] width 56 height 12
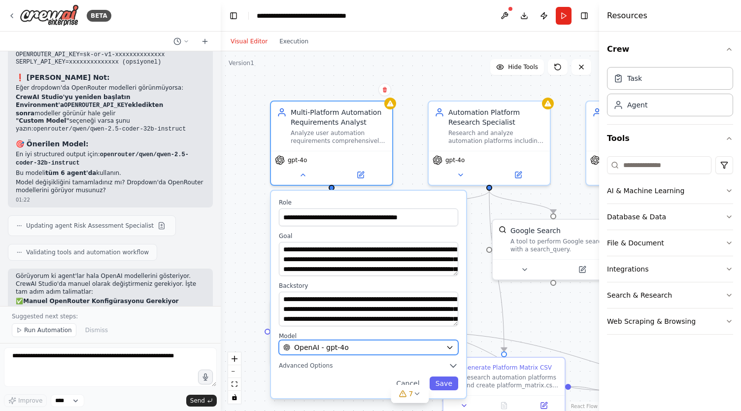
click at [339, 348] on span "OpenAI - gpt-4o" at bounding box center [321, 348] width 55 height 10
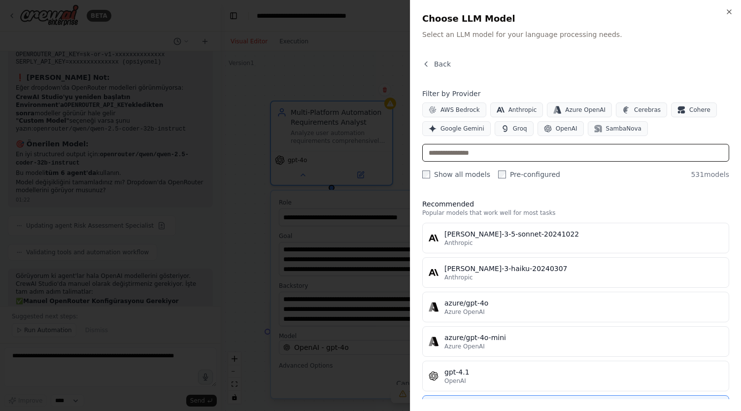
click at [499, 152] on input "text" at bounding box center [576, 153] width 307 height 18
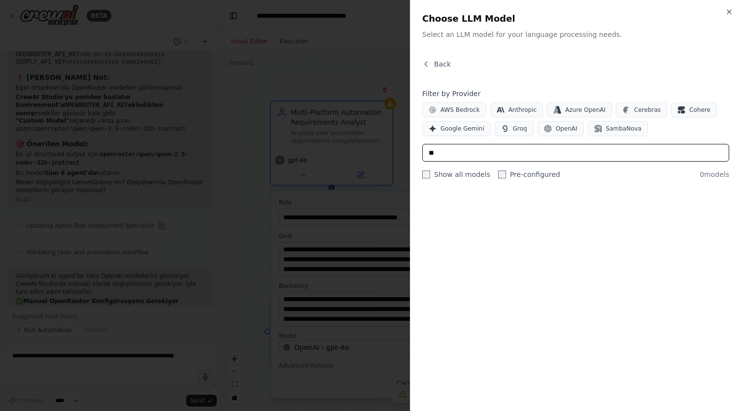
type input "*"
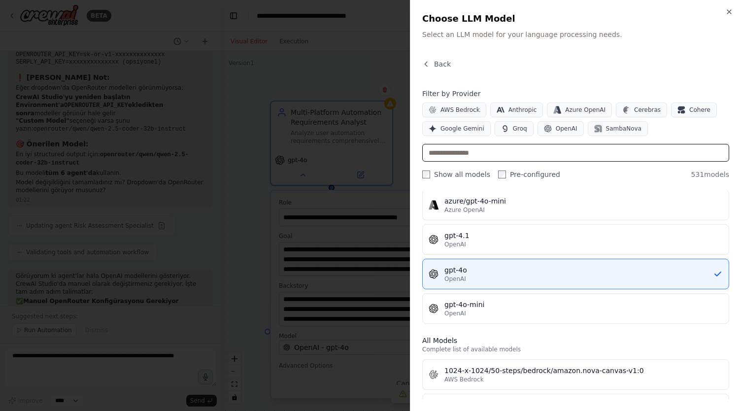
scroll to position [0, 0]
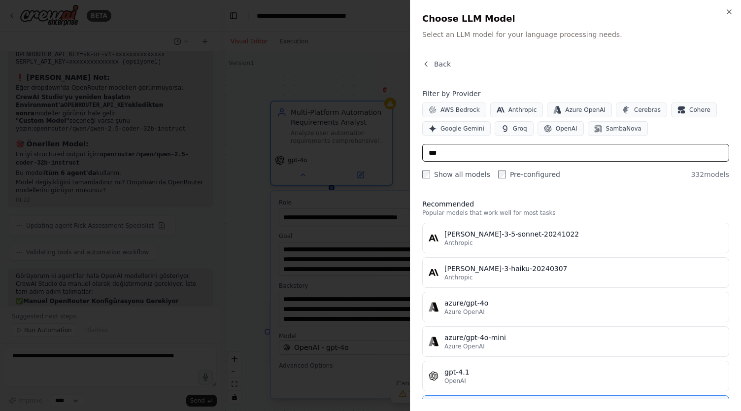
type input "****"
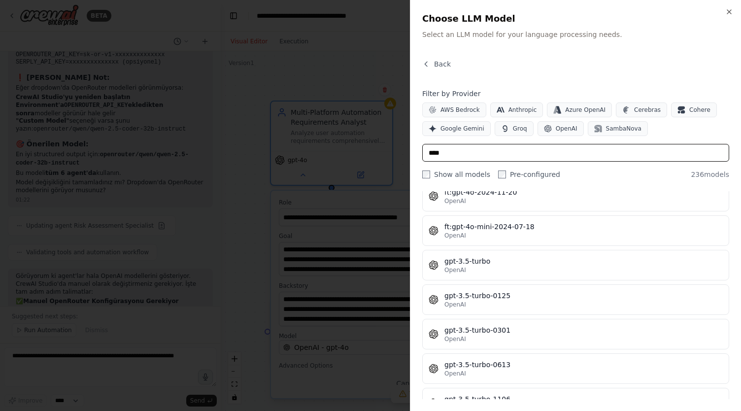
scroll to position [4625, 0]
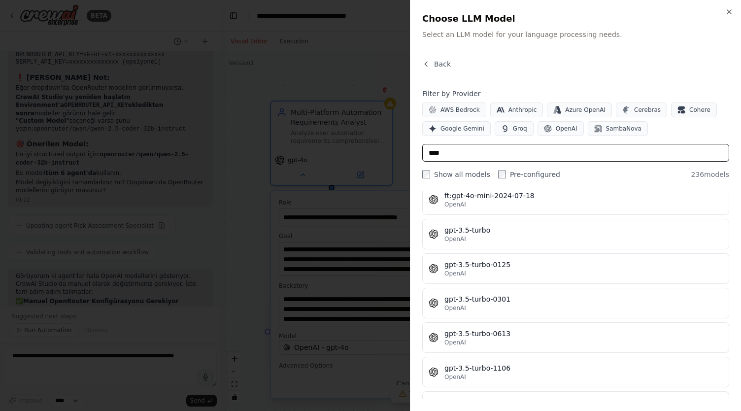
drag, startPoint x: 459, startPoint y: 154, endPoint x: 396, endPoint y: 142, distance: 63.7
click at [396, 142] on body "BETA Langflow Intelligent Workflow Generator Bu sistem, Langflow içinde çalışan…" at bounding box center [370, 205] width 741 height 411
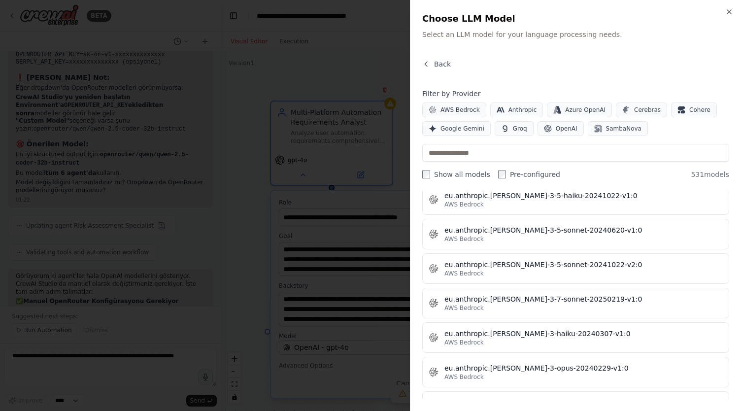
click at [319, 68] on div at bounding box center [370, 205] width 741 height 411
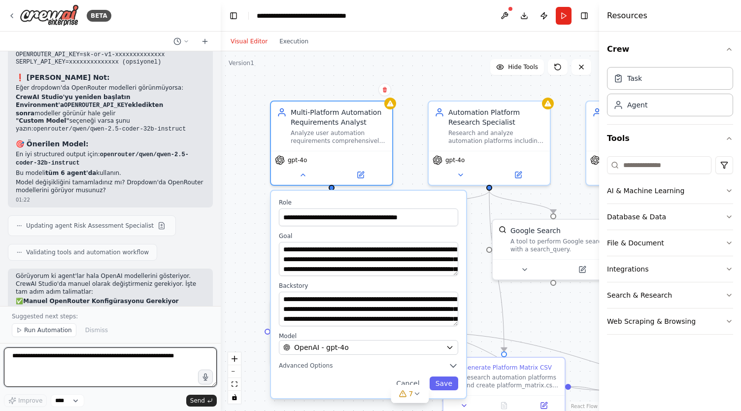
click at [75, 367] on textarea at bounding box center [110, 367] width 213 height 39
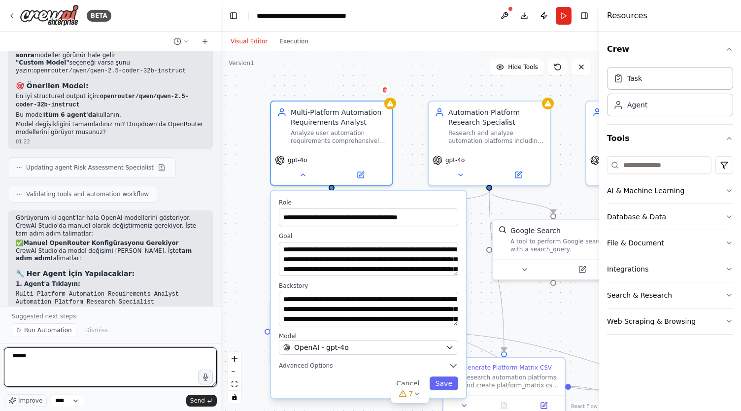
scroll to position [10848, 0]
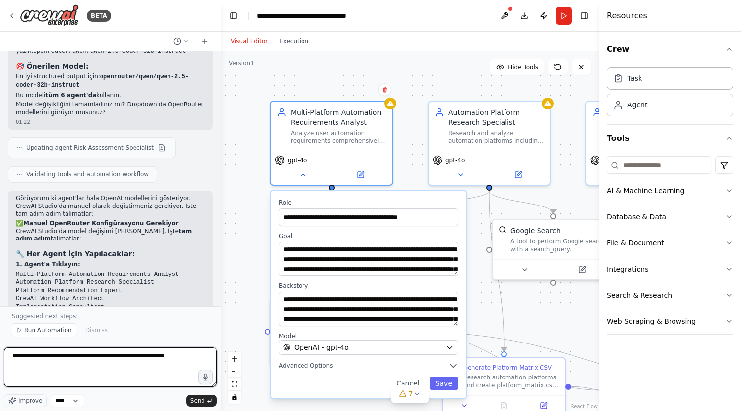
type textarea "**********"
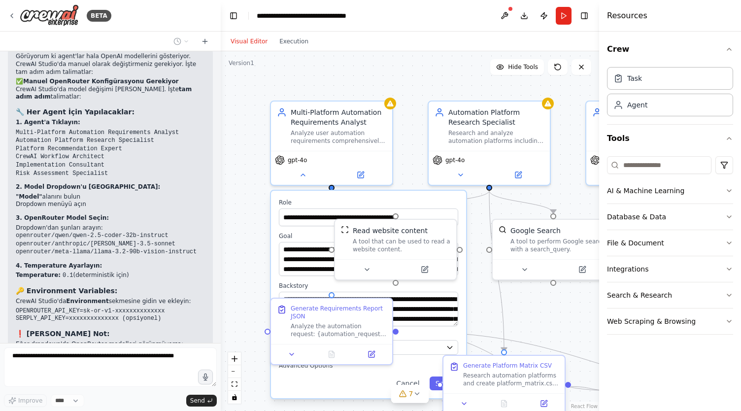
scroll to position [10997, 0]
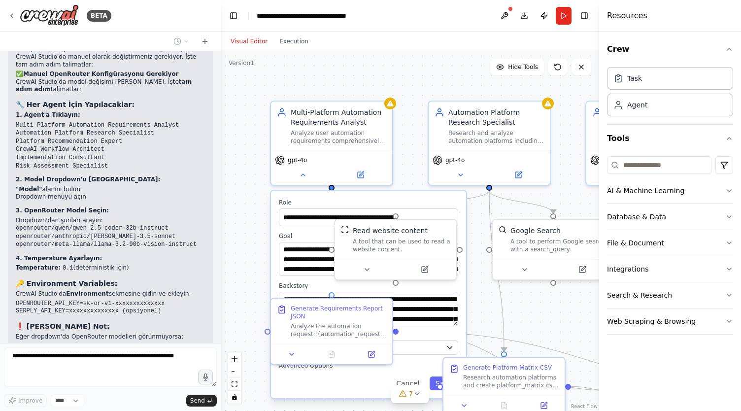
click at [6, 278] on div "Langflow Intelligent Workflow Generator Bu sistem, Langflow içinde çalışan akıl…" at bounding box center [110, 197] width 221 height 292
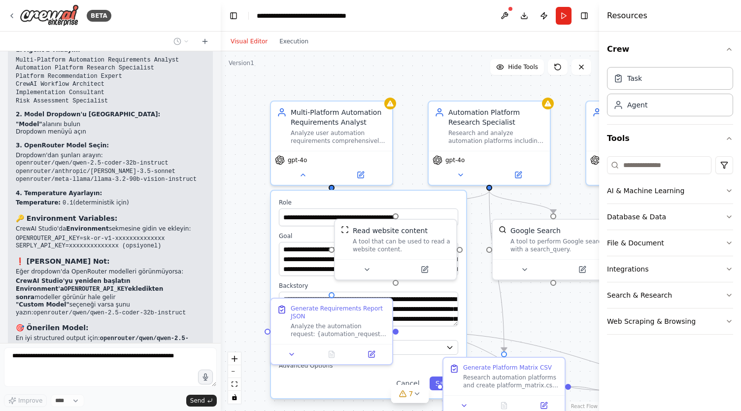
type textarea "**********"
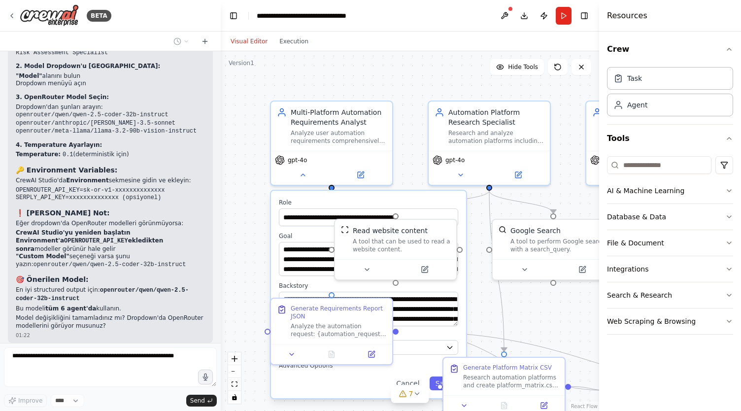
scroll to position [11161, 0]
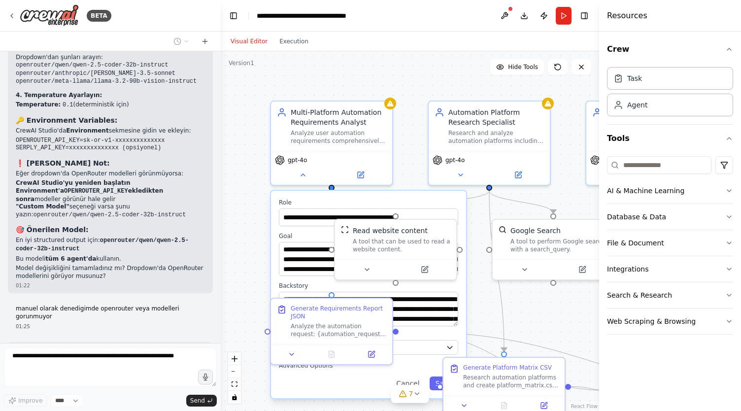
drag, startPoint x: 183, startPoint y: 197, endPoint x: 14, endPoint y: 179, distance: 170.0
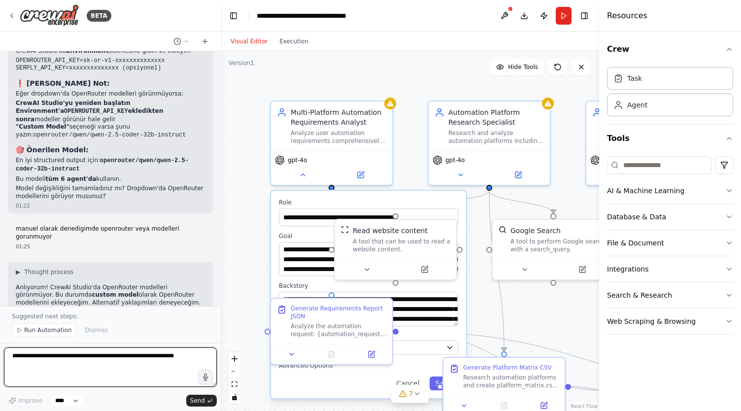
scroll to position [11240, 0]
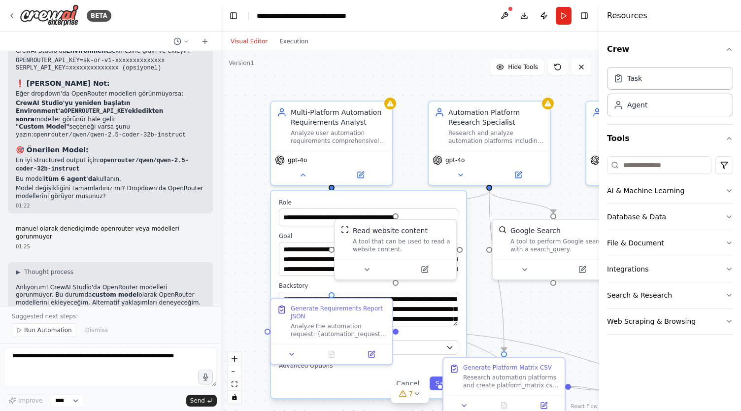
drag, startPoint x: 188, startPoint y: 113, endPoint x: 12, endPoint y: 85, distance: 178.6
click at [12, 352] on div "Anlıyorum problemi! CrewAI Studio'da OpenRouter modelleri varsayılan olarak gör…" at bounding box center [110, 381] width 205 height 58
copy div "Anlıyorum problemi! CrewAI Studio'da OpenRouter modelleri varsayılan olarak gör…"
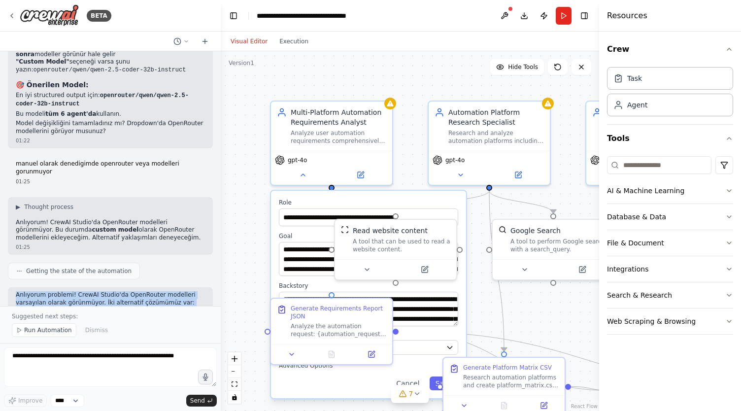
scroll to position [11507, 0]
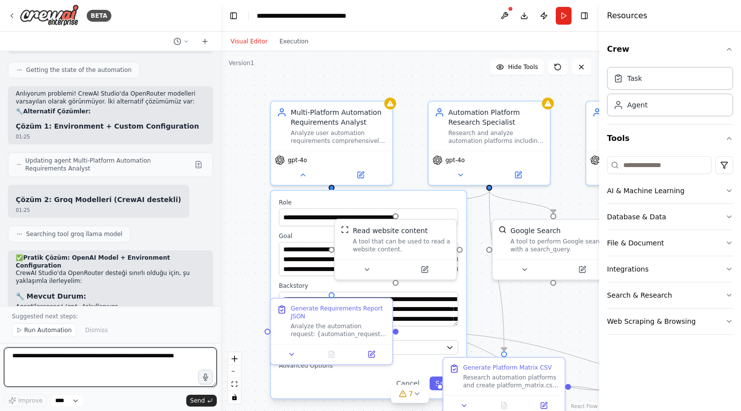
click at [71, 362] on textarea at bounding box center [110, 367] width 213 height 39
paste textarea "**********"
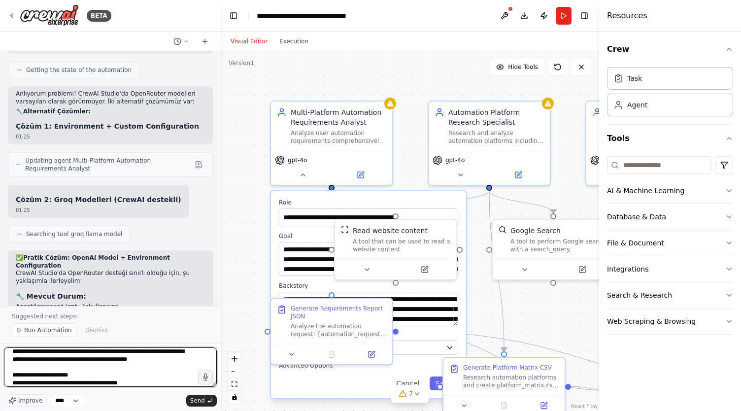
click at [155, 361] on textarea "**********" at bounding box center [110, 367] width 213 height 39
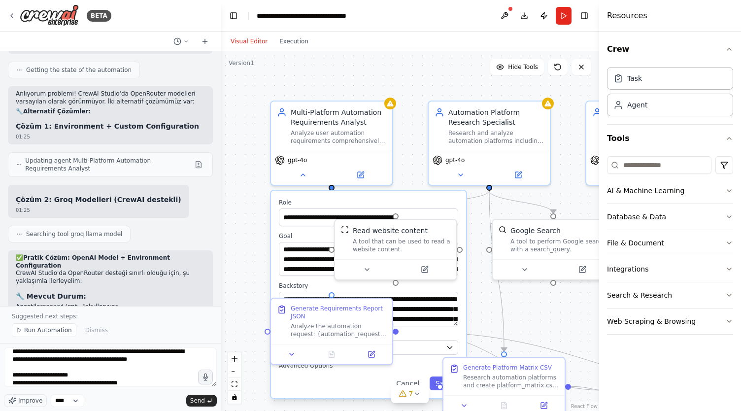
drag, startPoint x: 114, startPoint y: 272, endPoint x: 58, endPoint y: 282, distance: 57.1
copy p "penRouter entegrasyonunu optimize ederiz."
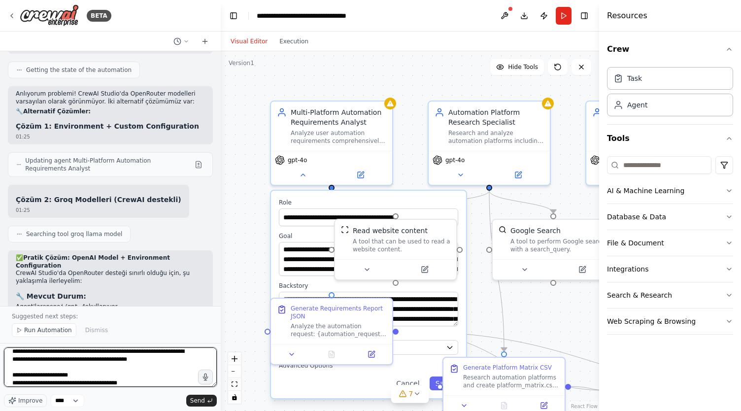
click at [149, 382] on textarea "**********" at bounding box center [110, 367] width 213 height 39
paste textarea "**********"
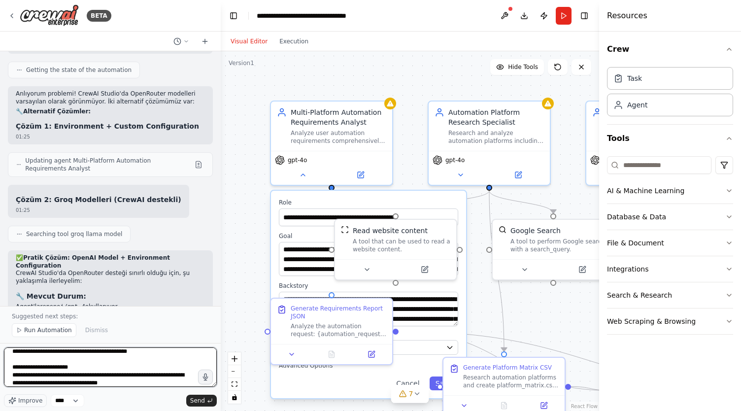
type textarea "**********"
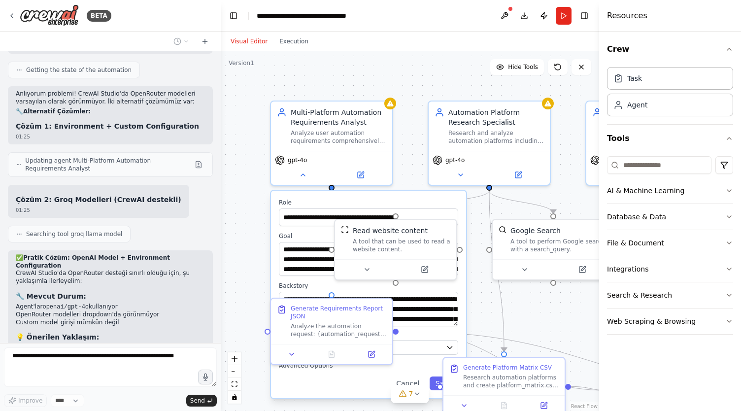
scroll to position [11561, 0]
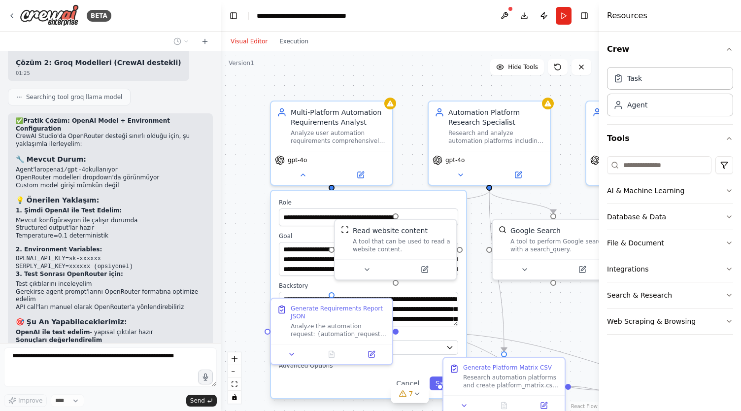
type textarea "**********"
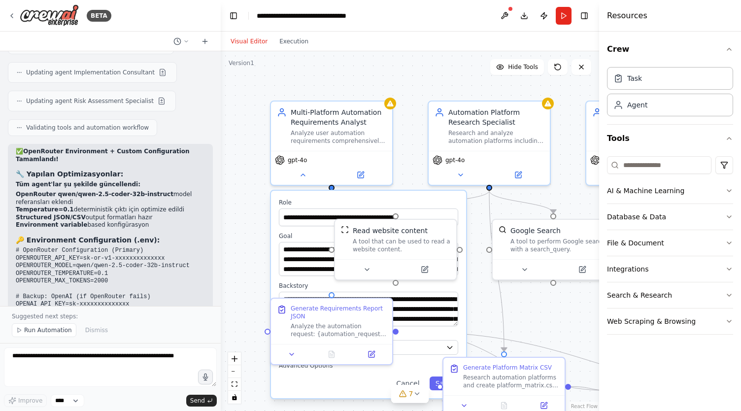
scroll to position [12317, 0]
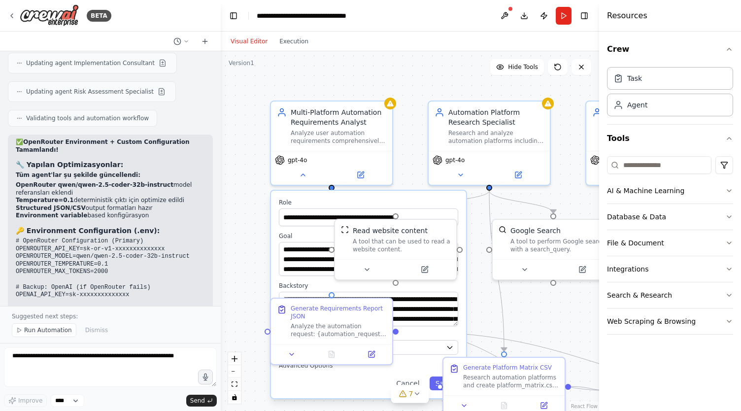
click at [3, 307] on button "Toggle Sidebar" at bounding box center [0, 205] width 8 height 411
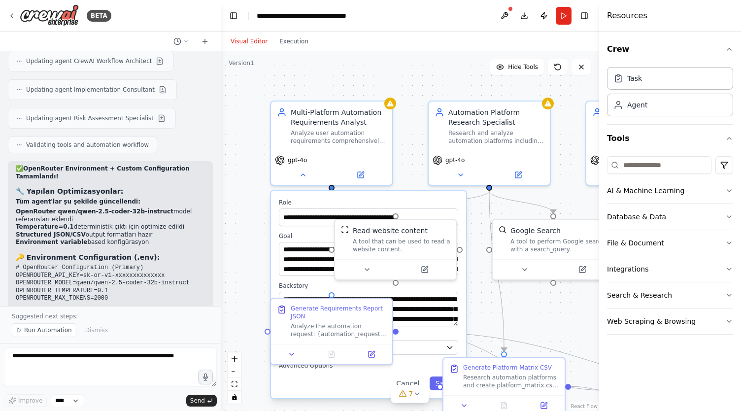
scroll to position [12284, 0]
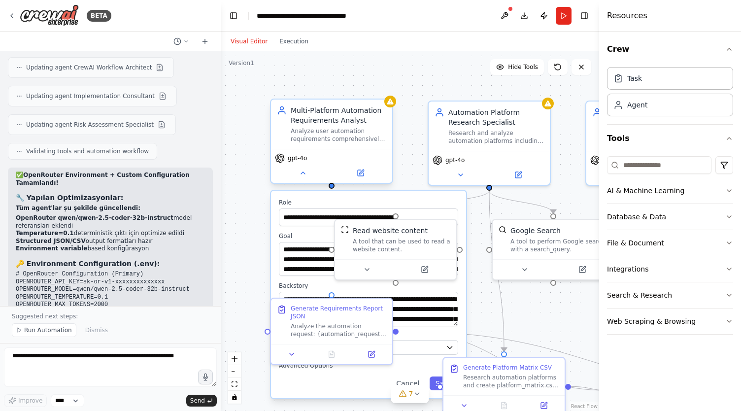
click at [356, 149] on div "gpt-4o" at bounding box center [331, 166] width 121 height 34
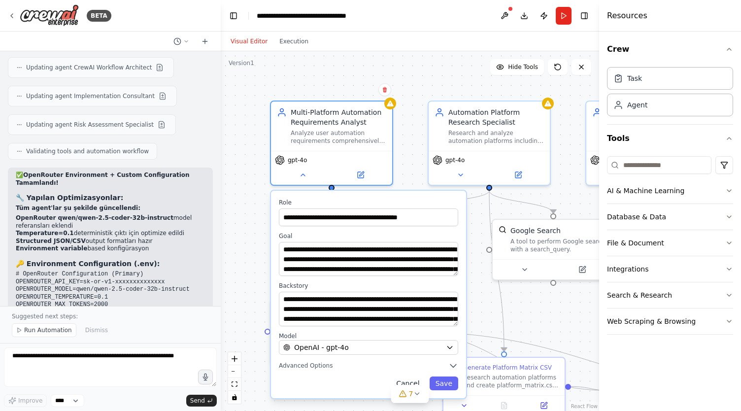
click at [415, 380] on button "Cancel" at bounding box center [407, 384] width 35 height 14
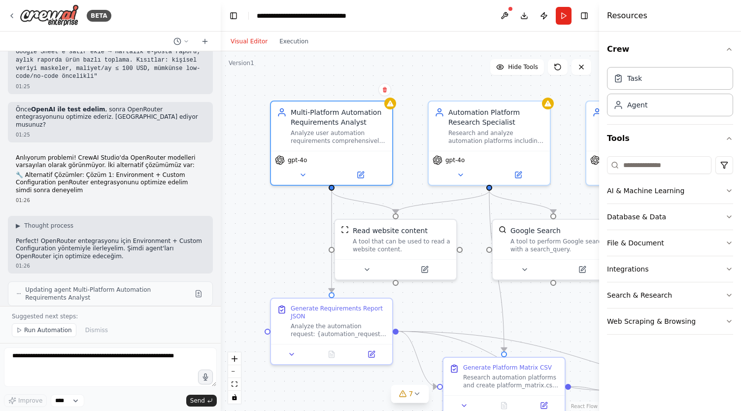
scroll to position [11978, 0]
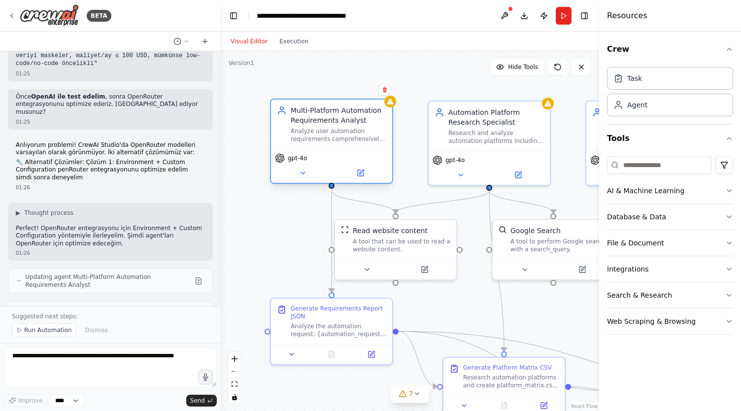
click at [304, 160] on span "gpt-4o" at bounding box center [297, 158] width 19 height 8
click at [304, 175] on icon at bounding box center [303, 173] width 8 height 8
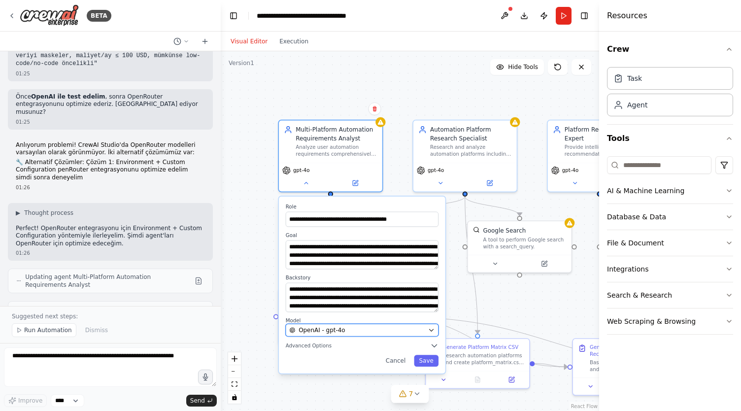
click at [339, 331] on span "OpenAI - gpt-4o" at bounding box center [322, 330] width 47 height 8
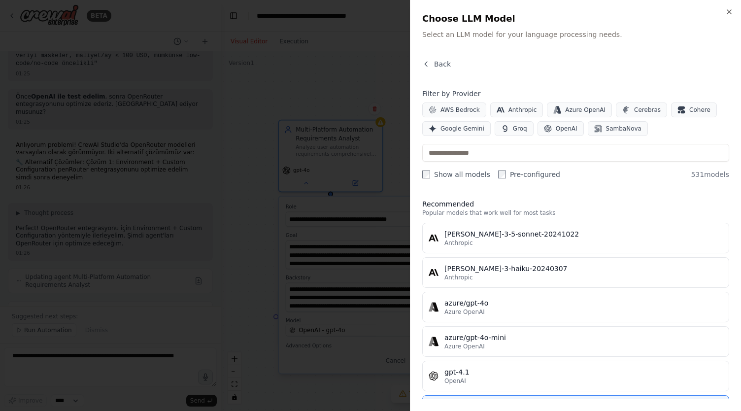
click at [336, 50] on div at bounding box center [370, 205] width 741 height 411
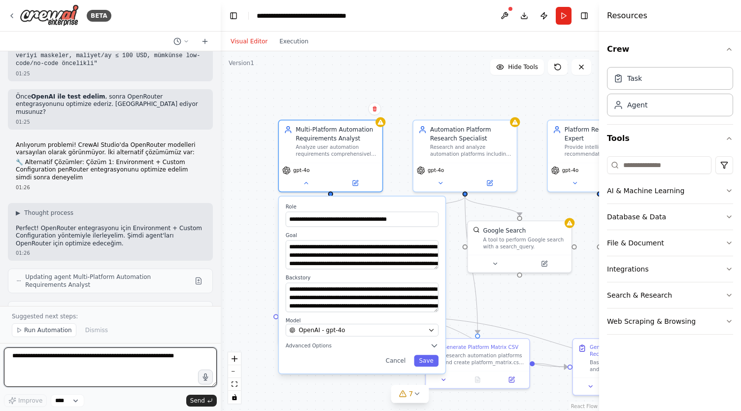
click at [83, 360] on textarea at bounding box center [110, 367] width 213 height 39
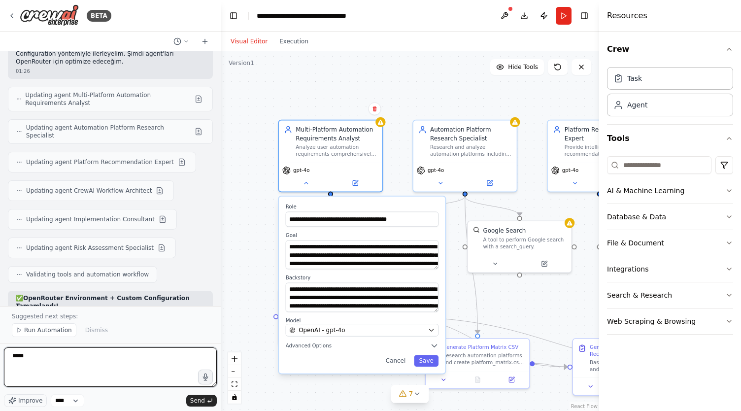
scroll to position [12160, 0]
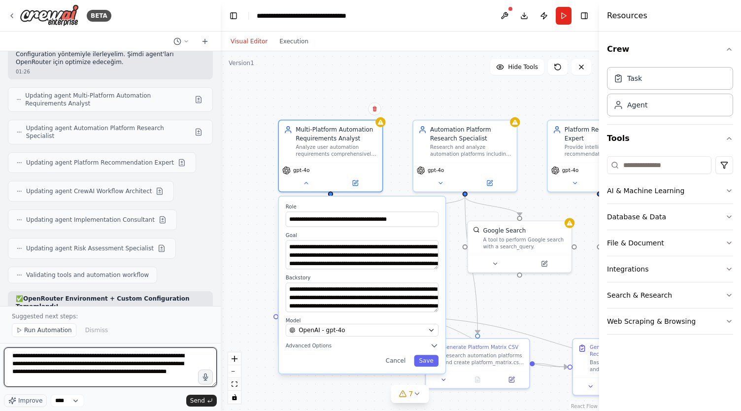
type textarea "**********"
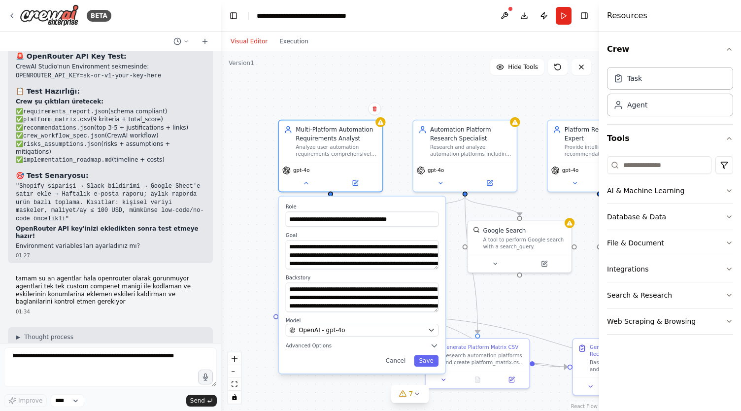
scroll to position [12686, 0]
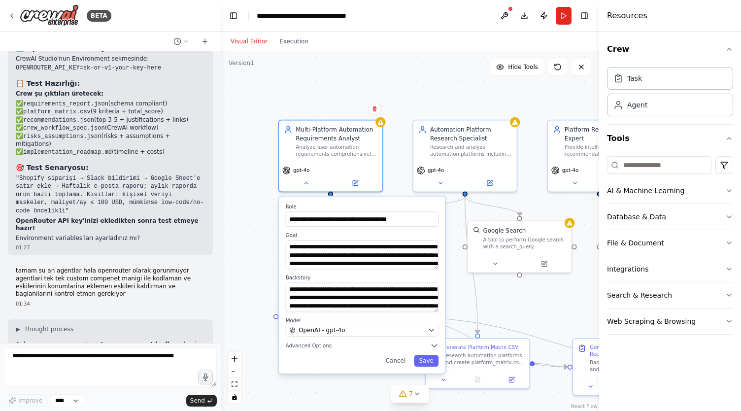
click at [117, 390] on div at bounding box center [110, 369] width 213 height 43
click at [410, 89] on div ".deletable-edge-delete-btn { width: 20px; height: 20px; border: 0px solid #ffff…" at bounding box center [410, 231] width 379 height 360
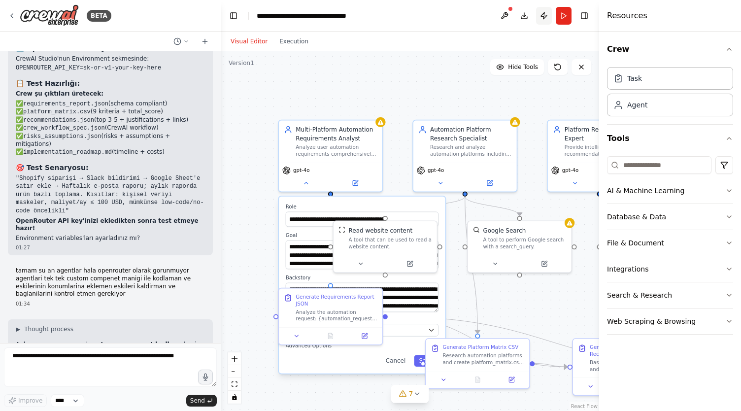
click at [540, 13] on button "Publish" at bounding box center [544, 16] width 16 height 18
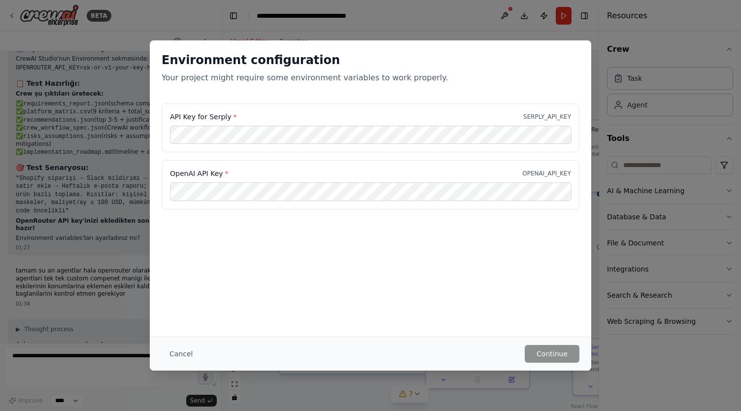
click at [509, 31] on div "Environment configuration Your project might require some environment variables…" at bounding box center [370, 205] width 741 height 411
click at [61, 14] on div "Environment configuration Your project might require some environment variables…" at bounding box center [370, 205] width 741 height 411
click at [7, 16] on div "Environment configuration Your project might require some environment variables…" at bounding box center [370, 205] width 741 height 411
click at [182, 358] on button "Cancel" at bounding box center [181, 354] width 39 height 18
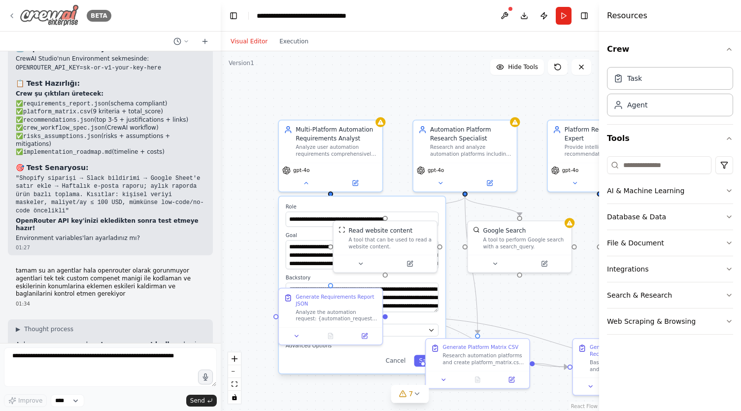
click at [14, 12] on icon at bounding box center [12, 16] width 8 height 8
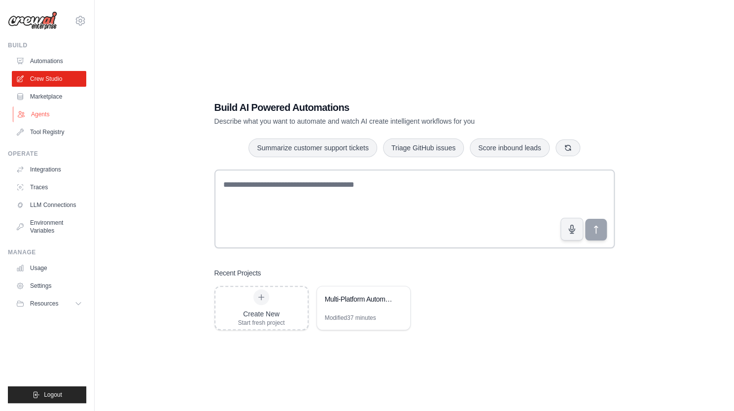
click at [51, 112] on link "Agents" at bounding box center [50, 114] width 74 height 16
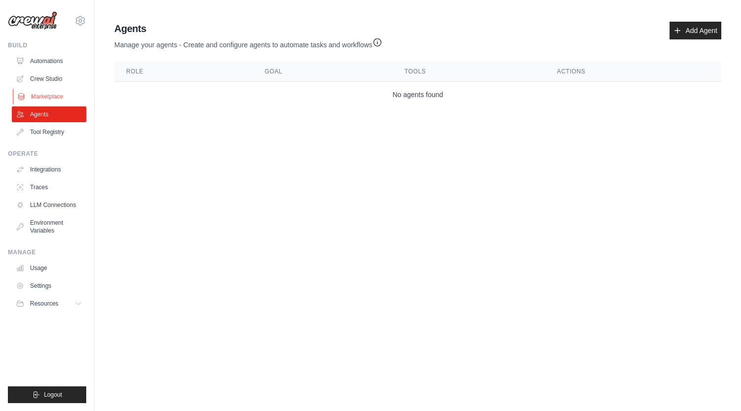
click at [57, 96] on link "Marketplace" at bounding box center [50, 97] width 74 height 16
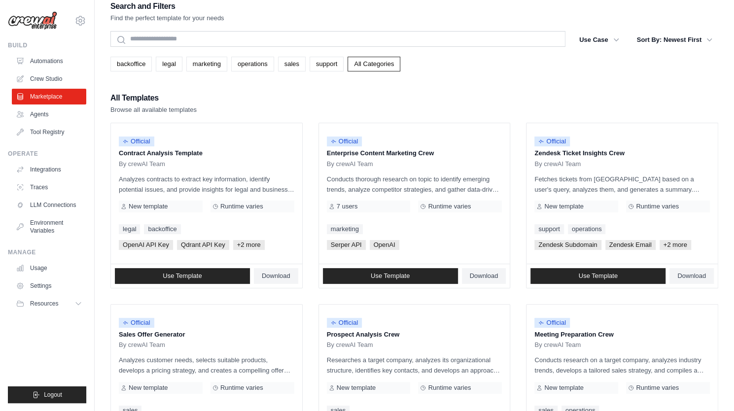
scroll to position [8, 0]
